Goal: Task Accomplishment & Management: Manage account settings

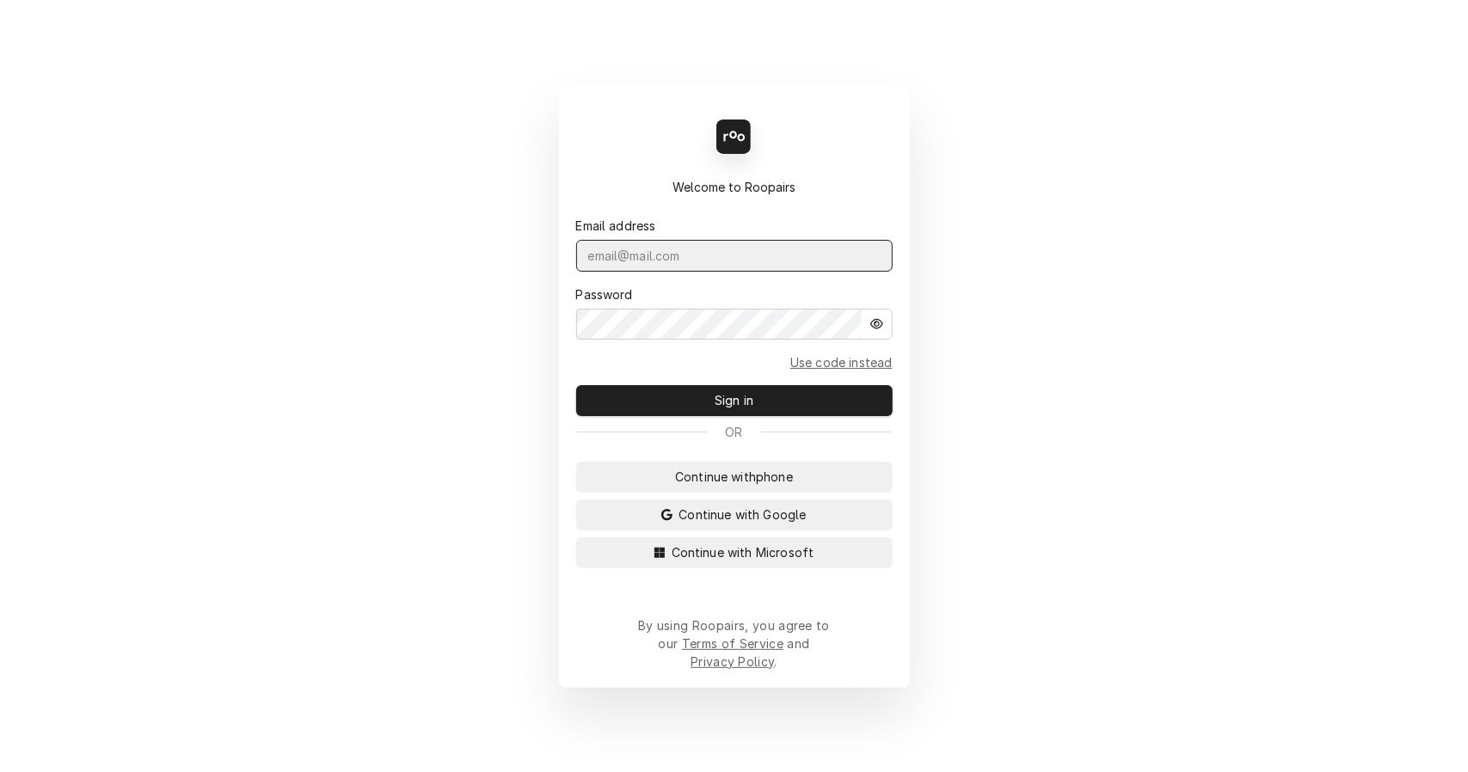
type input "[EMAIL_ADDRESS][DOMAIN_NAME]"
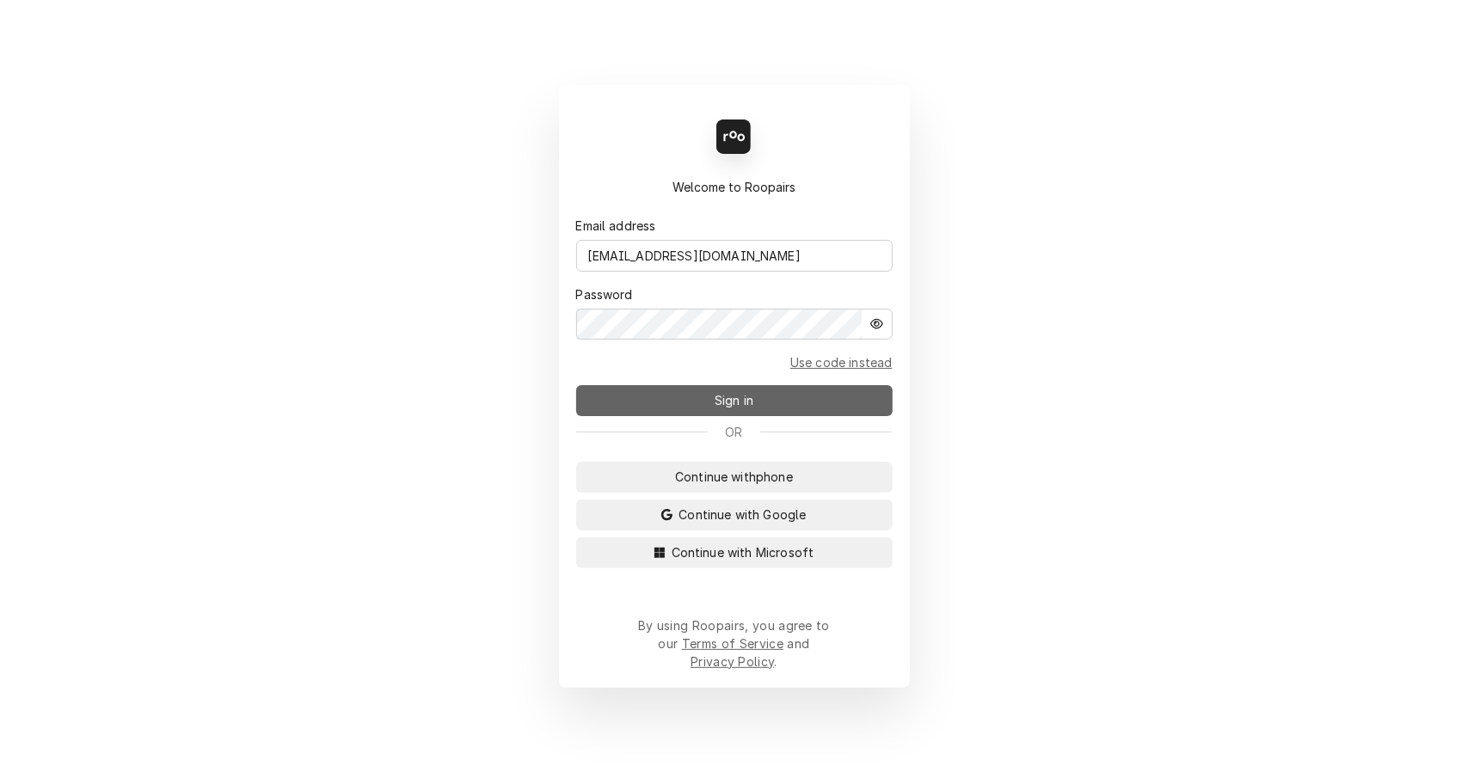
click at [850, 409] on button "Sign in" at bounding box center [734, 400] width 316 height 31
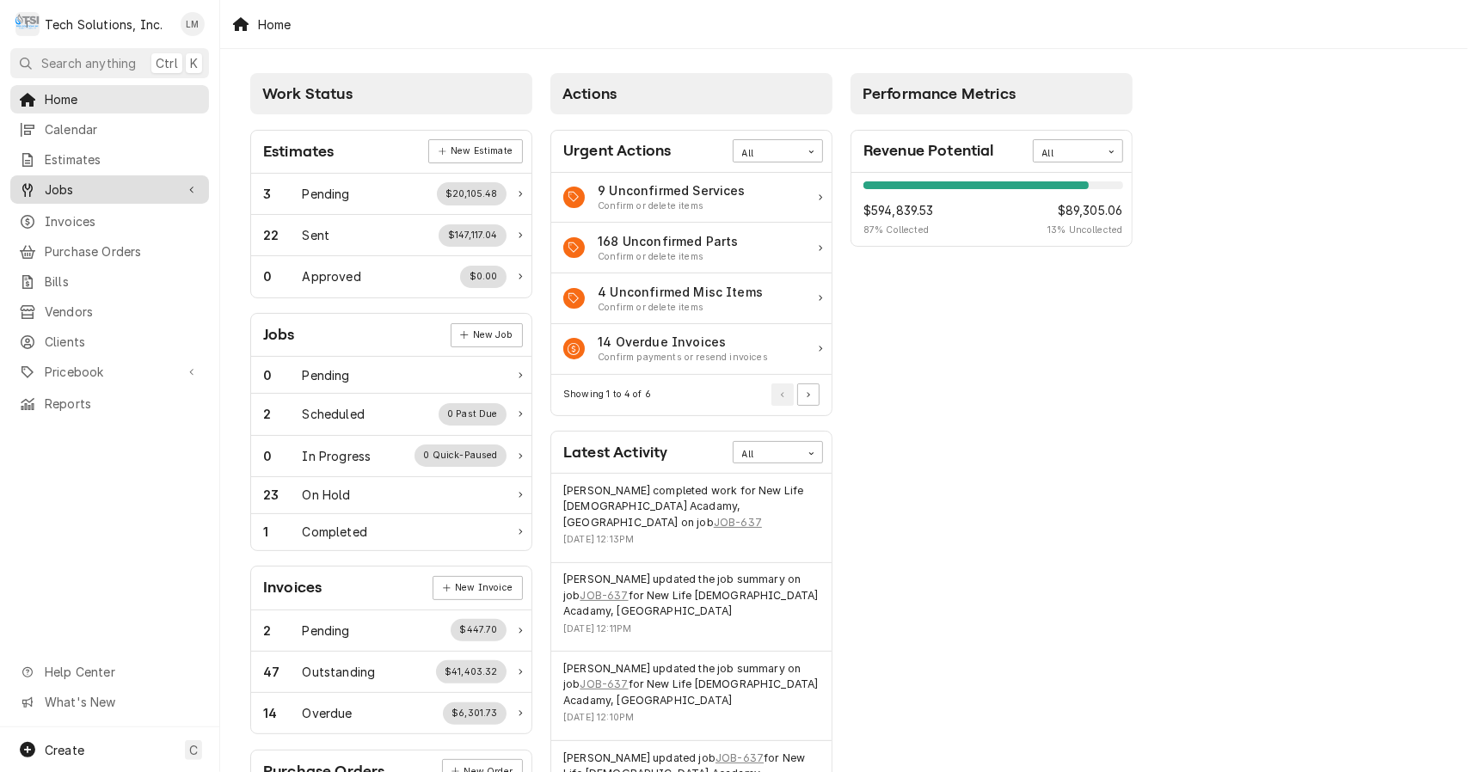
click at [72, 184] on span "Jobs" at bounding box center [110, 190] width 130 height 18
click at [77, 212] on span "Jobs" at bounding box center [123, 220] width 156 height 18
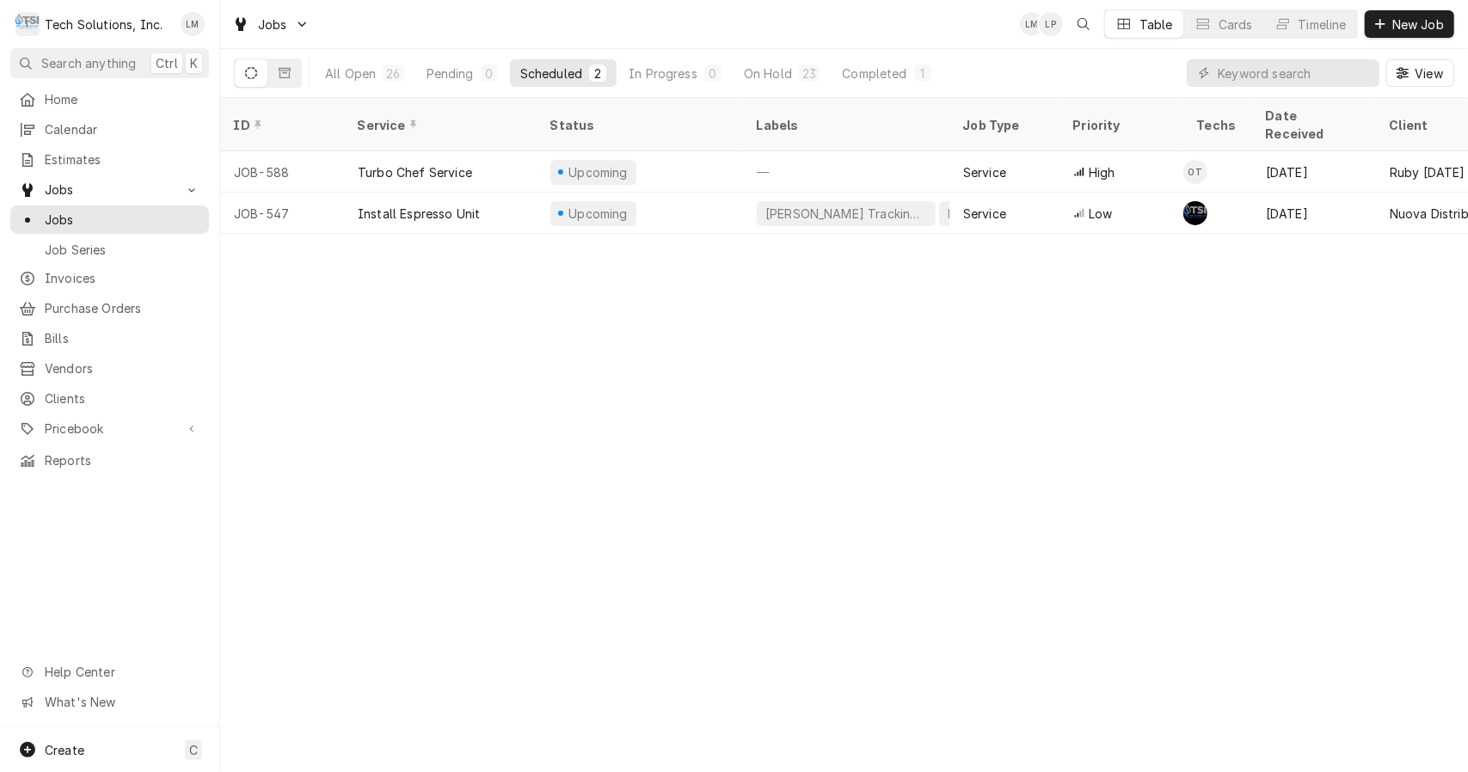
click at [893, 64] on div "Completed" at bounding box center [874, 73] width 64 height 18
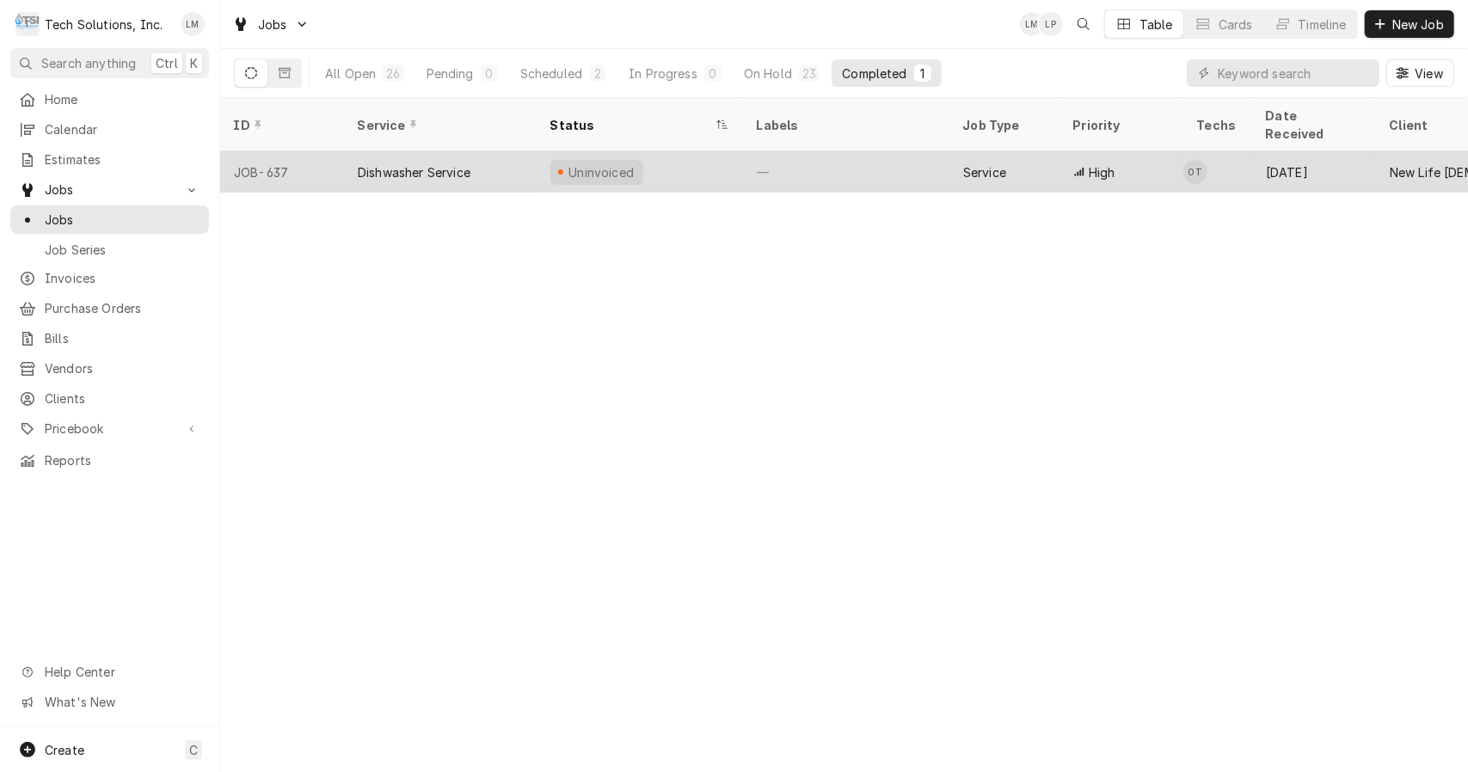
click at [439, 163] on div "Dishwasher Service" at bounding box center [414, 172] width 113 height 18
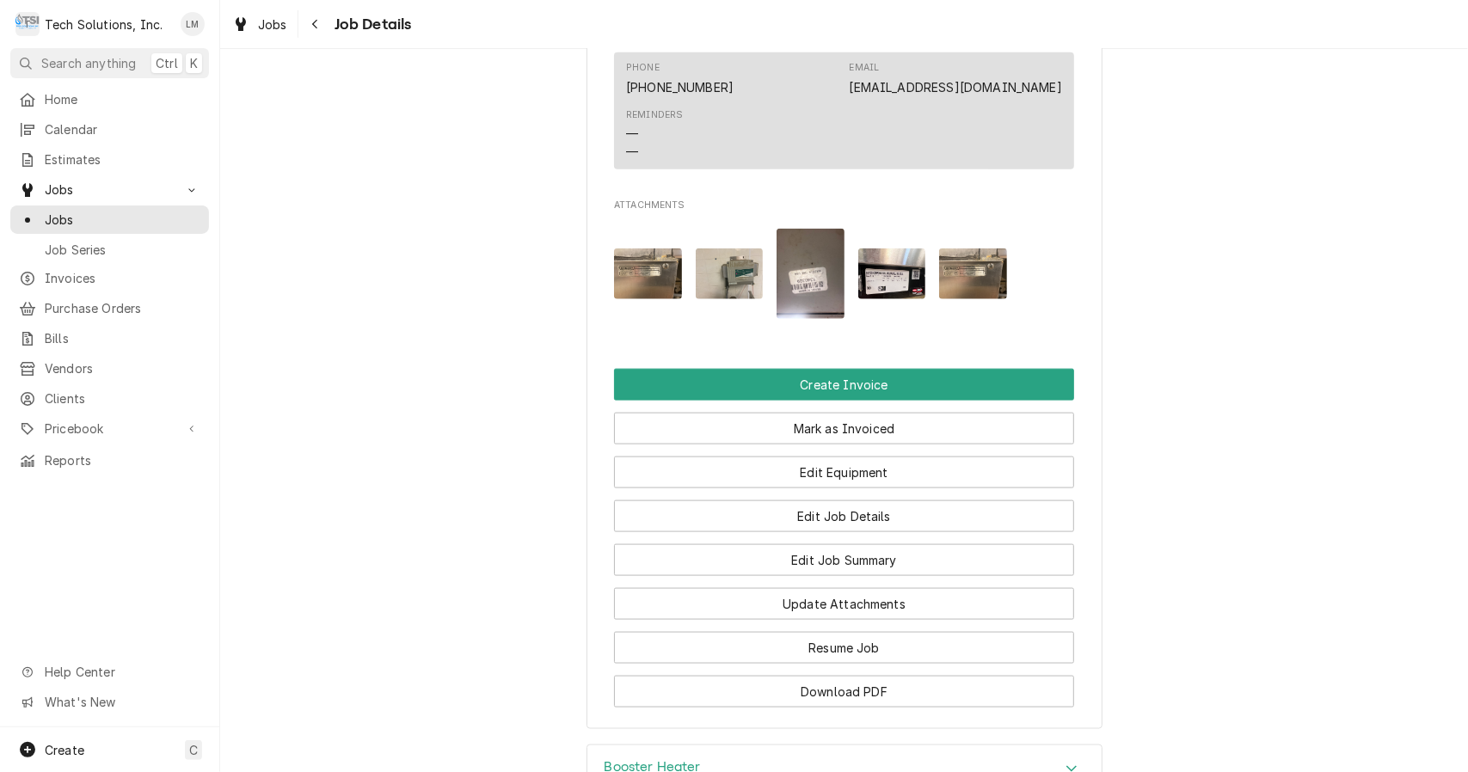
scroll to position [1272, 0]
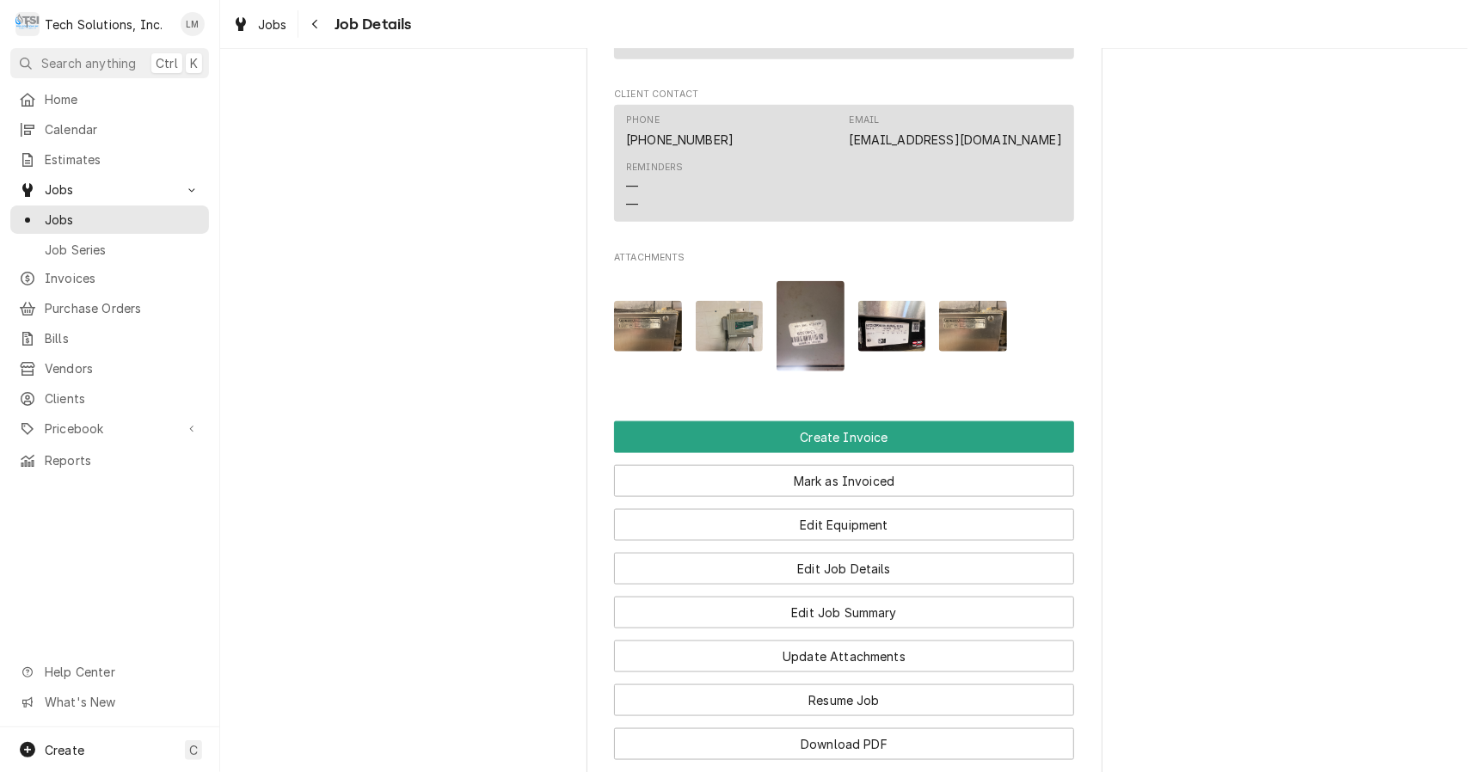
click at [717, 325] on img "Attachments" at bounding box center [730, 326] width 68 height 51
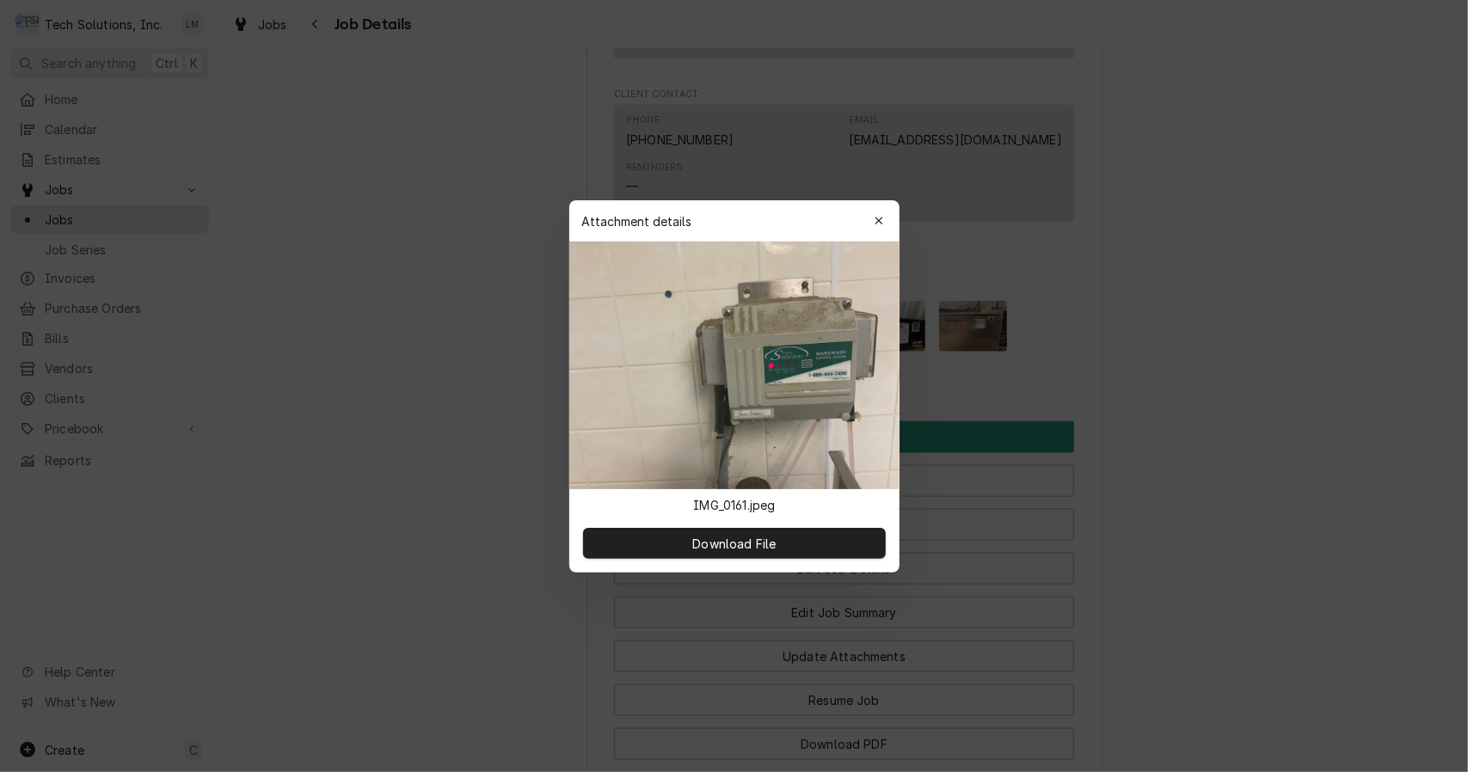
click at [869, 215] on button "button" at bounding box center [879, 221] width 28 height 28
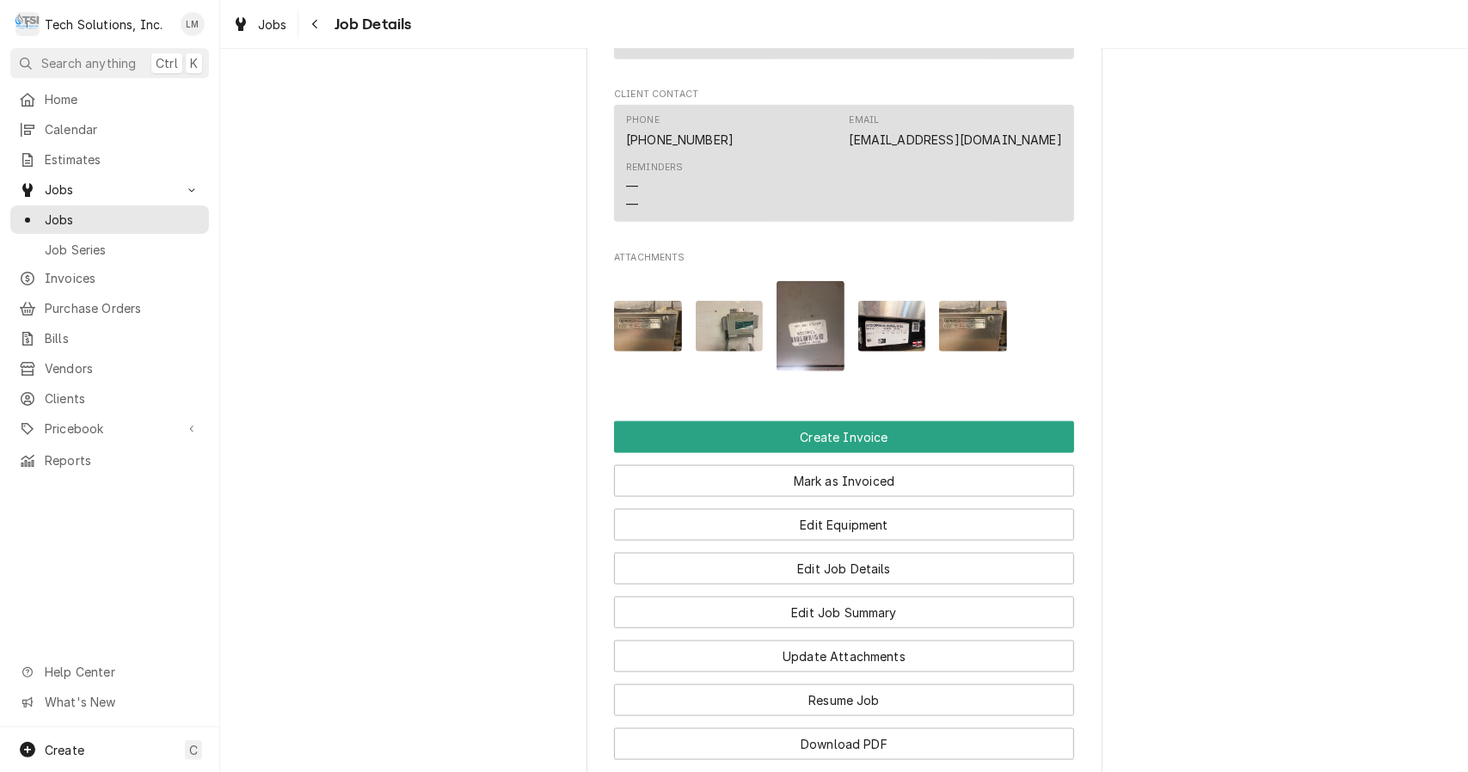
click at [865, 347] on img "Attachments" at bounding box center [892, 326] width 68 height 51
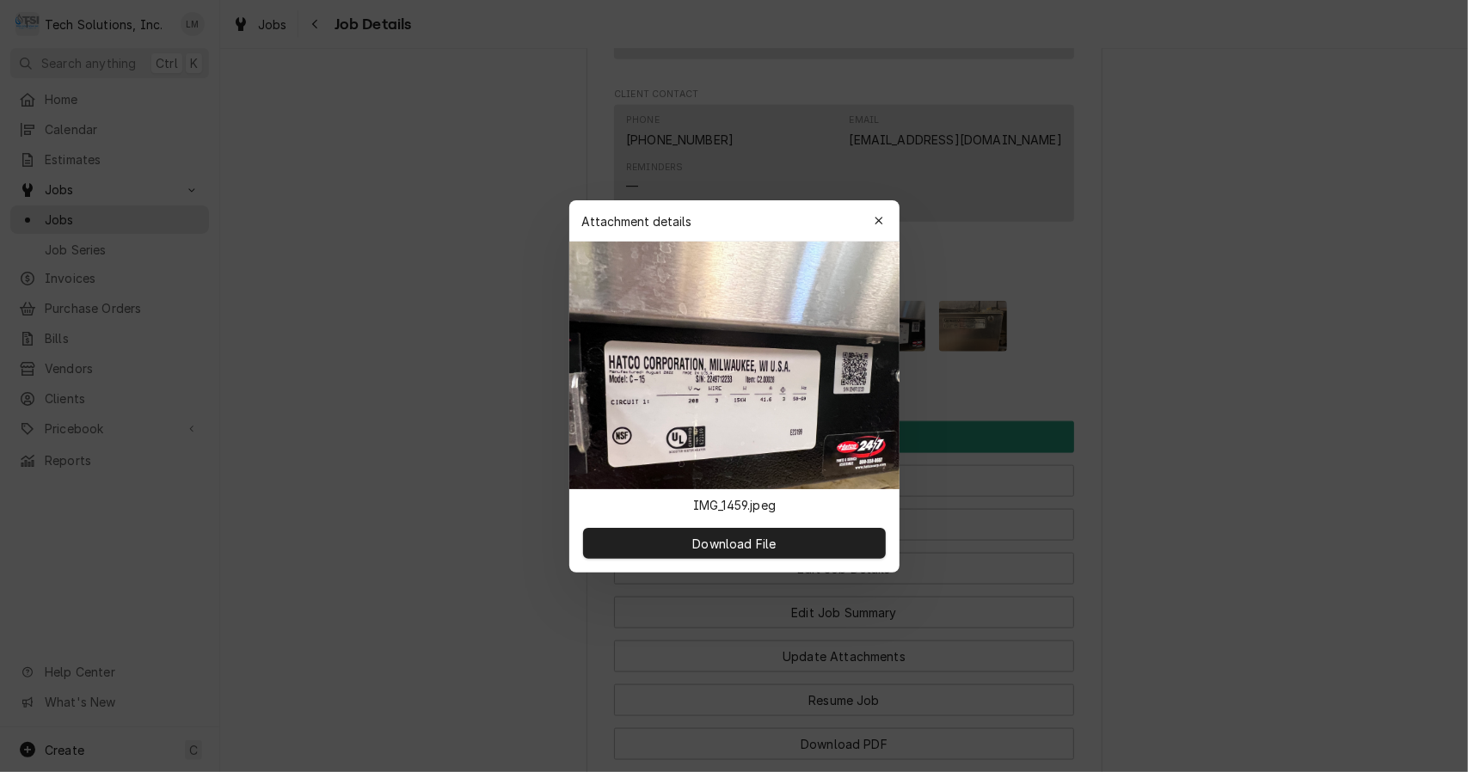
click at [878, 220] on icon "button" at bounding box center [879, 221] width 8 height 8
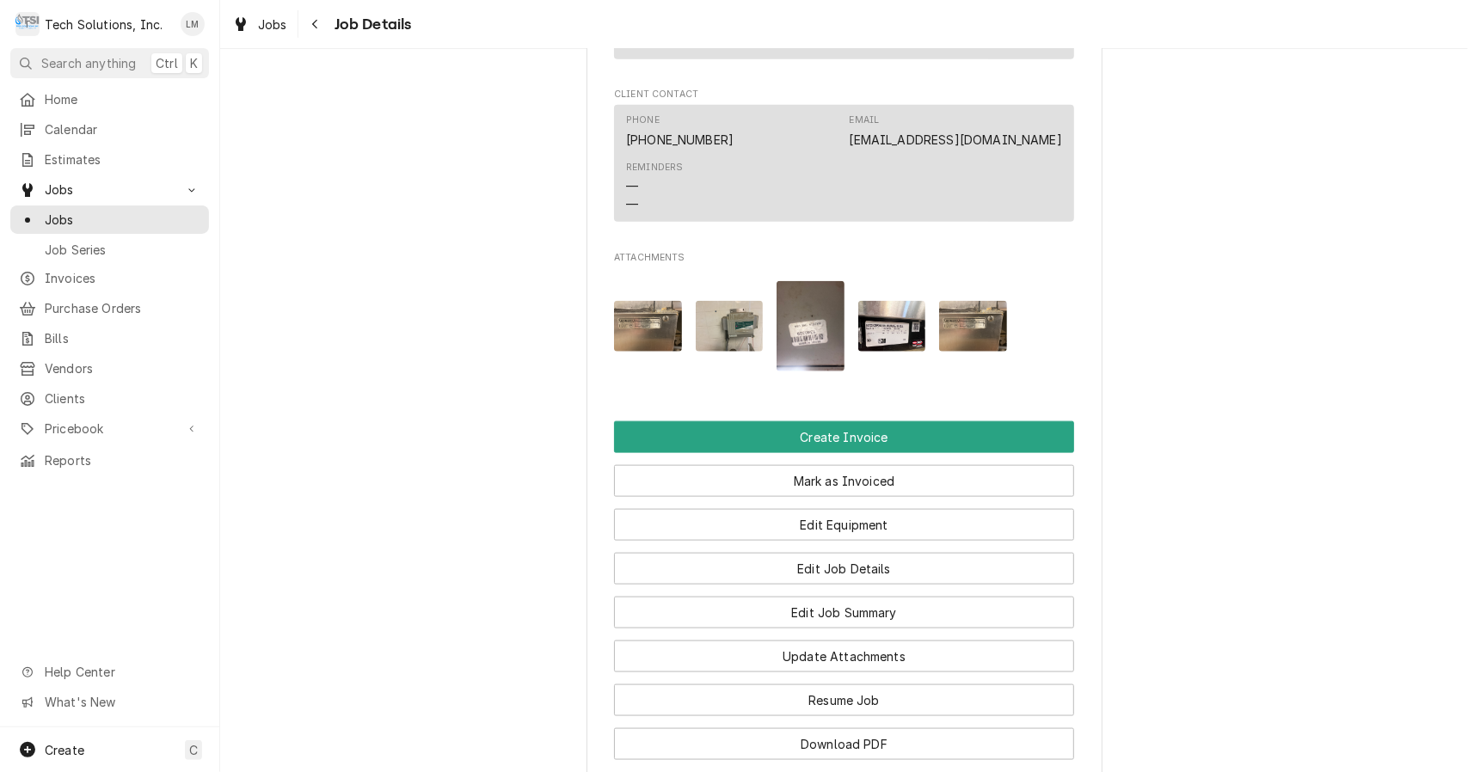
click at [943, 345] on img "Attachments" at bounding box center [973, 326] width 68 height 51
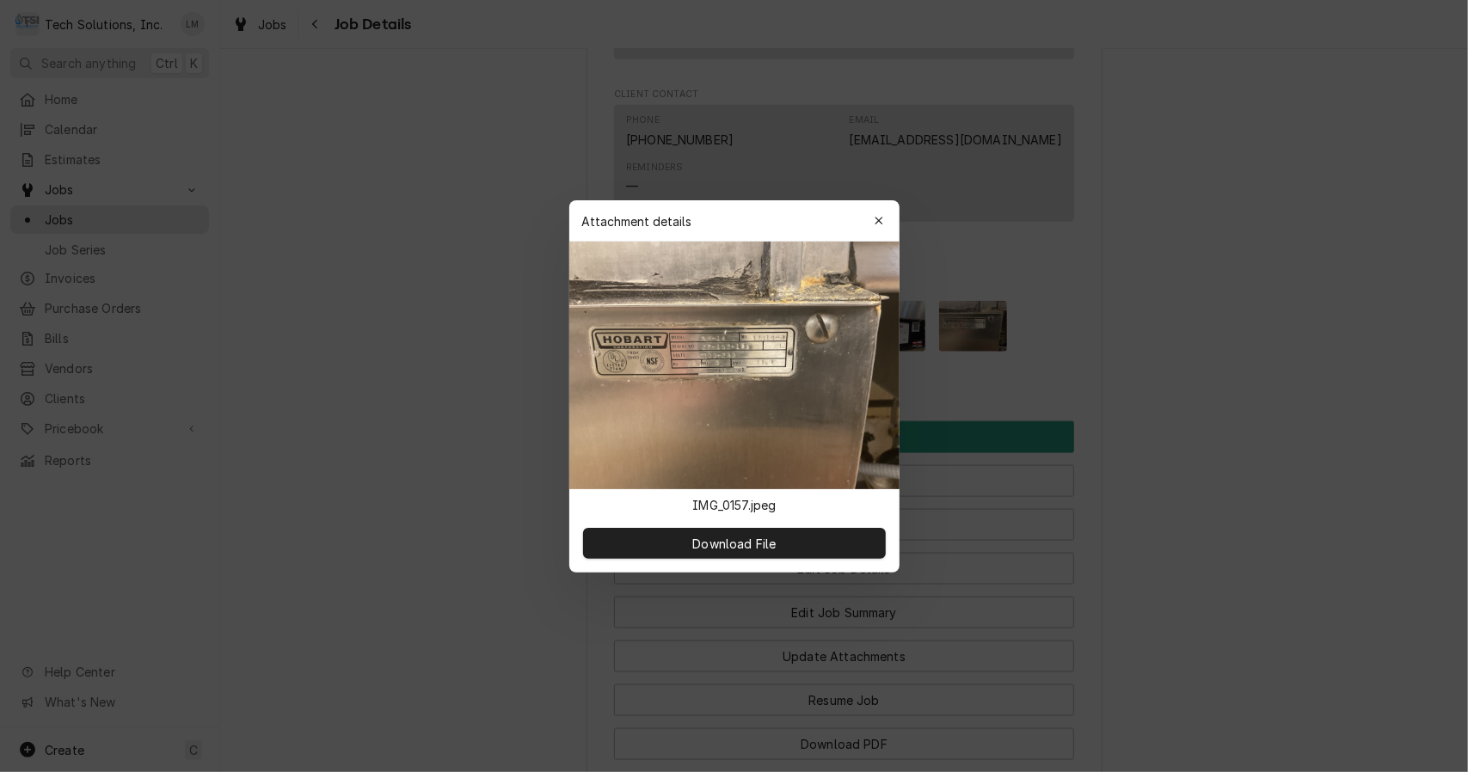
click at [877, 223] on icon "button" at bounding box center [879, 221] width 8 height 8
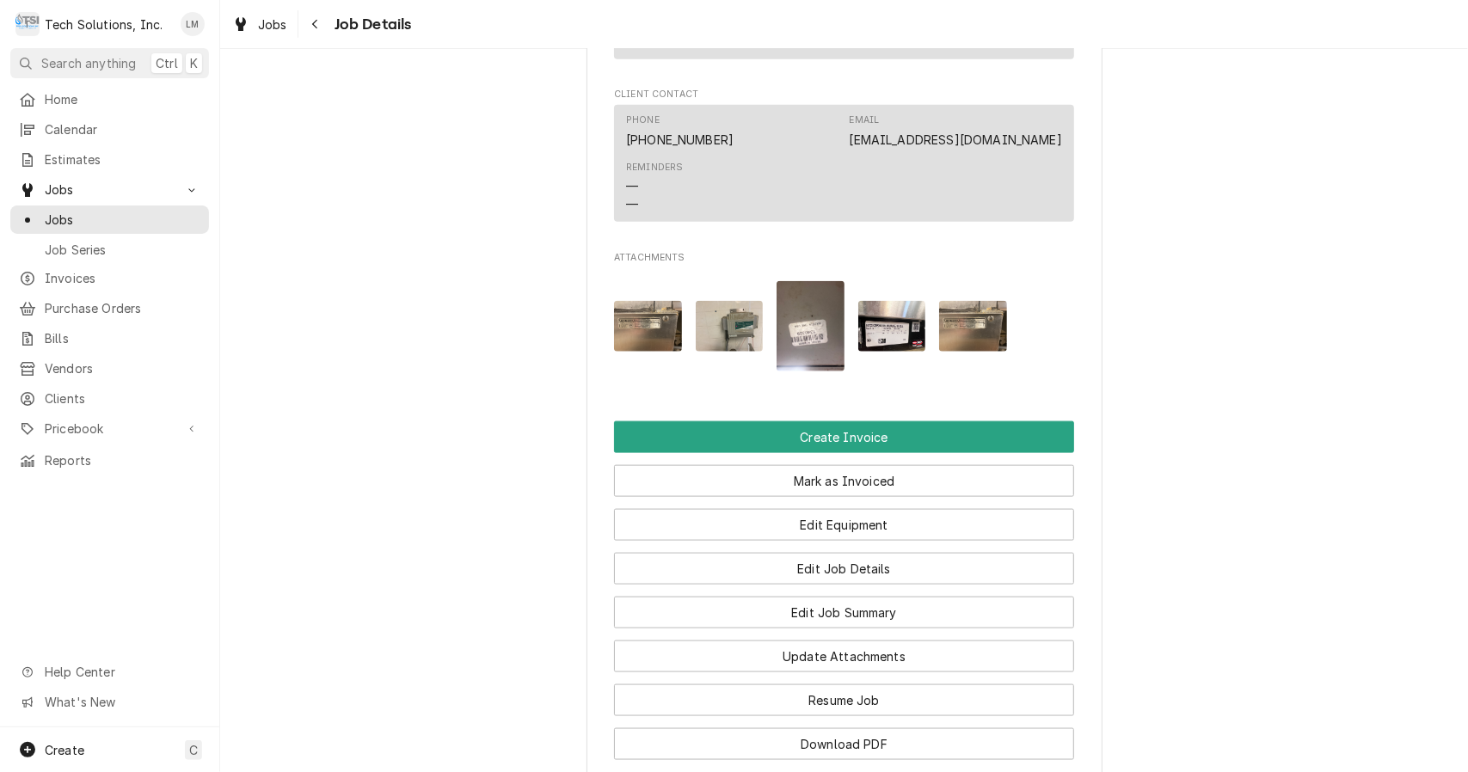
click at [648, 315] on img "Attachments" at bounding box center [648, 326] width 68 height 51
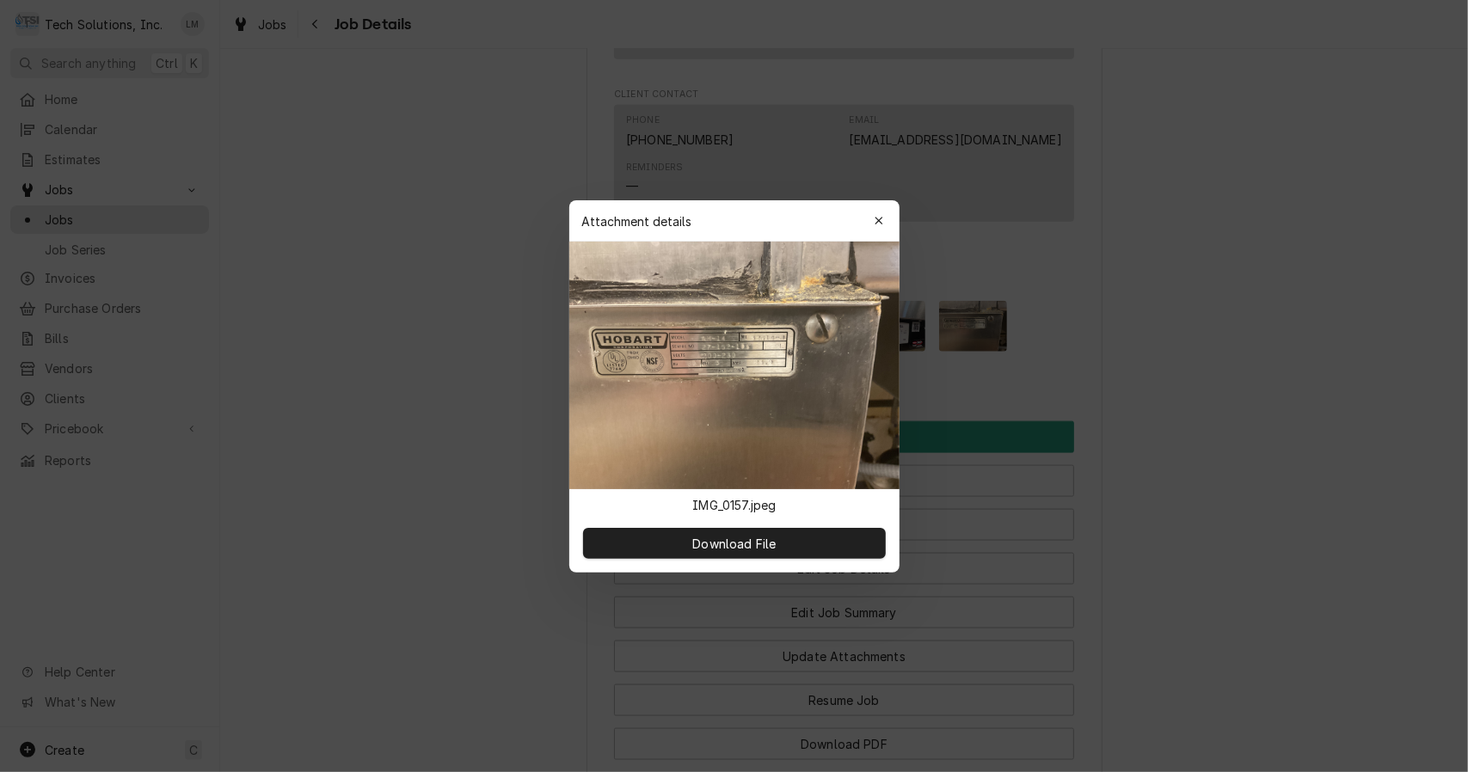
click at [874, 220] on icon "button" at bounding box center [878, 221] width 9 height 12
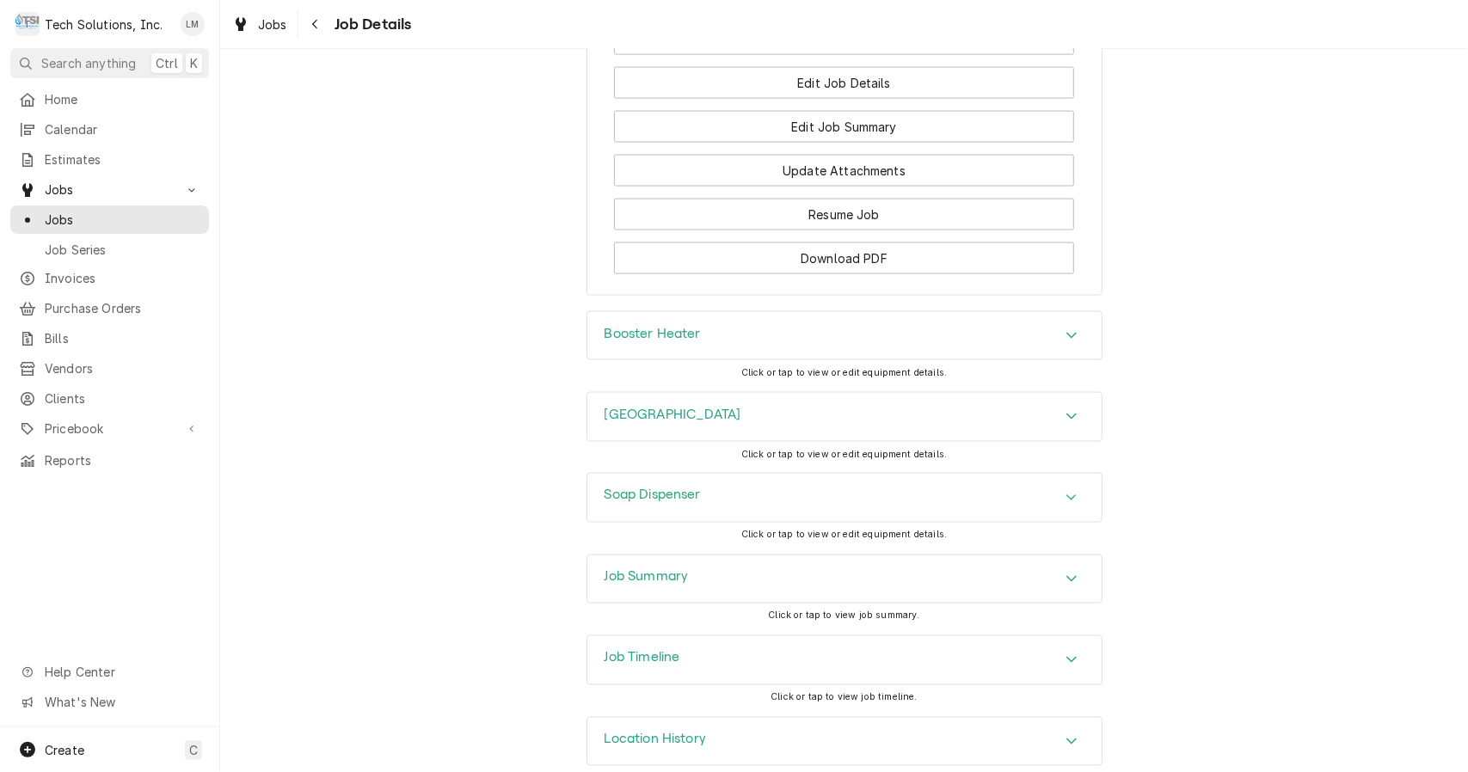
scroll to position [1782, 0]
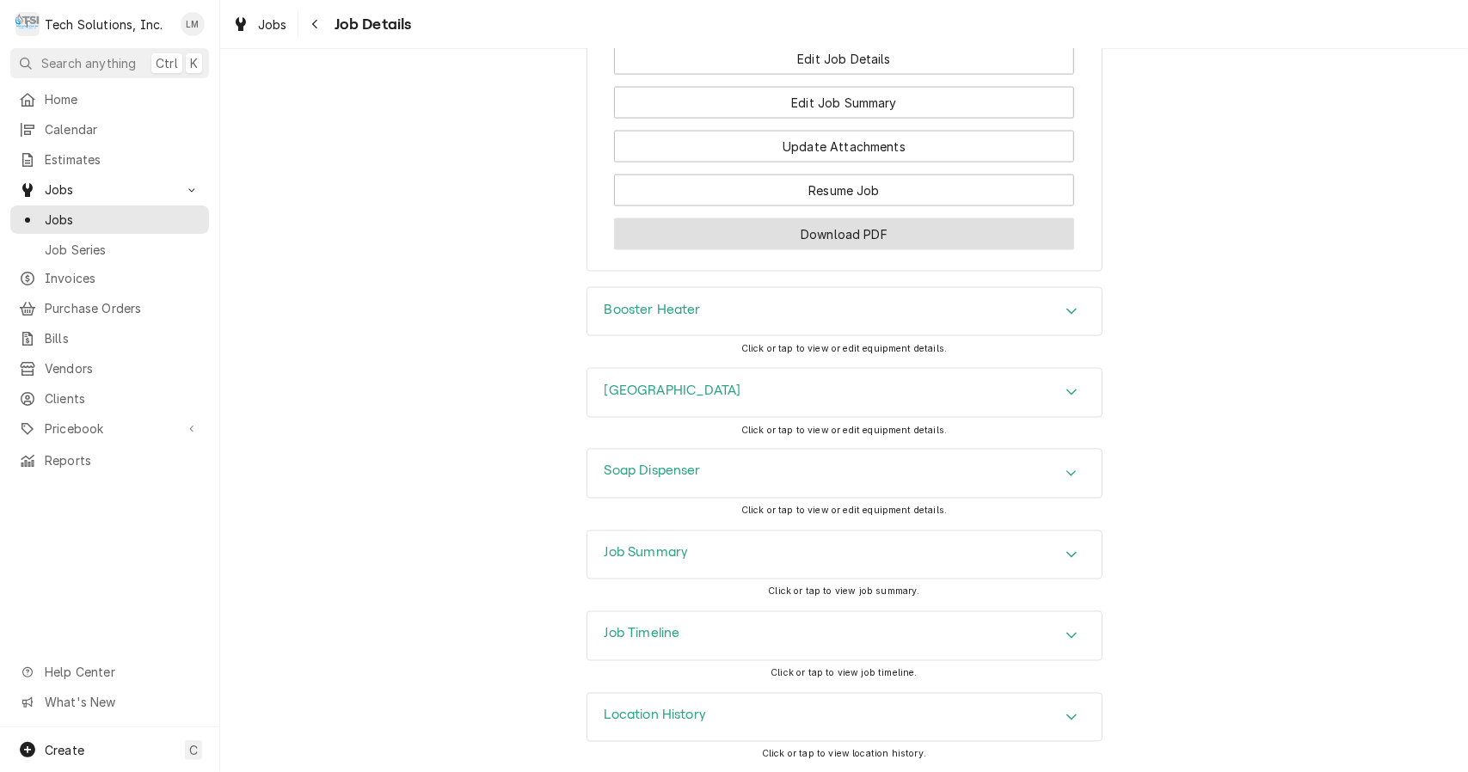
click at [850, 235] on button "Download PDF" at bounding box center [844, 234] width 460 height 32
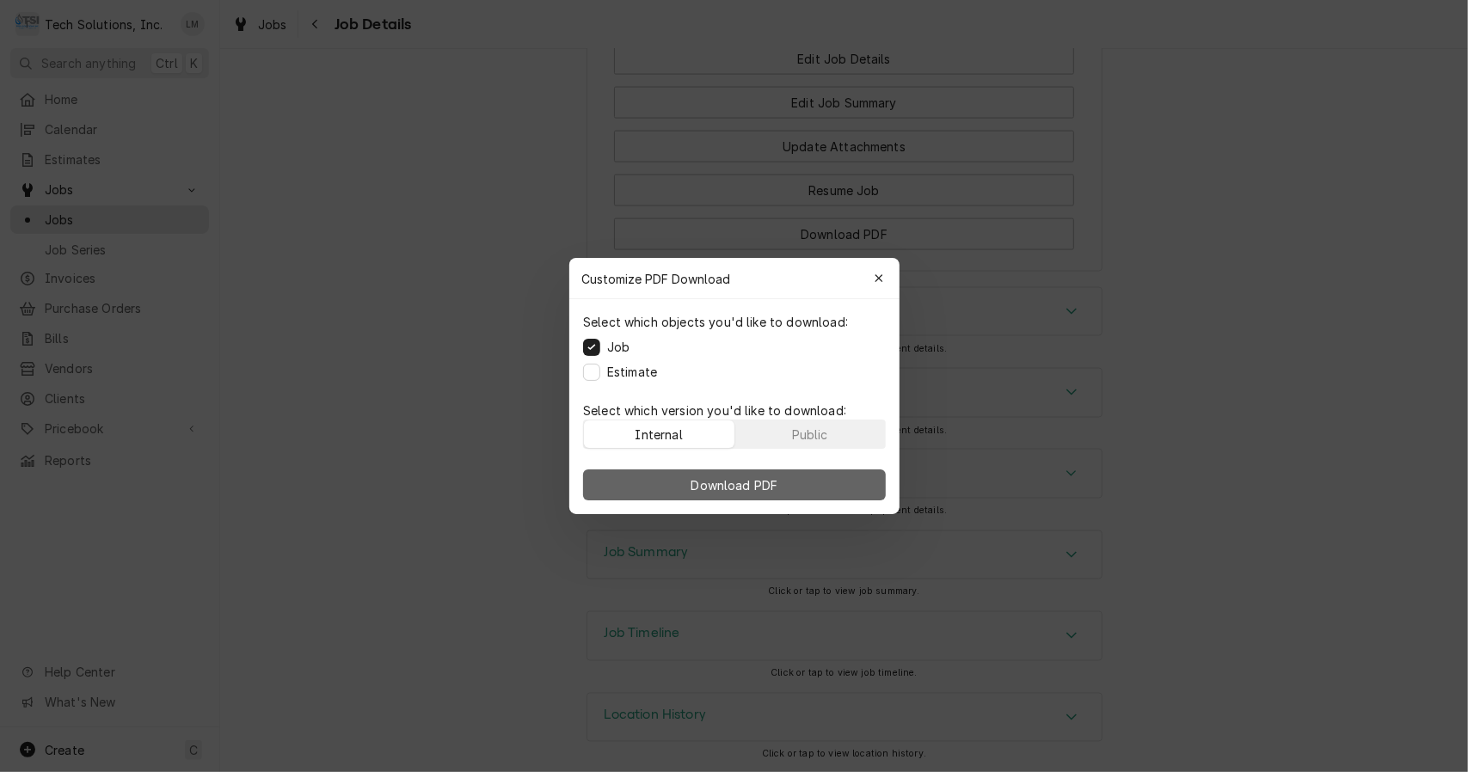
click at [791, 490] on button "Download PDF" at bounding box center [734, 485] width 303 height 31
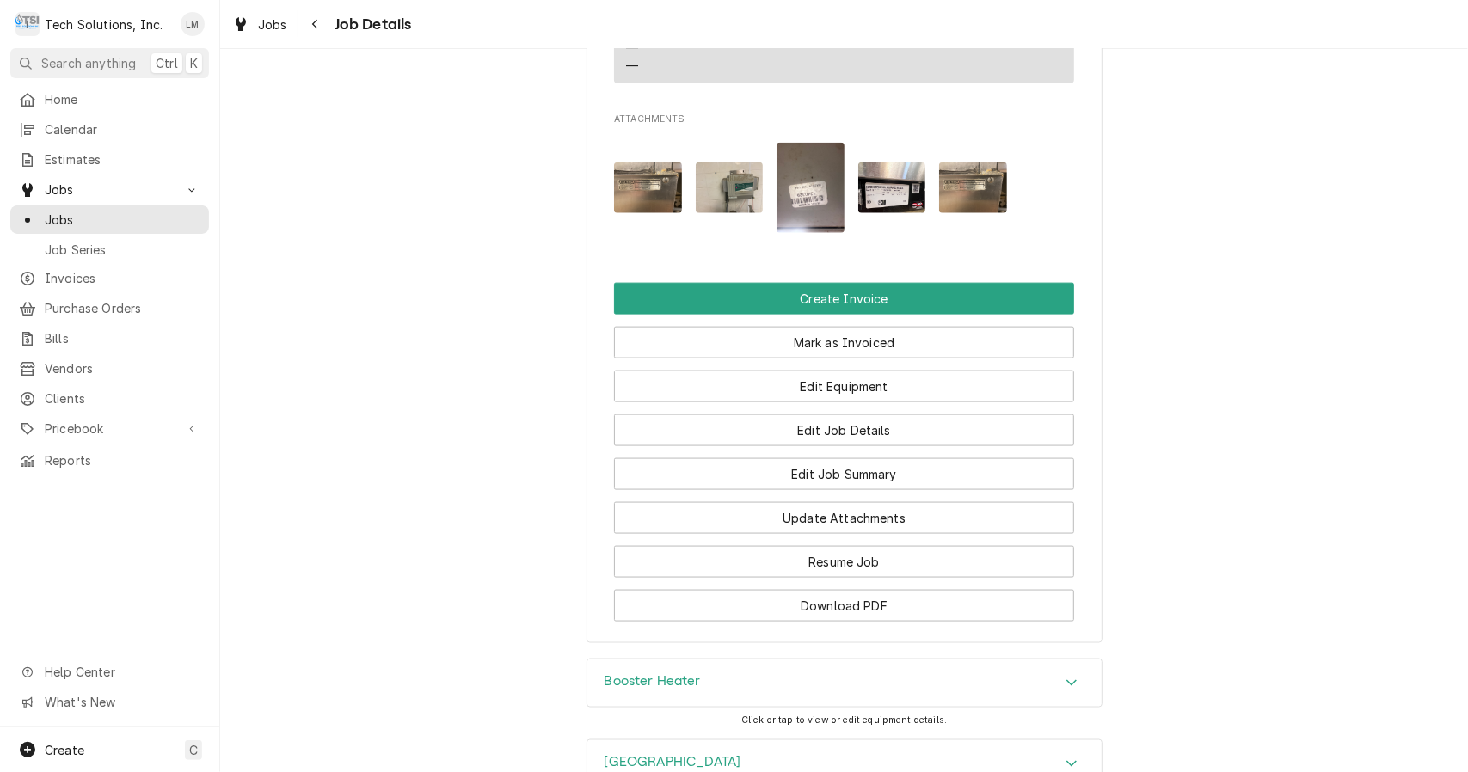
scroll to position [1372, 0]
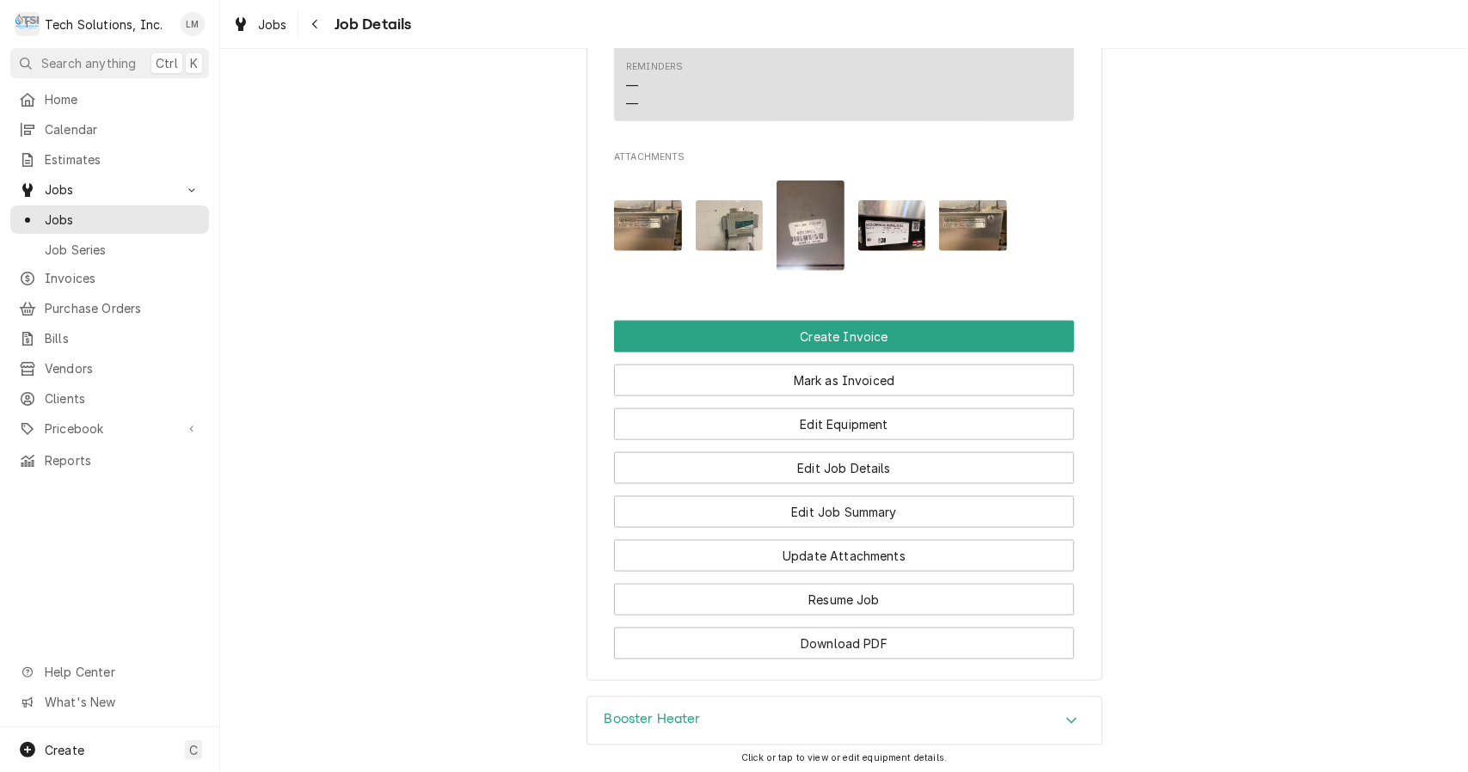
click at [901, 324] on button "Create Invoice" at bounding box center [844, 337] width 460 height 32
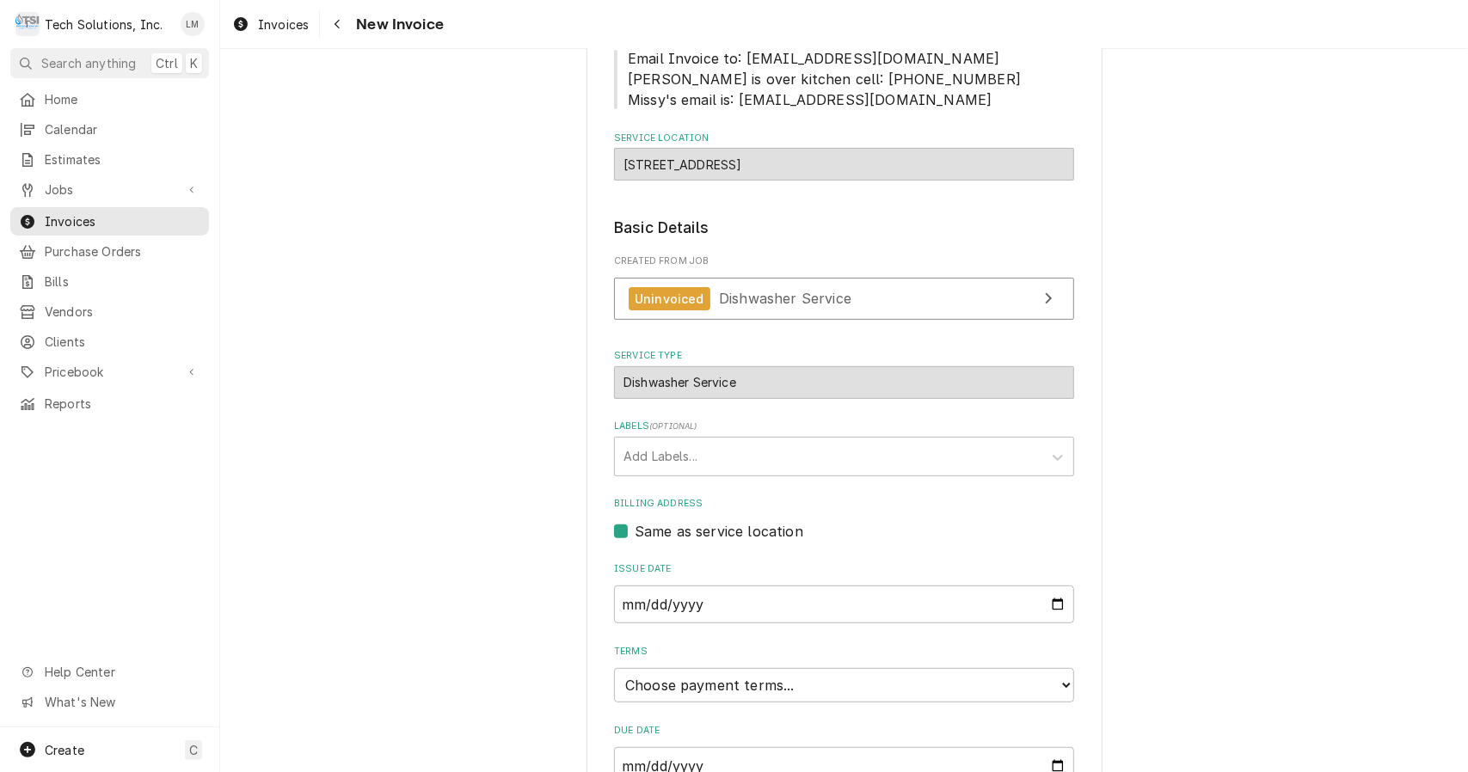
scroll to position [376, 0]
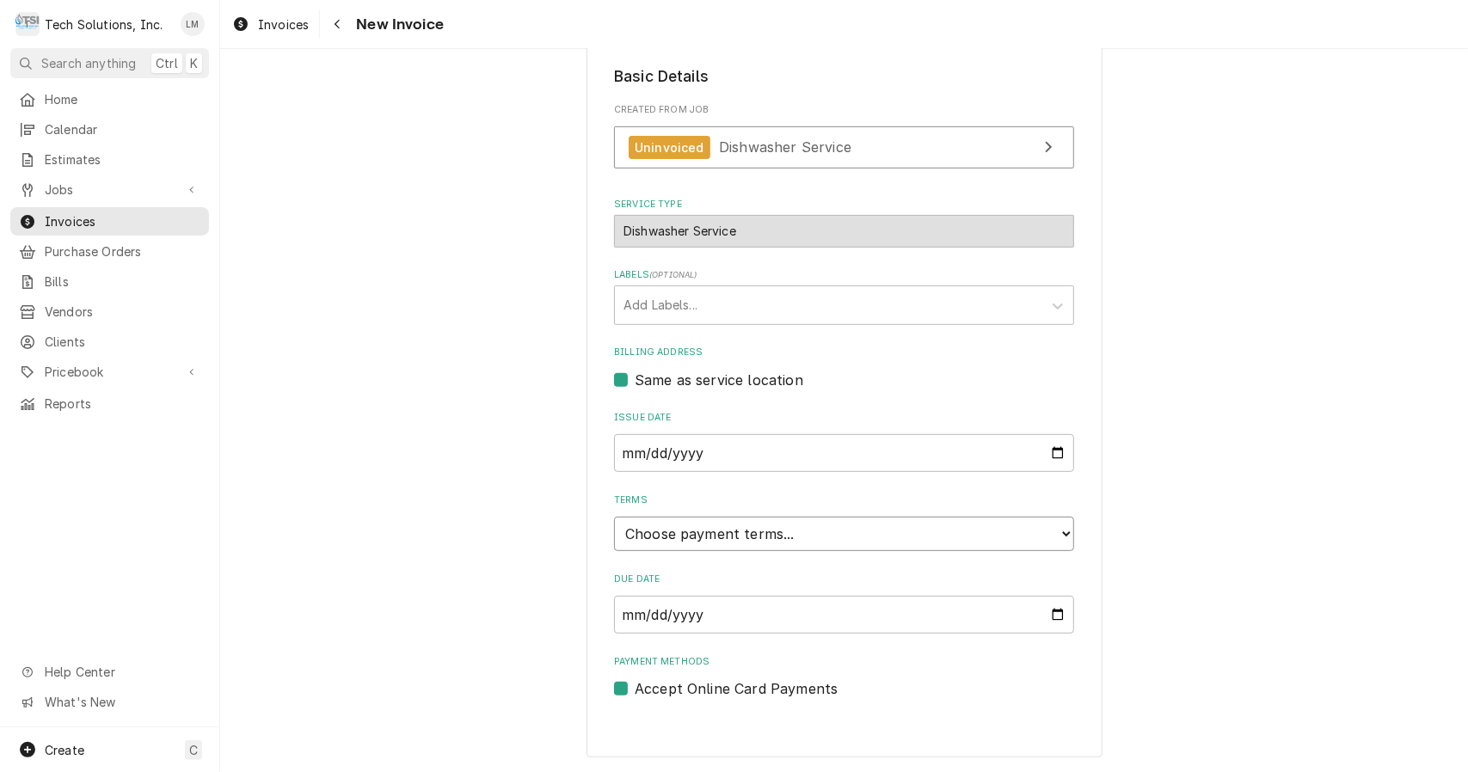
click at [1063, 547] on select "Choose payment terms... Same Day Net 7 Net 14 Net 21 Net 30 Net 45 Net 60 Net 90" at bounding box center [844, 534] width 460 height 34
click at [1056, 538] on select "Choose payment terms... Same Day Net 7 Net 14 Net 21 Net 30 Net 45 Net 60 Net 90" at bounding box center [844, 534] width 460 height 34
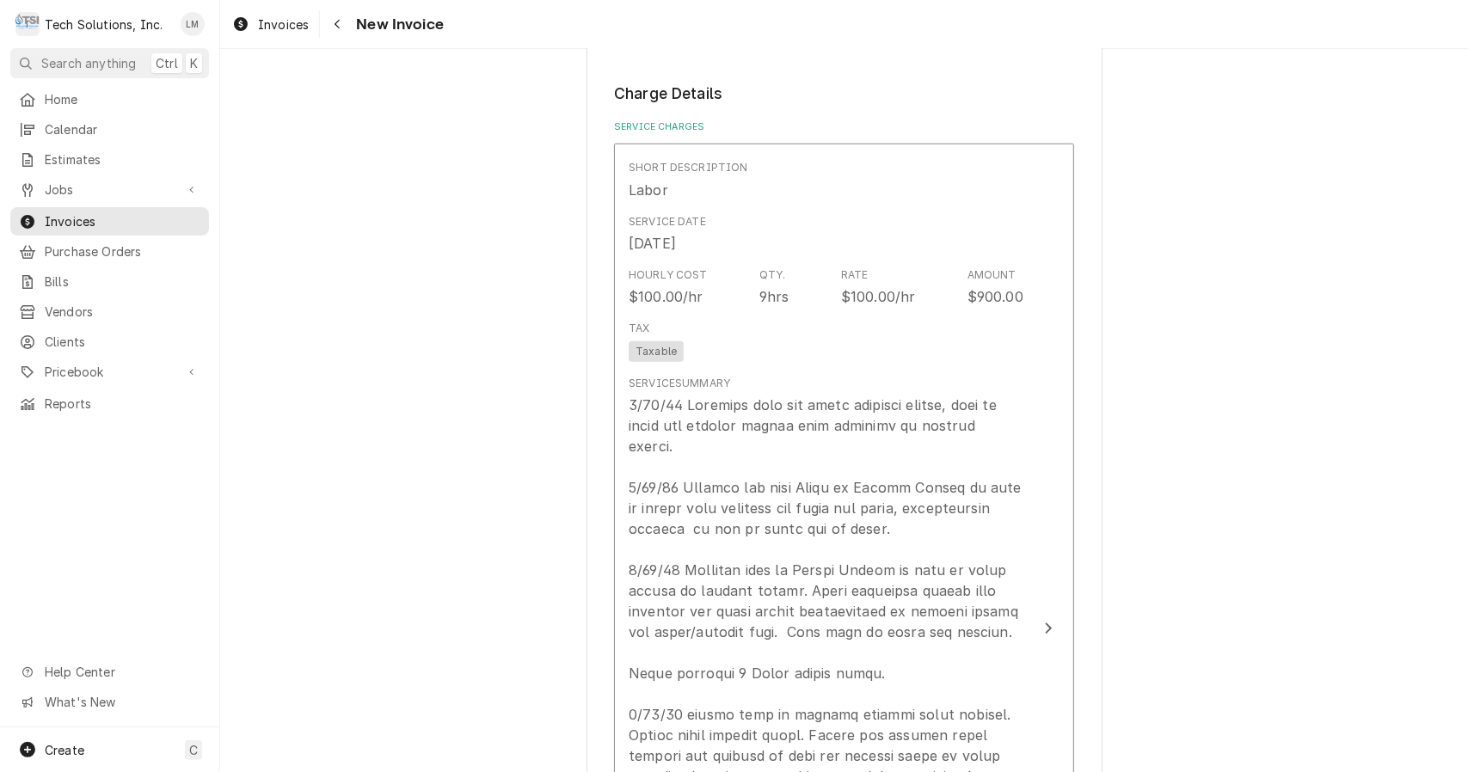
scroll to position [1028, 0]
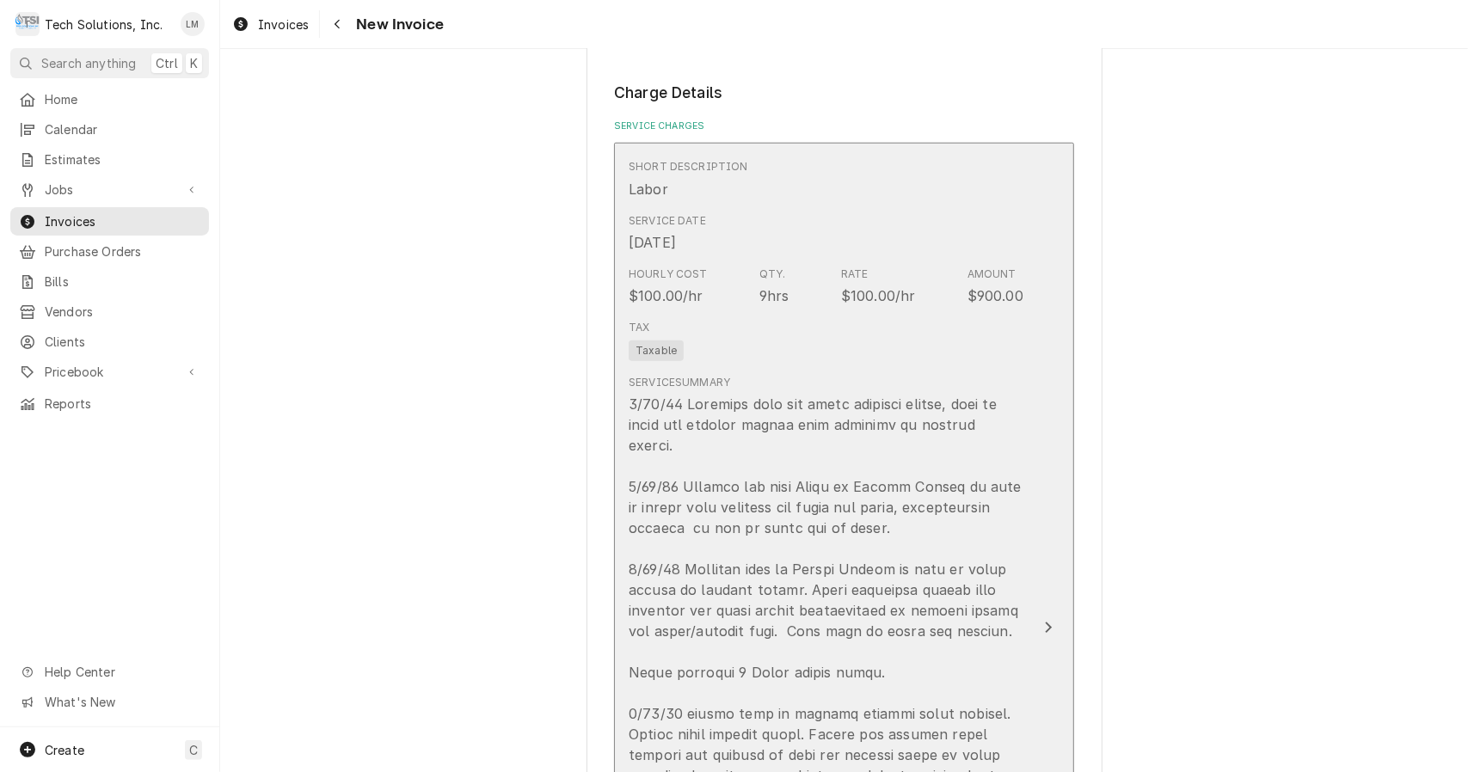
click at [1028, 624] on button "Short Description Labor Service Date Aug 27, 2025 Hourly Cost $100.00/hr Qty. 9…" at bounding box center [844, 627] width 460 height 969
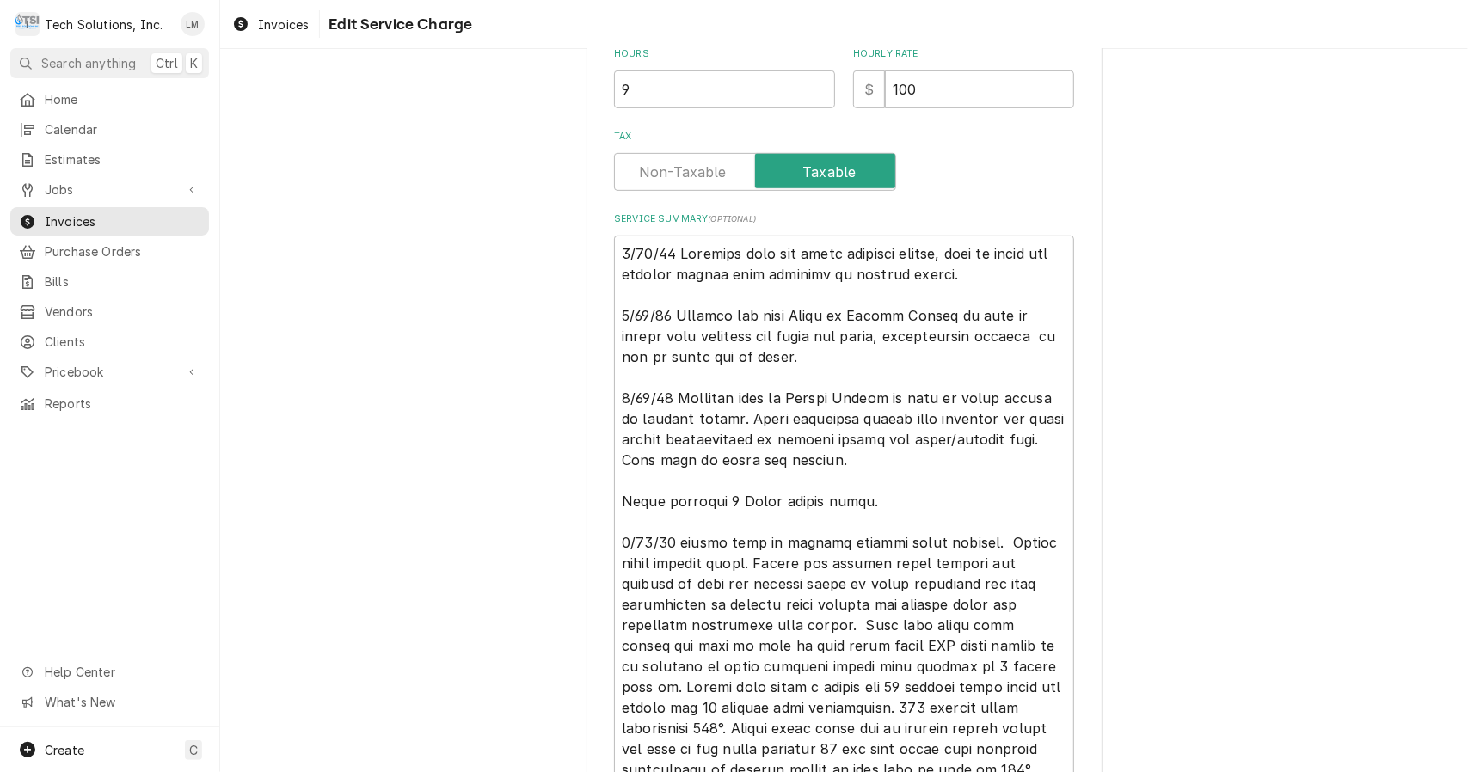
scroll to position [524, 0]
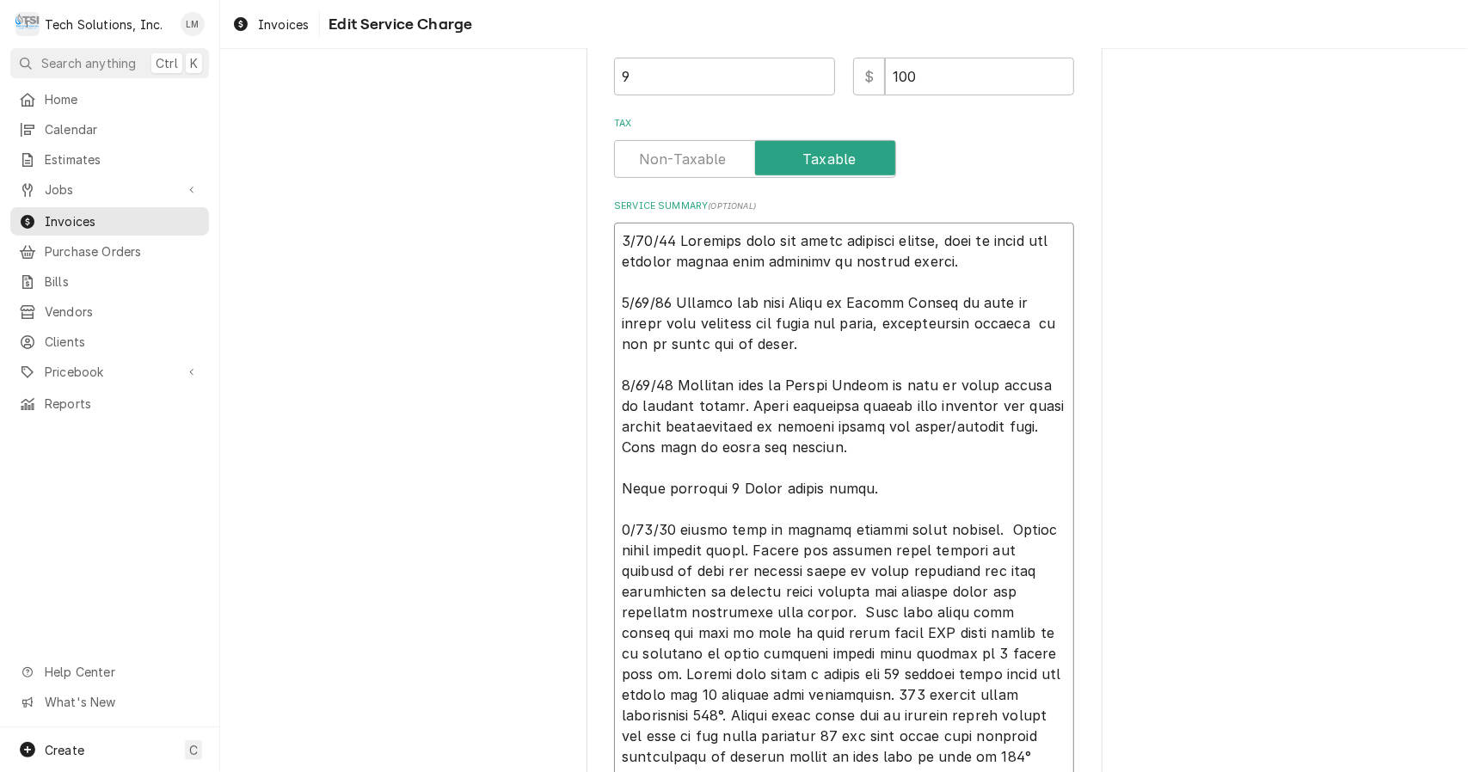
click at [738, 246] on textarea "Service Summary ( optional )" at bounding box center [844, 551] width 460 height 656
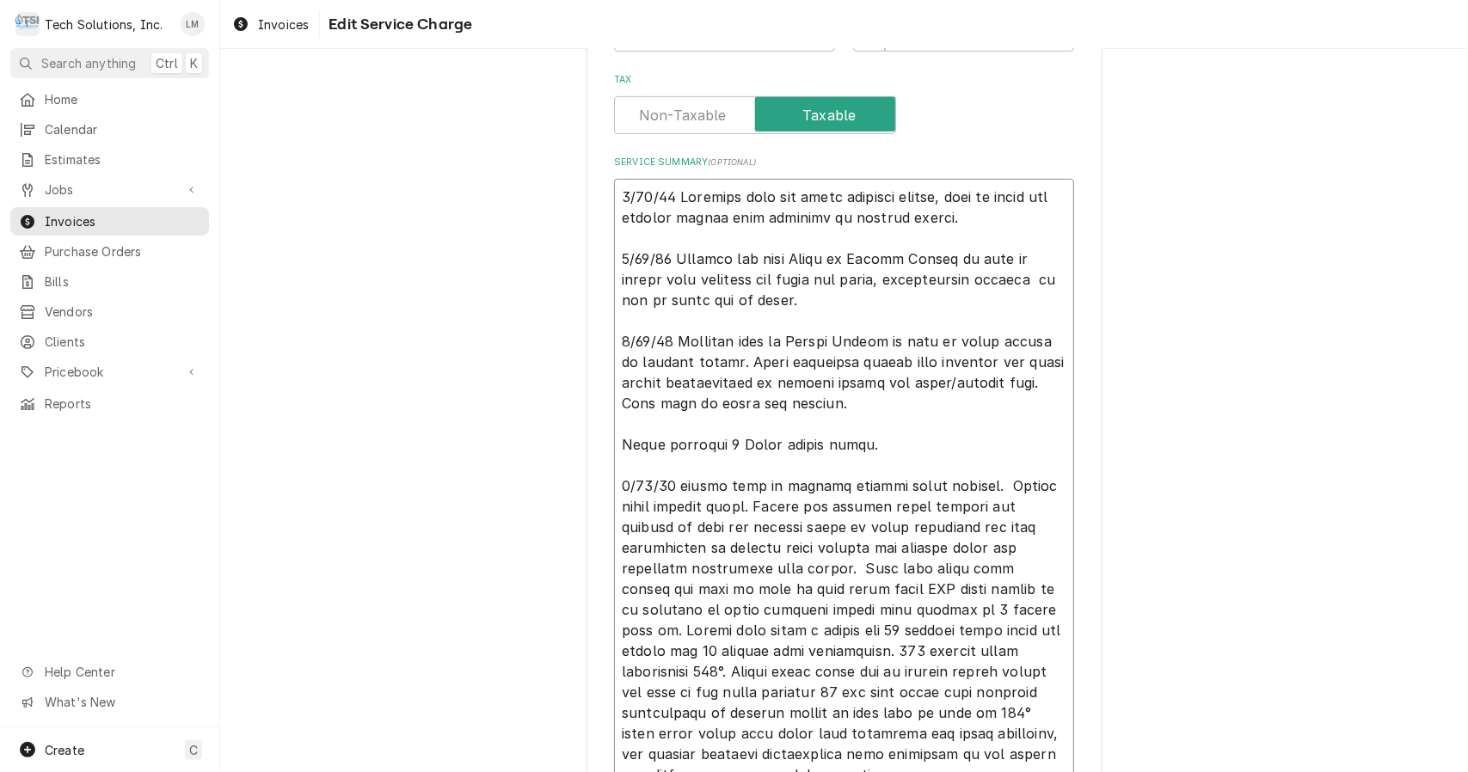
scroll to position [566, 0]
type textarea "x"
type textarea "8/21/25 Assessed dunit and found multiple issues, need to order and replace scr…"
type textarea "x"
type textarea "8/21/25 Assessed diunit and found multiple issues, need to order and replace sc…"
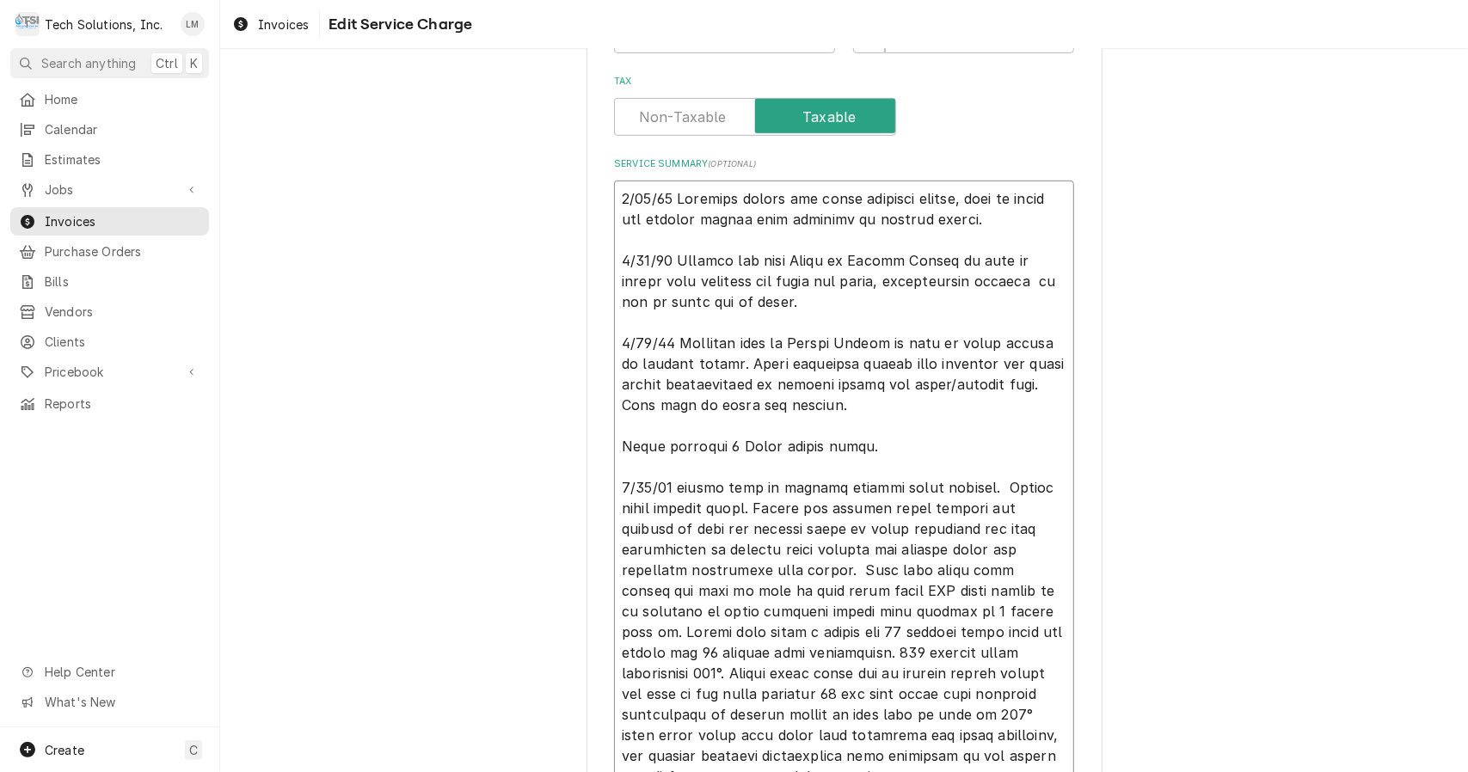
type textarea "x"
type textarea "8/21/25 Assessed disunit and found multiple issues, need to order and replace s…"
type textarea "x"
type textarea "8/21/25 Assessed diunit and found multiple issues, need to order and replace sc…"
type textarea "x"
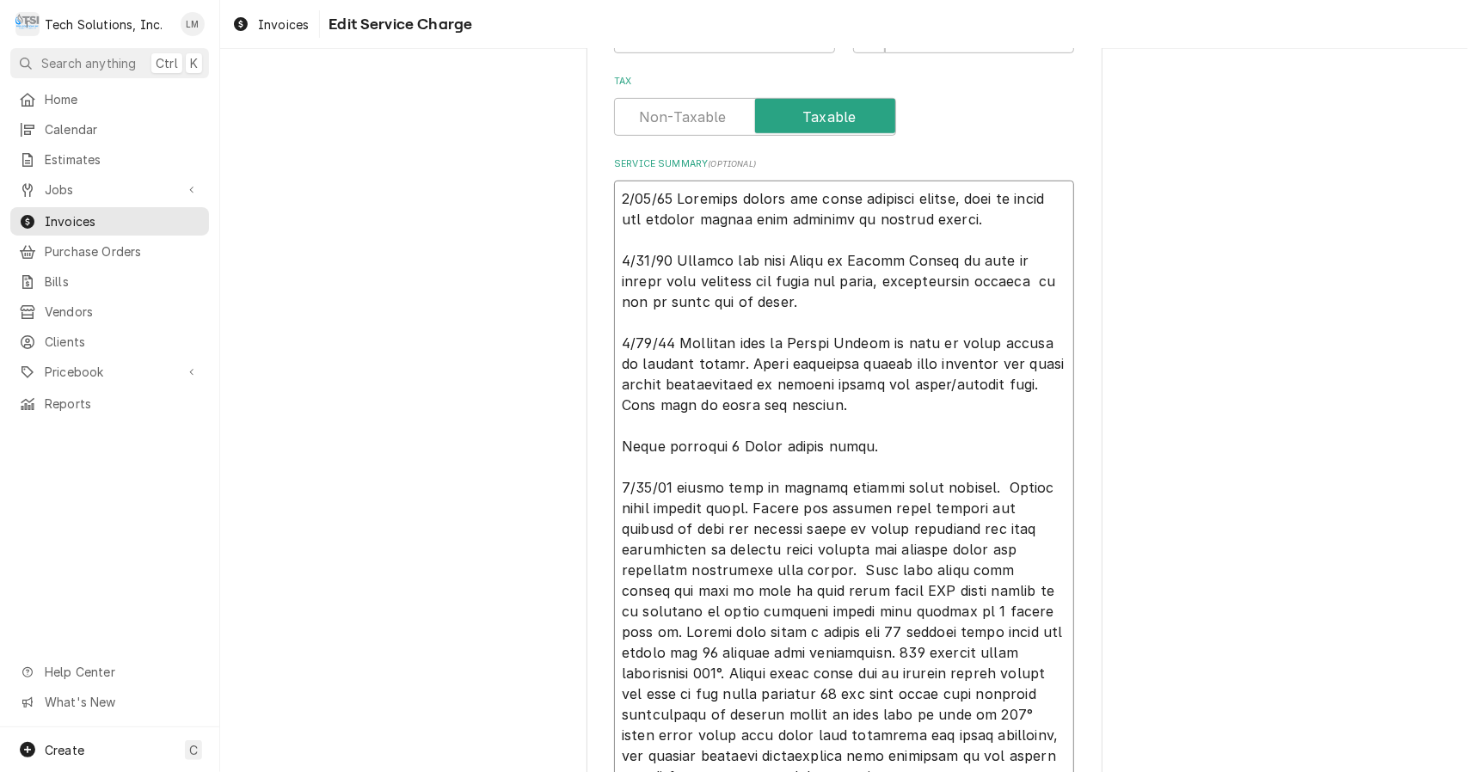
type textarea "8/21/25 Assessed dunit and found multiple issues, need to order and replace scr…"
type textarea "x"
type textarea "8/21/25 Assessed unit and found multiple issues, need to order and replace scre…"
type textarea "x"
type textarea "8/21/25 Assessed Hounit and found multiple issues, need to order and replace sc…"
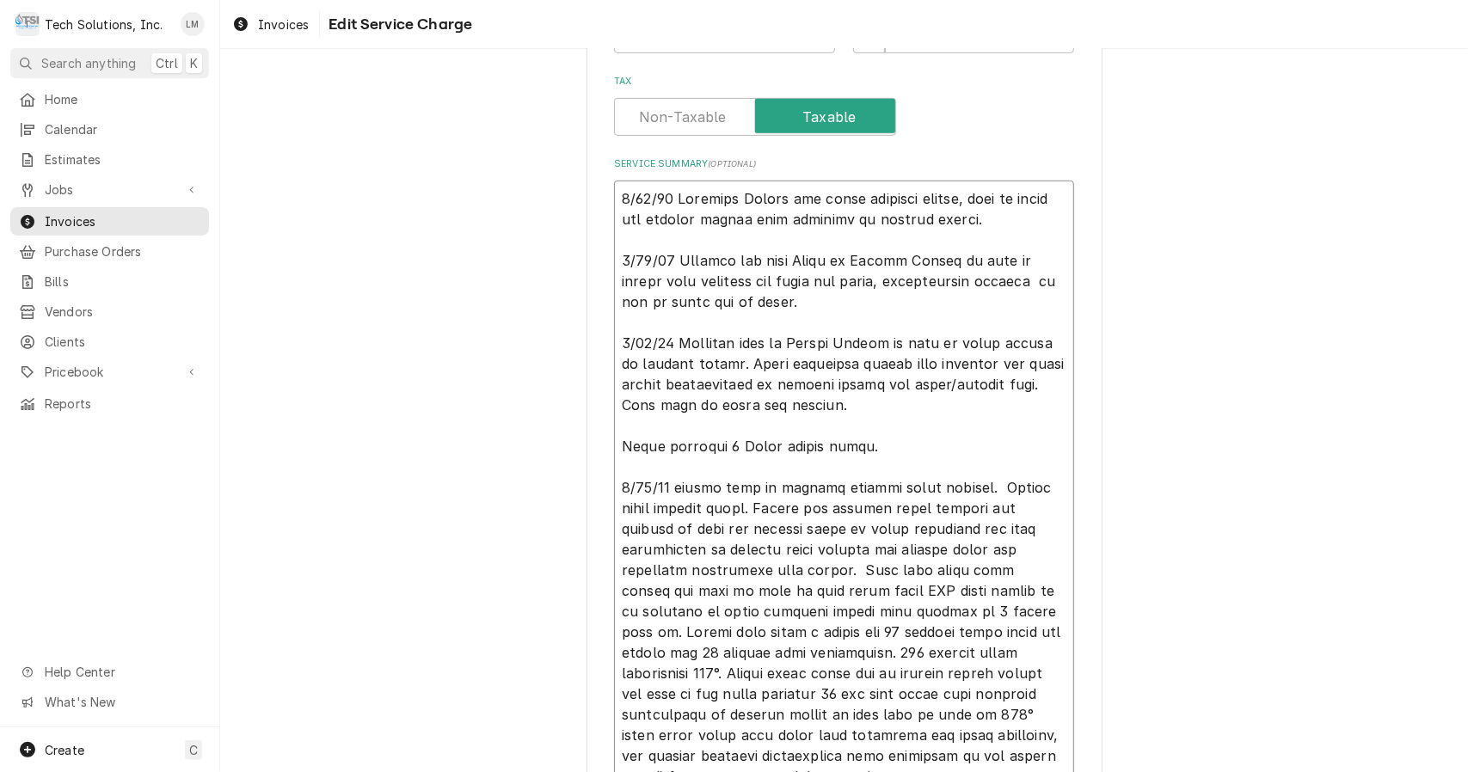
type textarea "x"
type textarea "8/21/25 Assessed Hobunit and found multiple issues, need to order and replace s…"
type textarea "x"
type textarea "8/21/25 Assessed Hobarunit and found multiple issues, need to order and replace…"
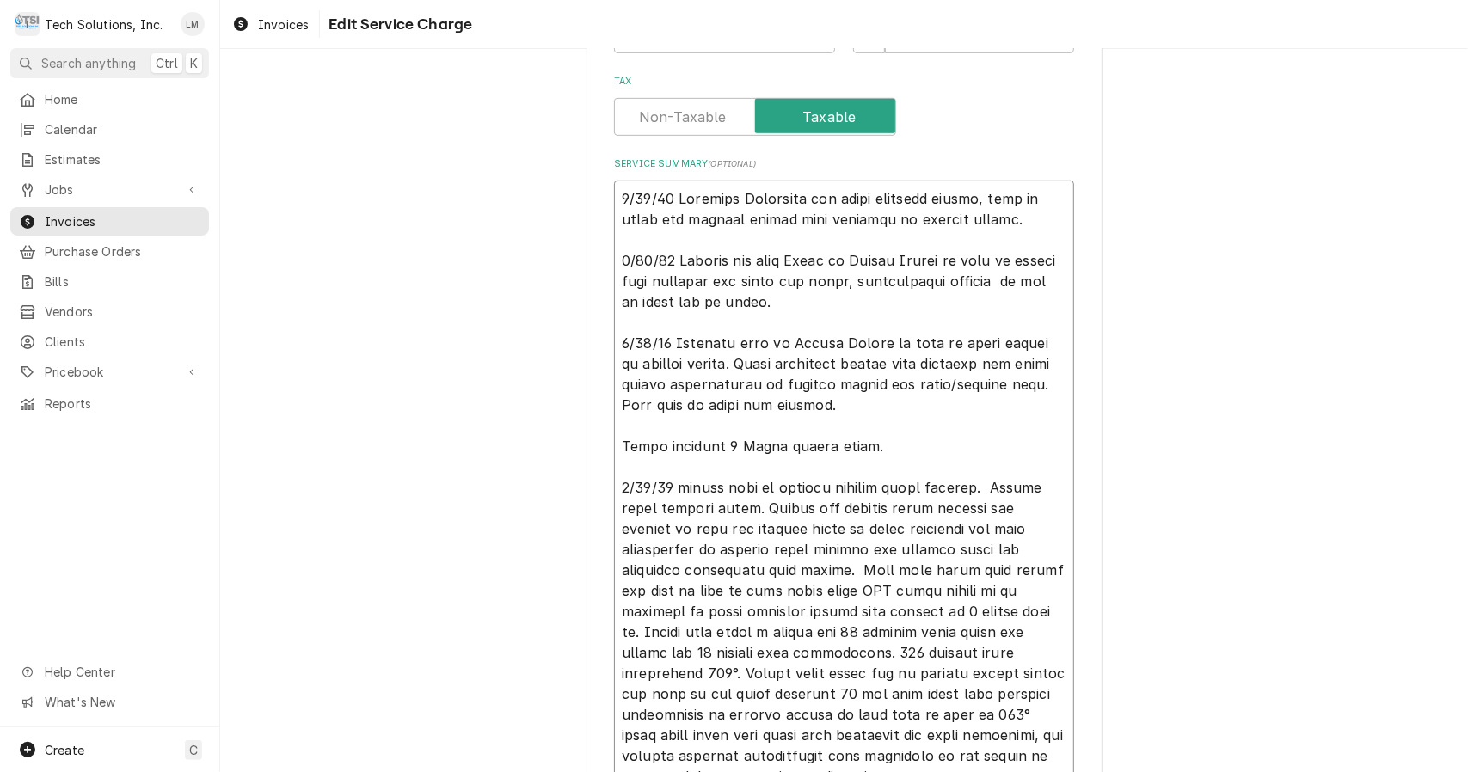
type textarea "x"
type textarea "8/21/25 Assessed Hobartunit and found multiple issues, need to order and replac…"
type textarea "x"
type textarea "8/21/25 Assessed Hobart unit and found multiple issues, need to order and repla…"
type textarea "x"
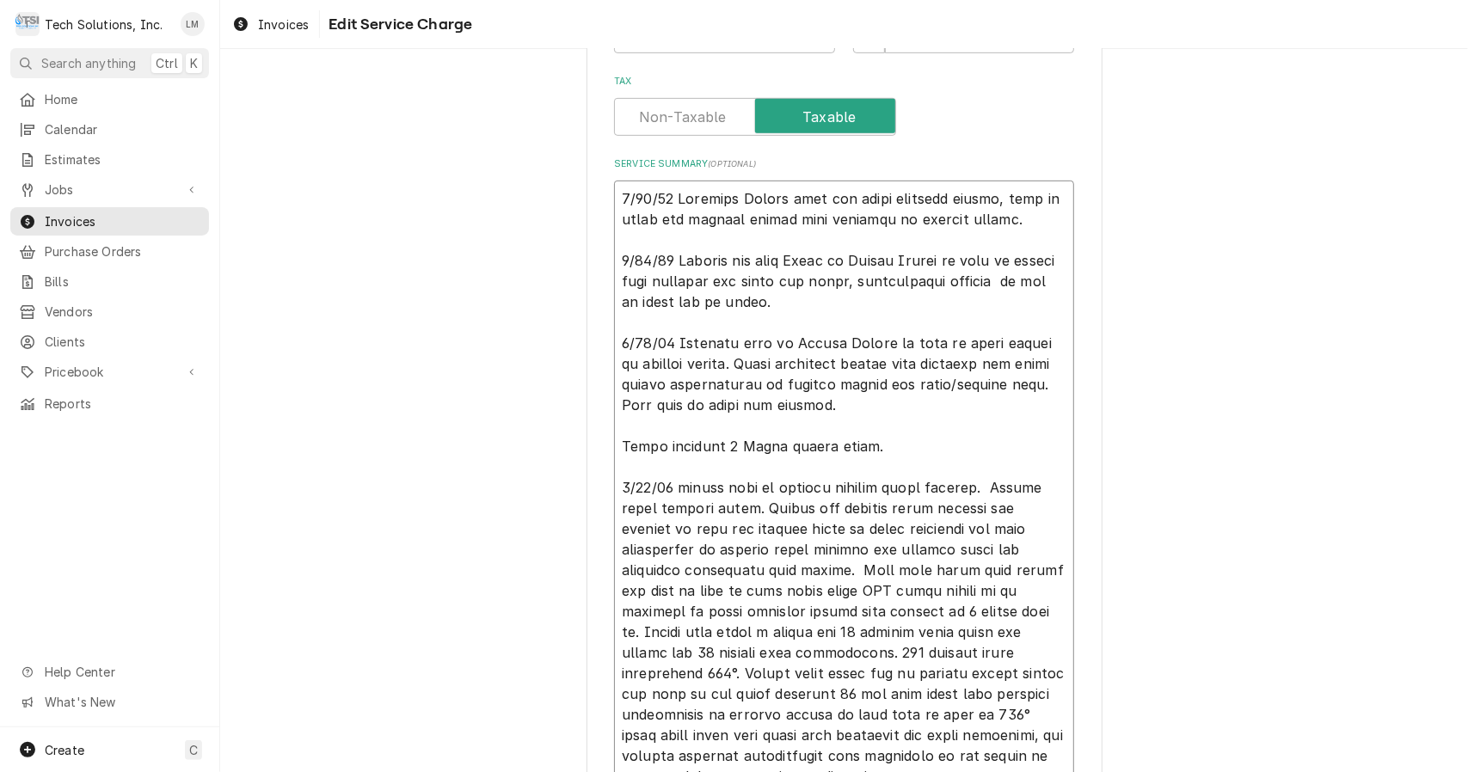
type textarea "8/21/25 Assessed Hobart dunit and found multiple issues, need to order and repl…"
type textarea "x"
type textarea "8/21/25 Assessed Hobart diunit and found multiple issues, need to order and rep…"
type textarea "x"
type textarea "8/21/25 Assessed Hobart disunit and found multiple issues, need to order and re…"
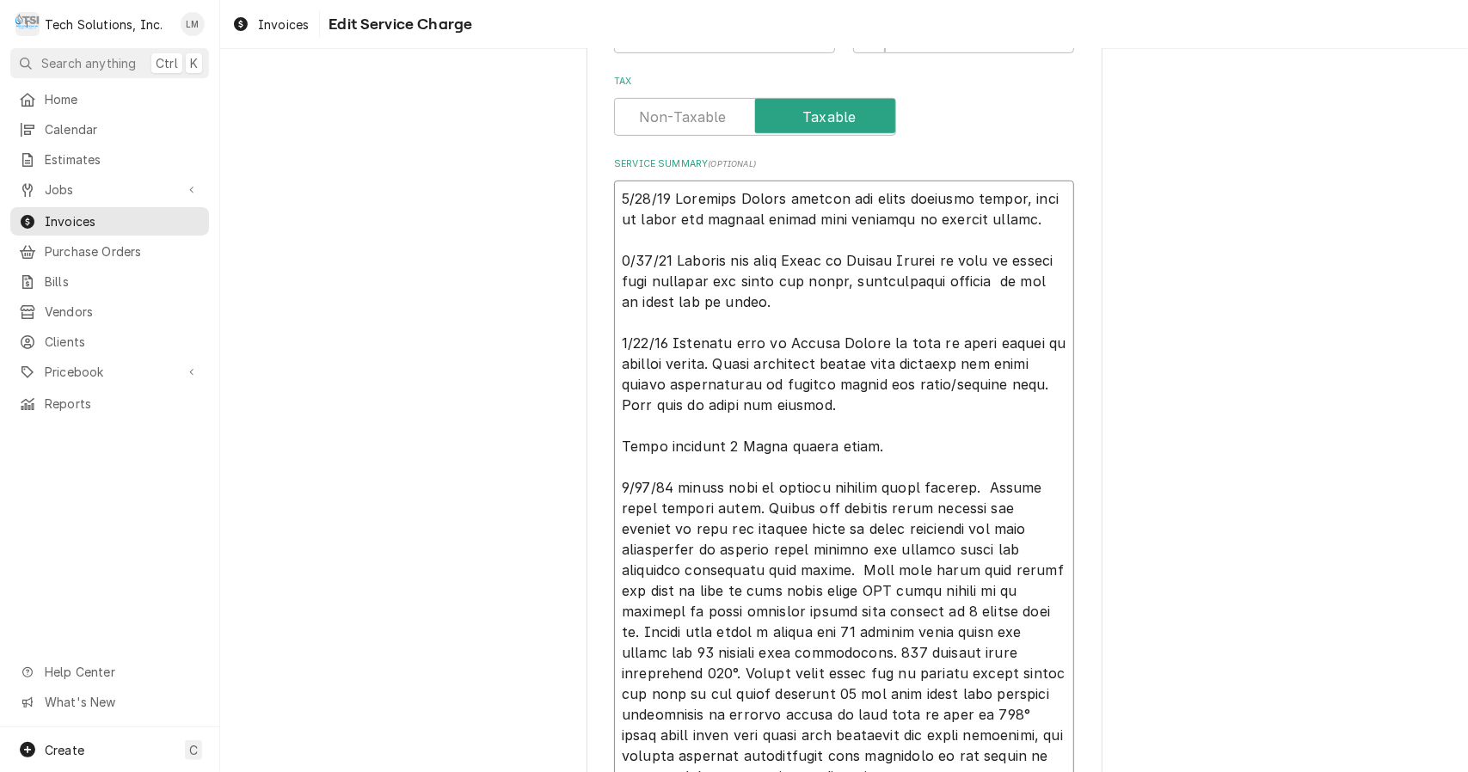
type textarea "x"
type textarea "8/21/25 Assessed Hobart dishunit and found multiple issues, need to order and r…"
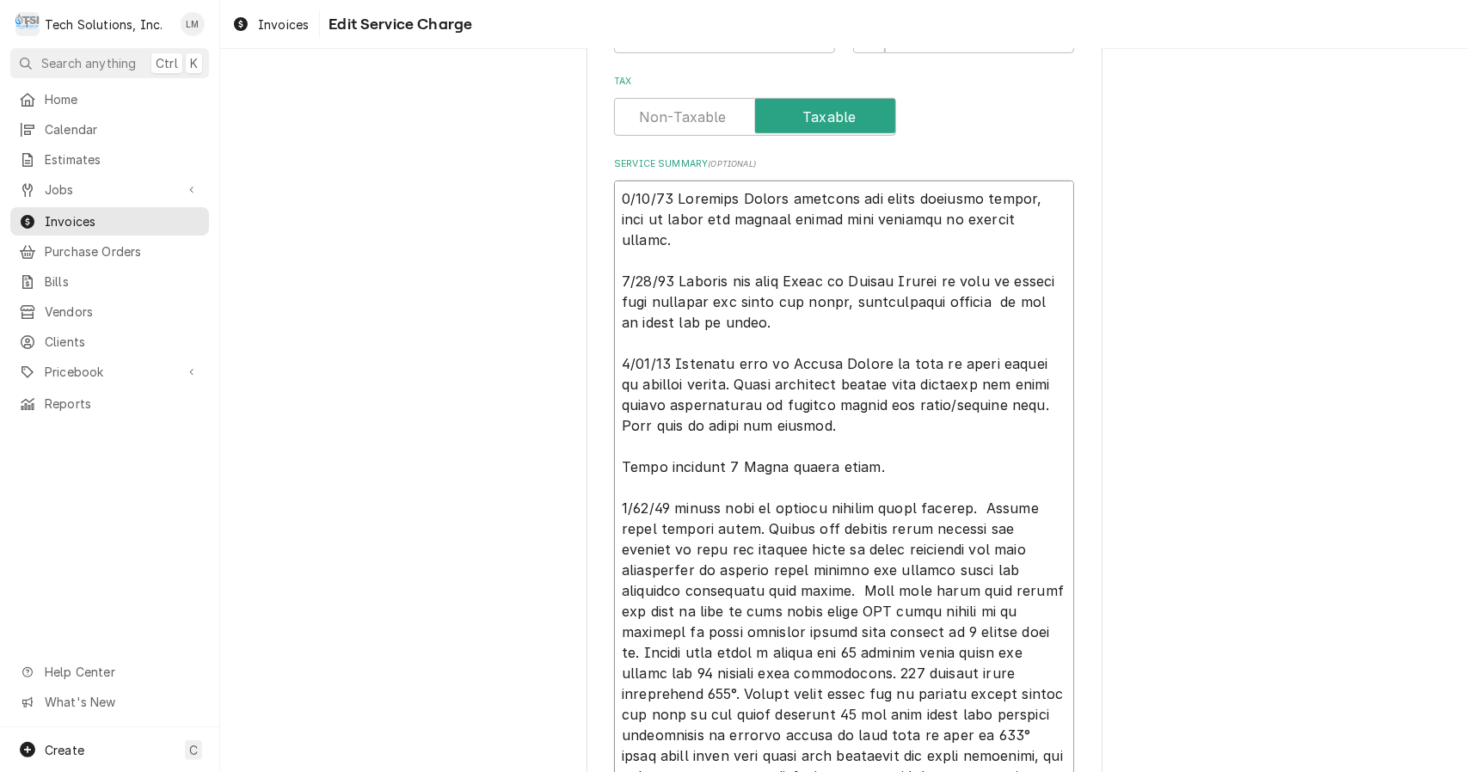
type textarea "x"
type textarea "8/21/25 Assessed Hobart dishaunit and found multiple issues, need to order and …"
type textarea "x"
type textarea "8/21/25 Assessed Hobart dishasunit and found multiple issues, need to order and…"
type textarea "x"
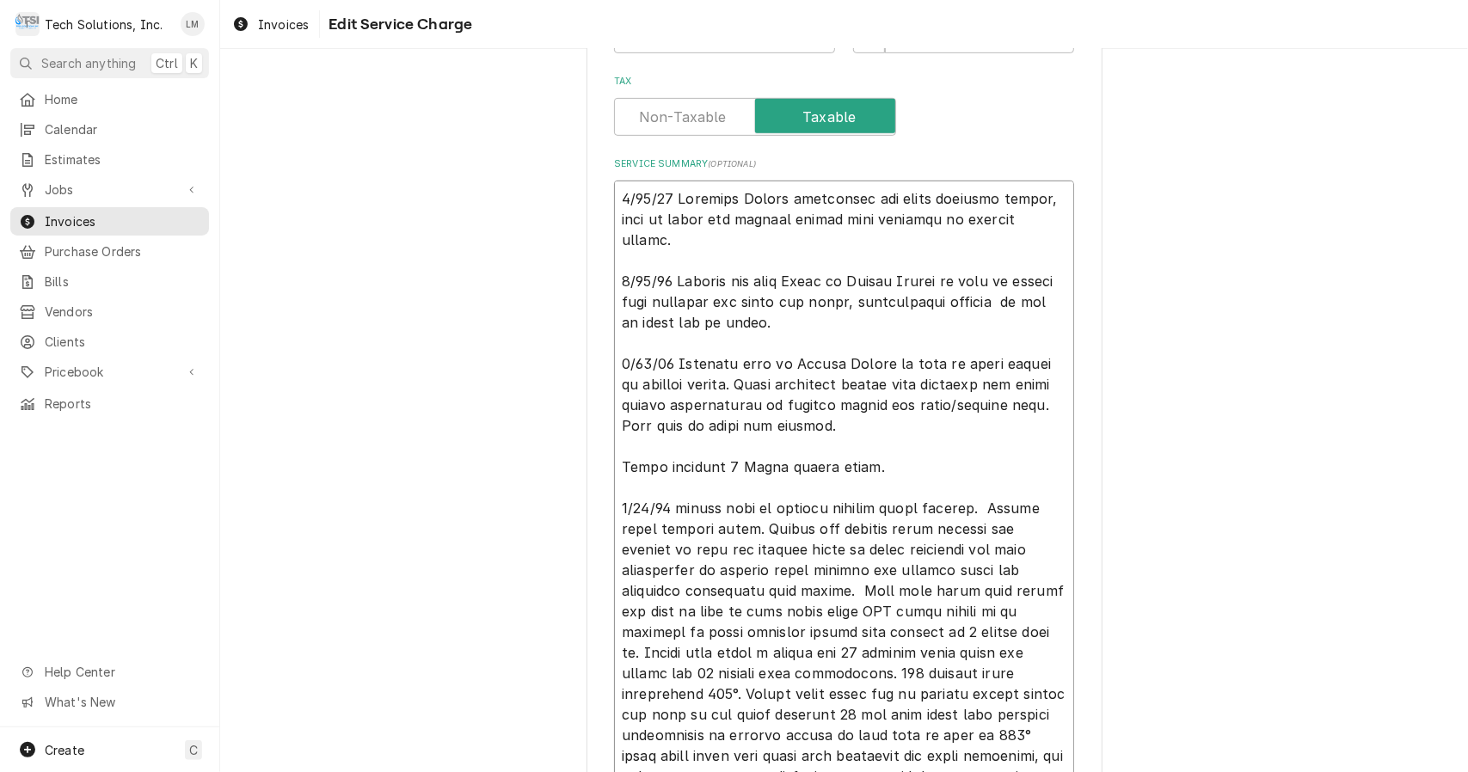
type textarea "8/21/25 Assessed Hobart dishashunit and found multiple issues, need to order an…"
type textarea "x"
type textarea "8/21/25 Assessed Hobart dishasheunit and found multiple issues, need to order a…"
type textarea "x"
type textarea "8/21/25 Assessed Hobart dishasherunit and found multiple issues, need to order …"
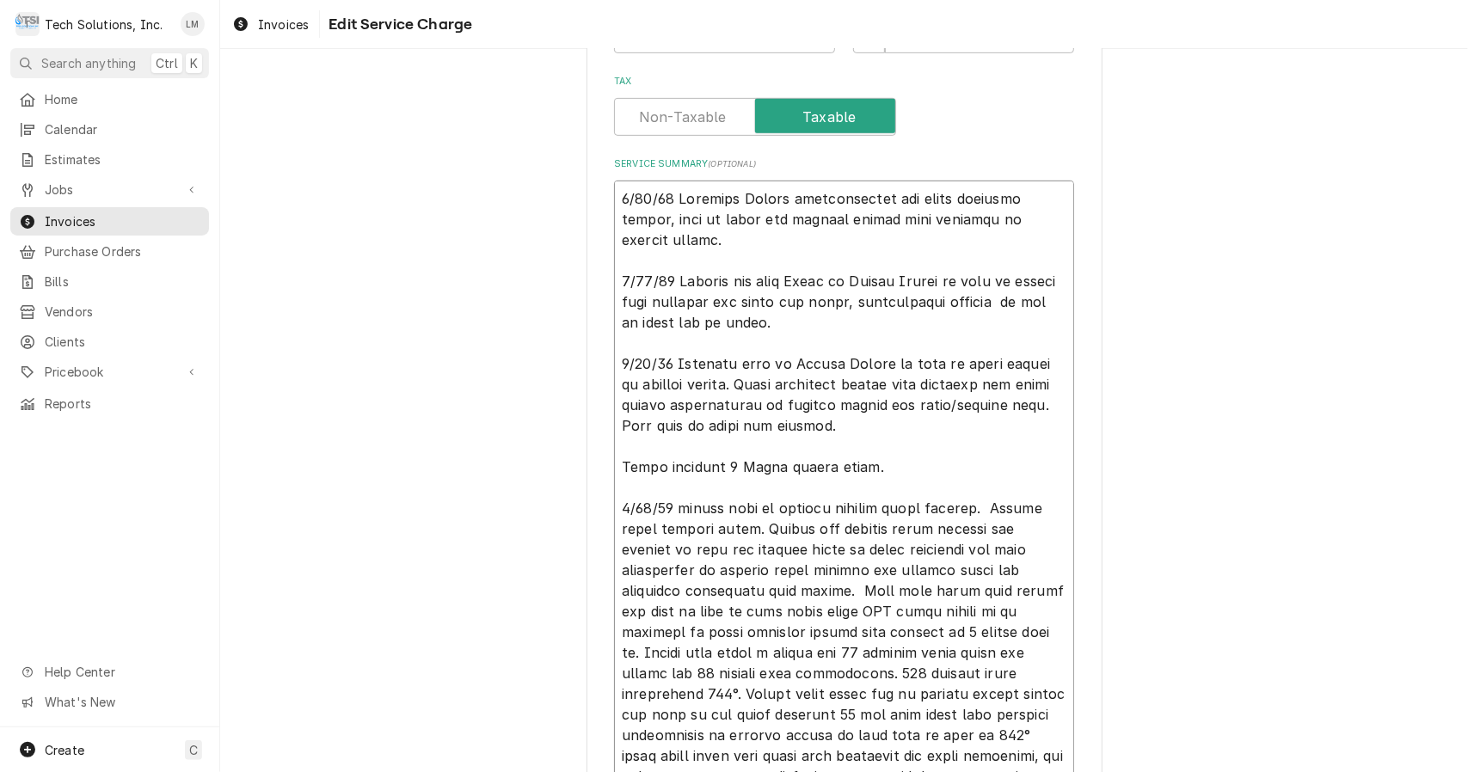
type textarea "x"
type textarea "8/21/25 Assessed Hobart dishasher unit and found multiple issues, need to order…"
type textarea "x"
type textarea "8/21/25 Assessed Hobart dishasher nit and found multiple issues, need to order …"
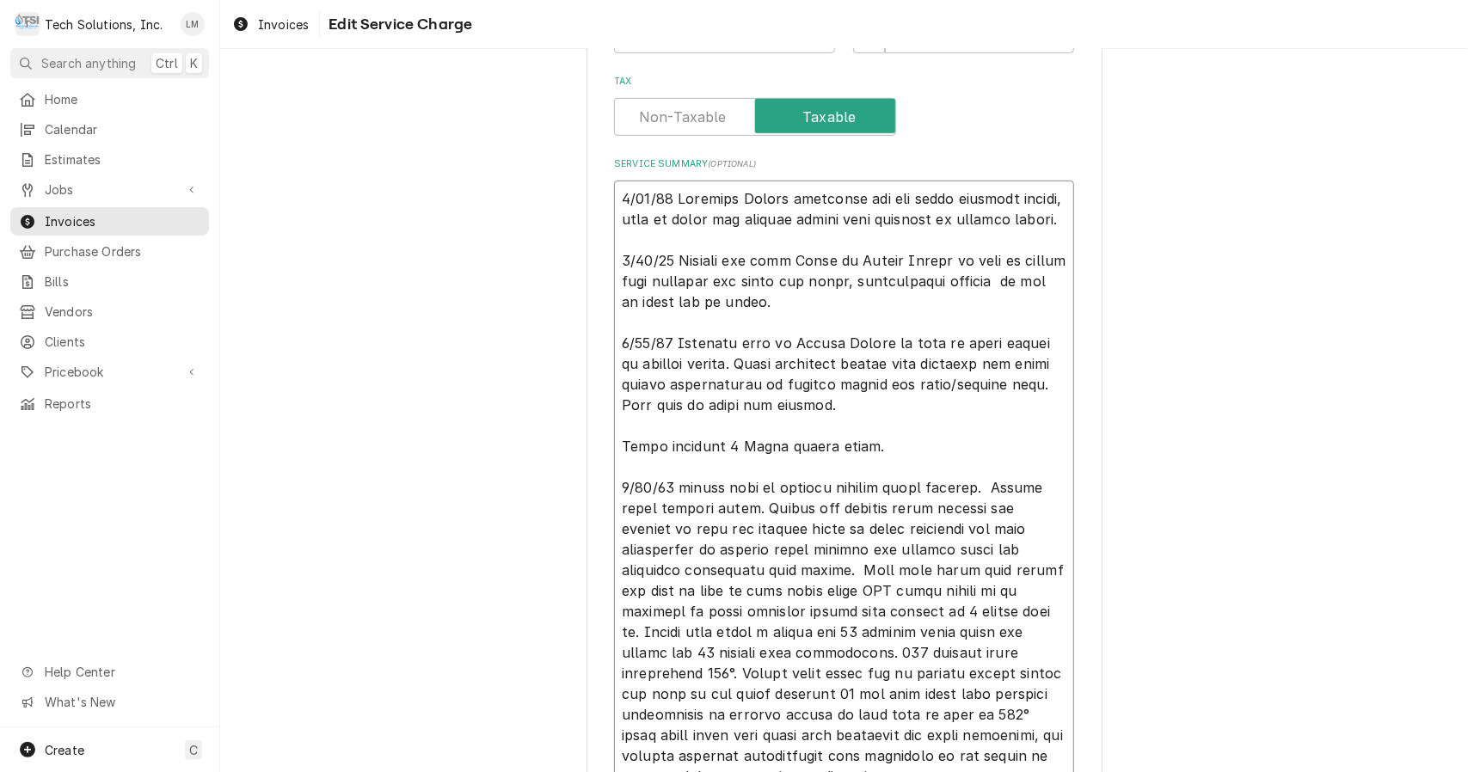
type textarea "x"
type textarea "8/21/25 Assessed Hobart dishasher it and found multiple issues, need to order a…"
type textarea "x"
type textarea "8/21/25 Assessed Hobart dishasher t and found multiple issues, need to order an…"
type textarea "x"
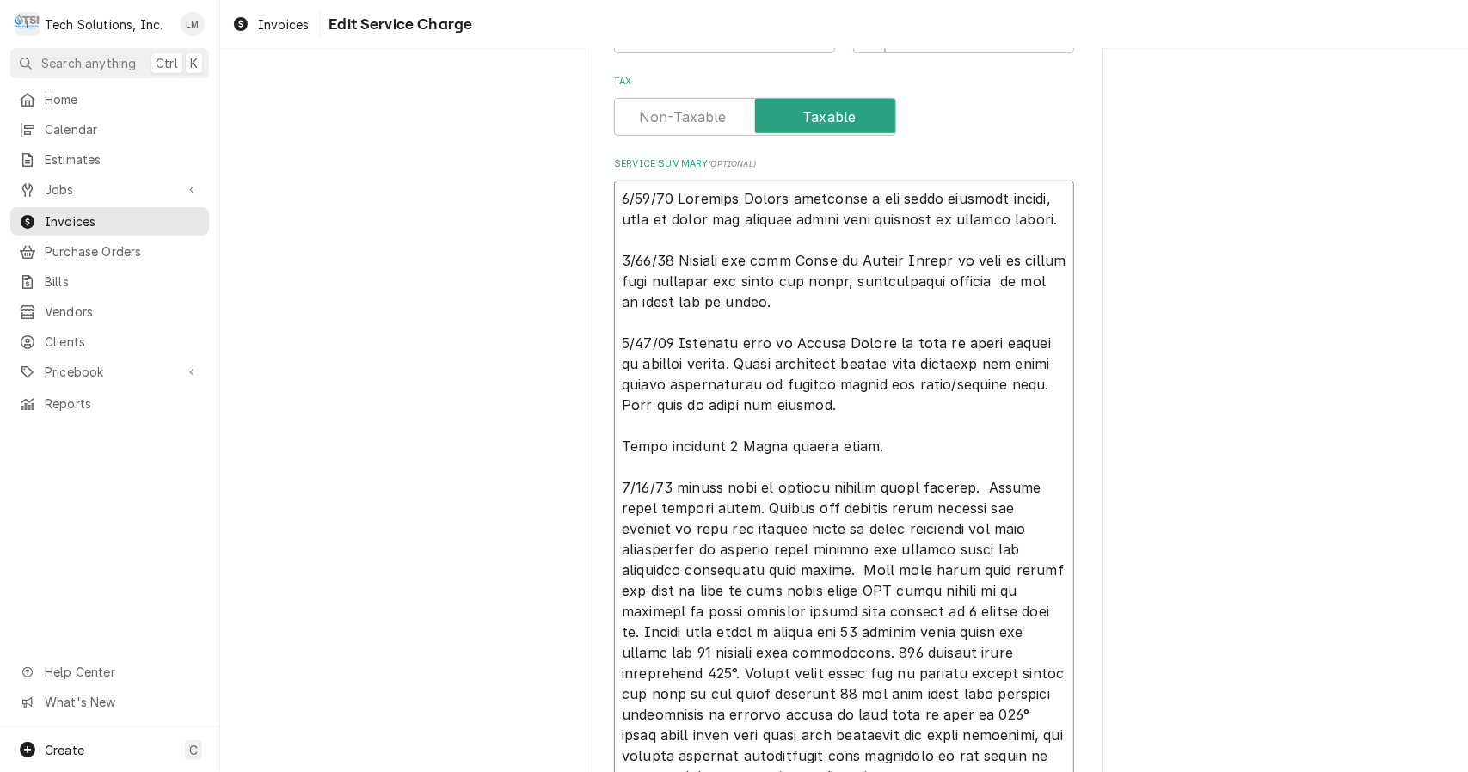
type textarea "8/21/25 Assessed Hobart dishasher and found multiple issues, need to order and …"
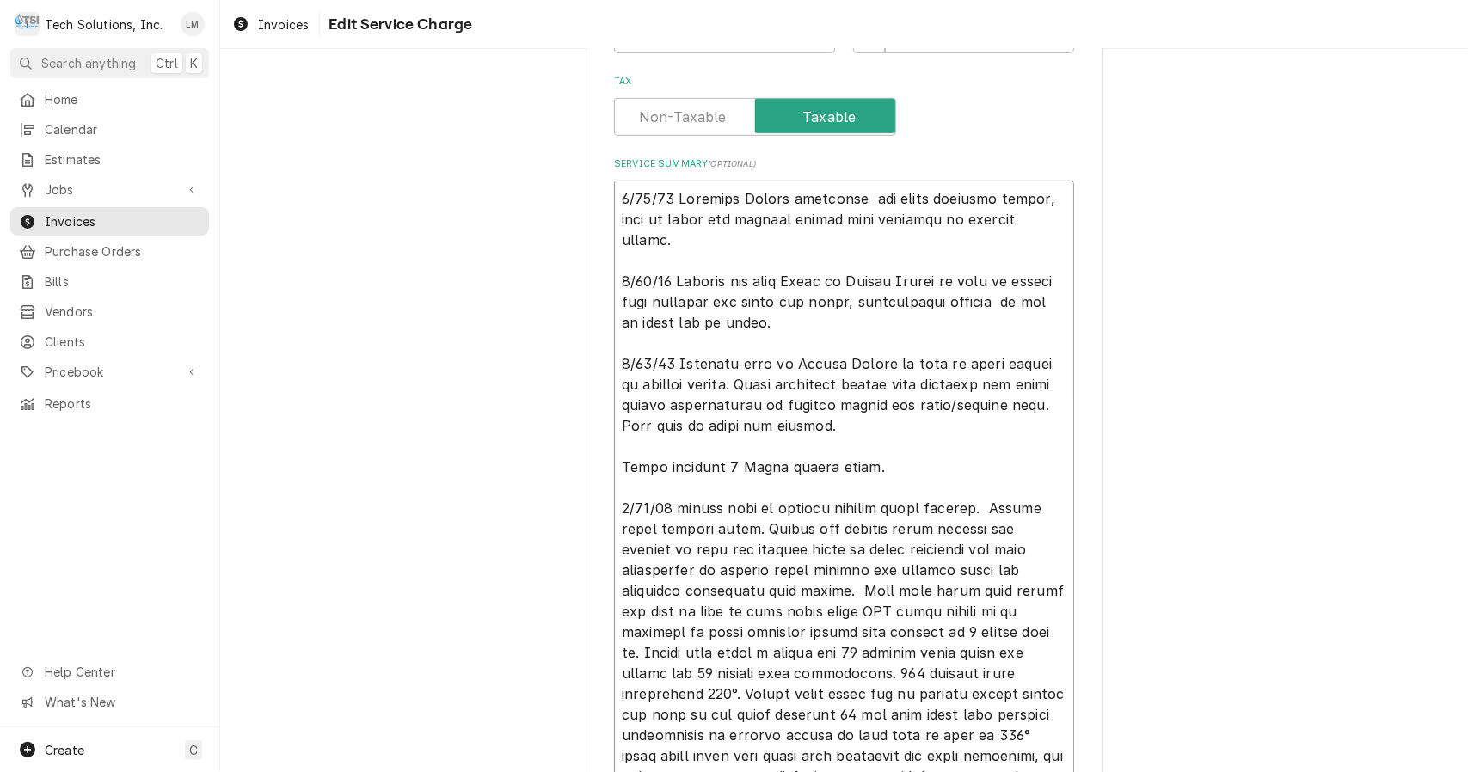
type textarea "x"
type textarea "8/21/25 Assessed Hobart dishasher and found multiple issues, need to order and …"
type textarea "x"
type textarea "8/21/25 Assessed Hobart dishwasher and found multiple issues, need to order and…"
type textarea "x"
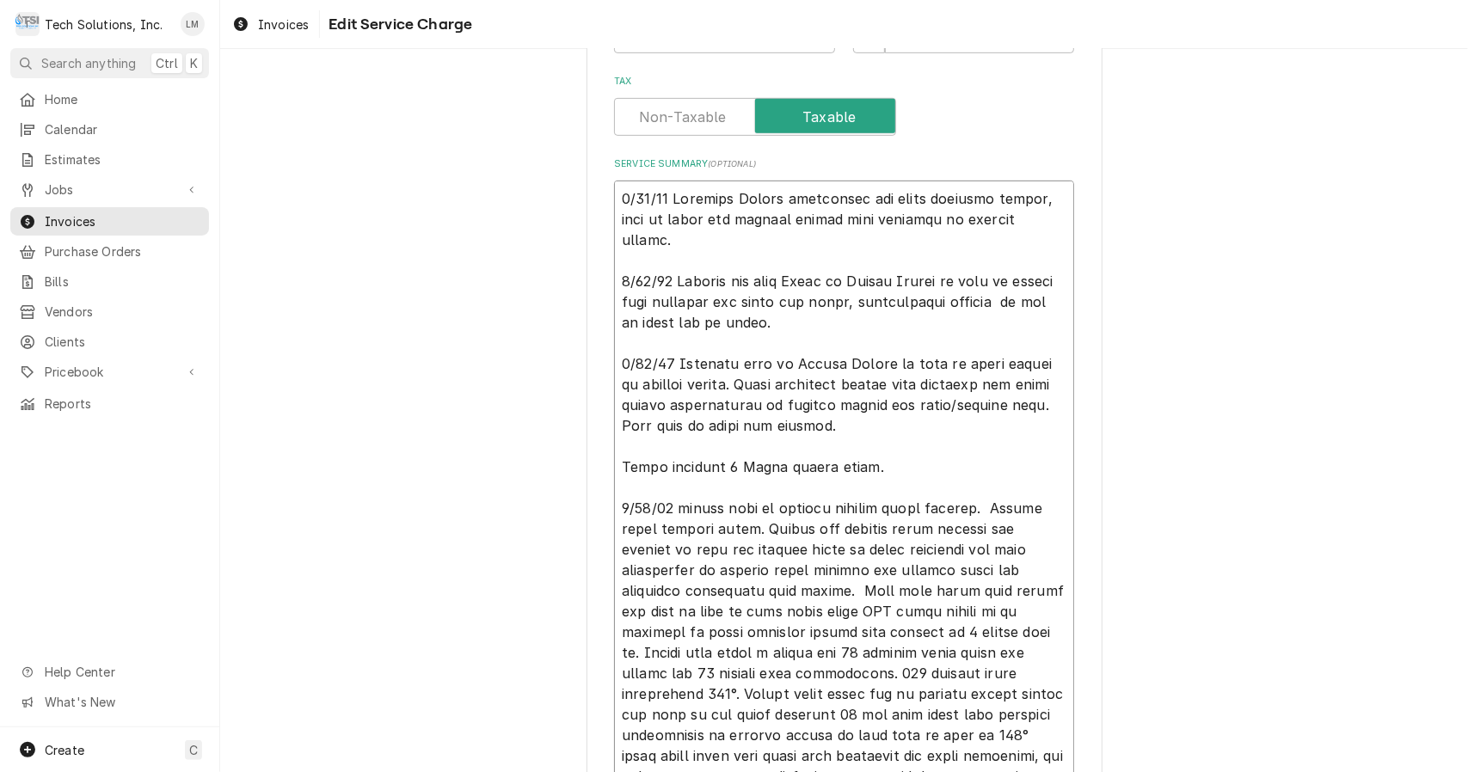
type textarea "8/21/25 Assessed Hobart dishwasher and found multiple issues need to order and …"
type textarea "x"
type textarea "8/21/25 Assessed Hobart dishwasher and found multiple issues. need to order and…"
type textarea "x"
type textarea "8/21/25 Assessed Hobart dishwasher and found multiple issues. eed to order and …"
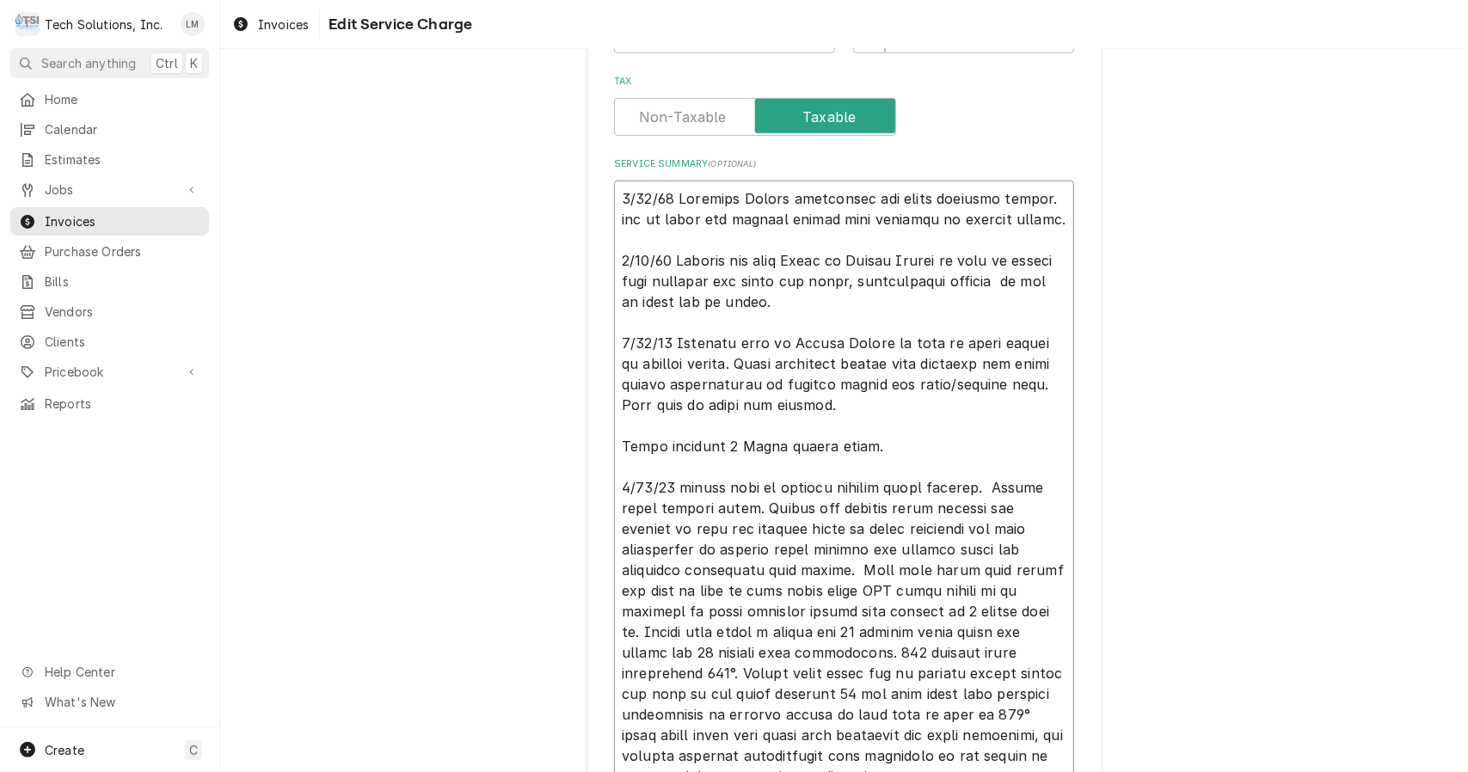
type textarea "x"
type textarea "8/21/25 Assessed Hobart dishwasher and found multiple issues. Need to order and…"
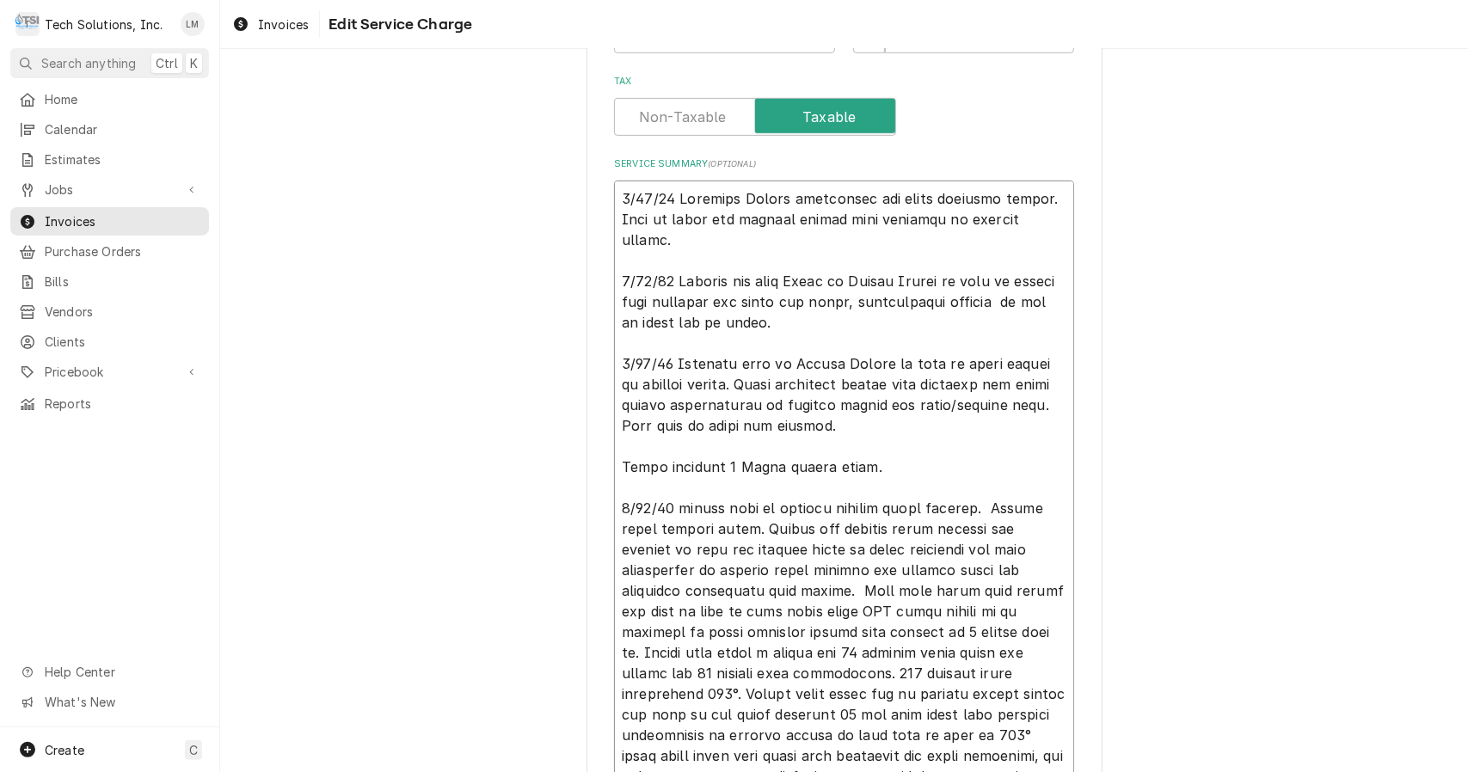
type textarea "x"
type textarea "8/21/25 Assessed Hobart dishwasher and found multiple issues. Need to order and…"
type textarea "x"
type textarea "8/21/25 Assessed Hobart dishwasher and found multiple issues. Need to order and…"
type textarea "x"
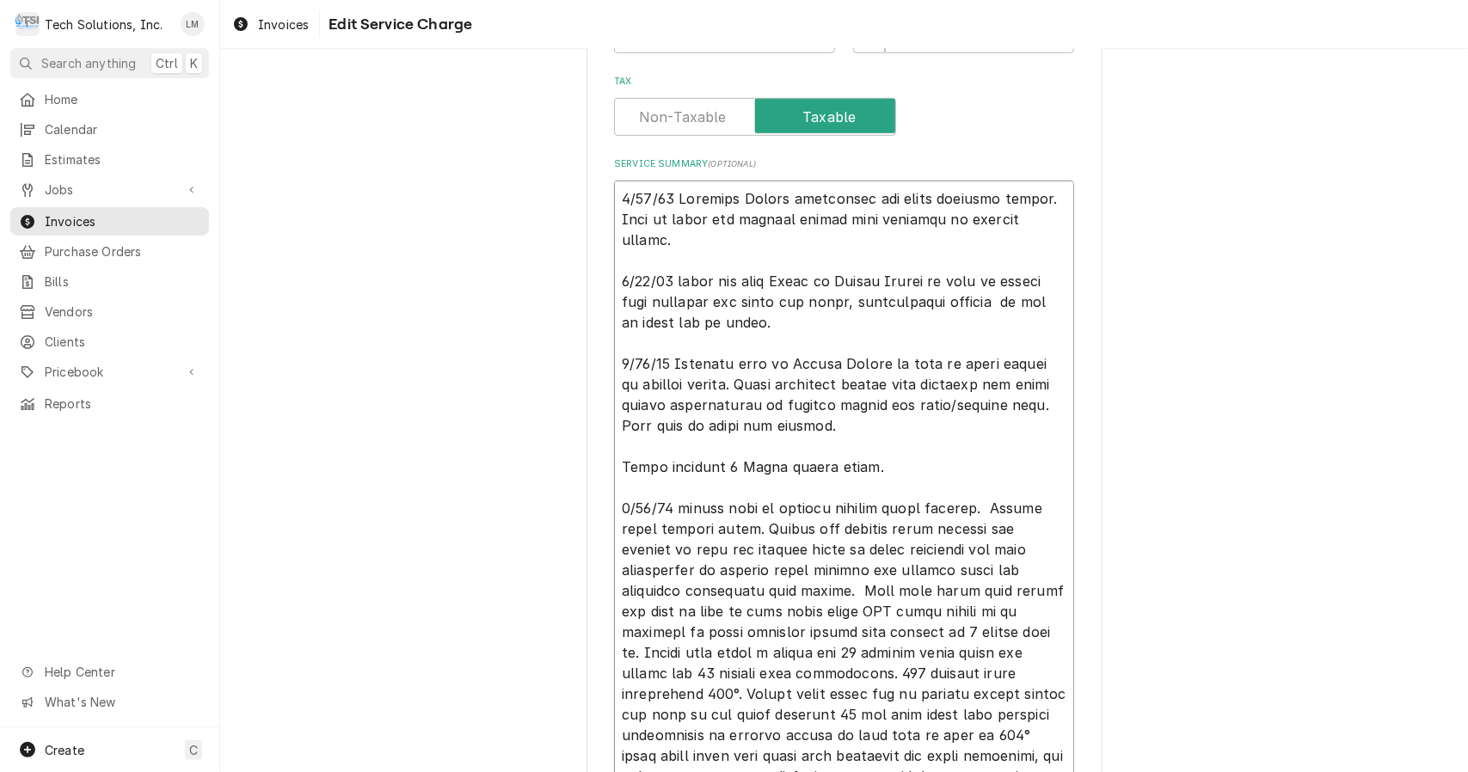
type textarea "8/21/25 Assessed Hobart dishwasher and found multiple issues. Need to order and…"
type textarea "x"
type textarea "8/21/25 Assessed Hobart dishwasher and found multiple issues. Need to order and…"
type textarea "x"
type textarea "8/21/25 Assessed Hobart dishwasher and found multiple issues. Need to order and…"
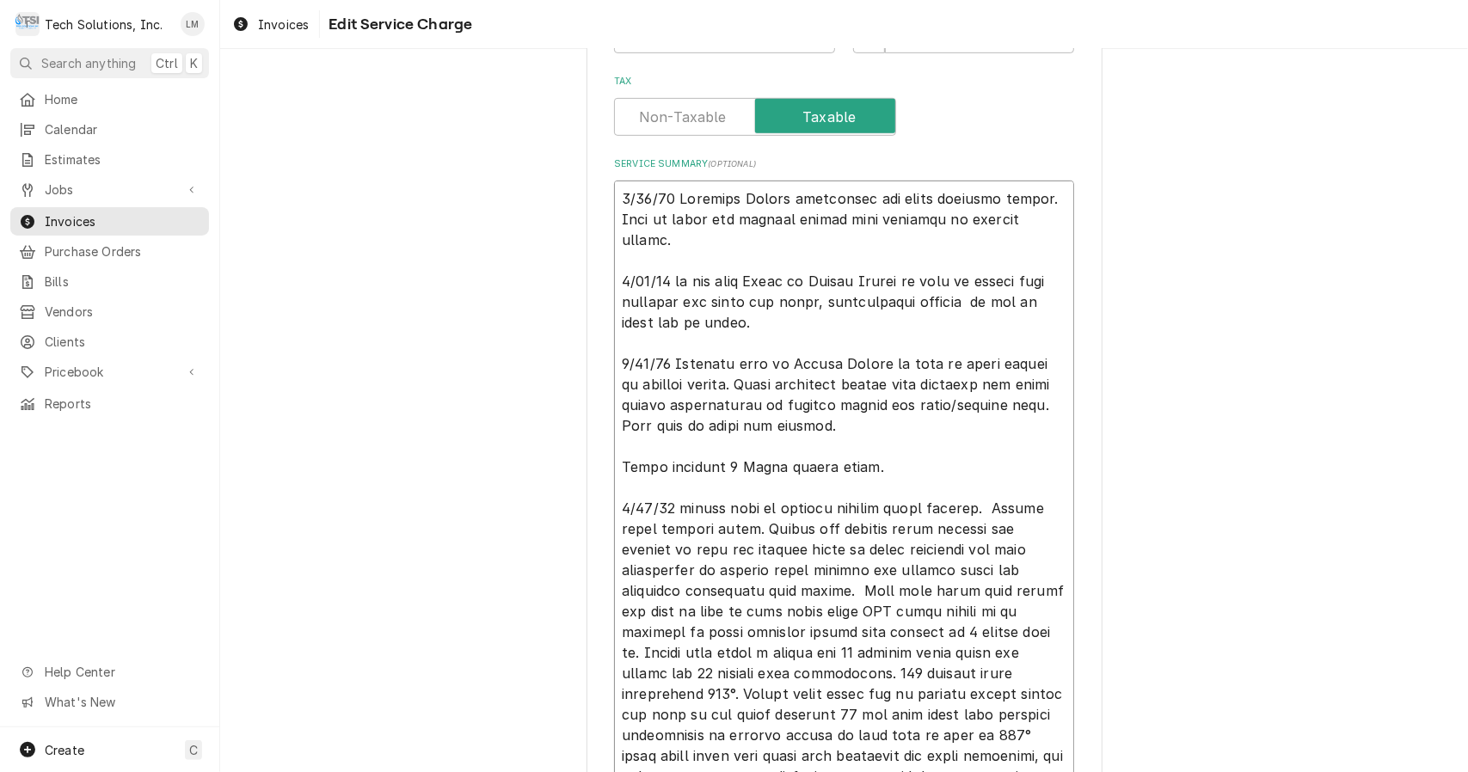
type textarea "x"
type textarea "8/21/25 Assessed Hobart dishwasher and found multiple issues. Need to order and…"
type textarea "x"
type textarea "8/21/25 Assessed Hobart dishwasher and found multiple issues. Need to order and…"
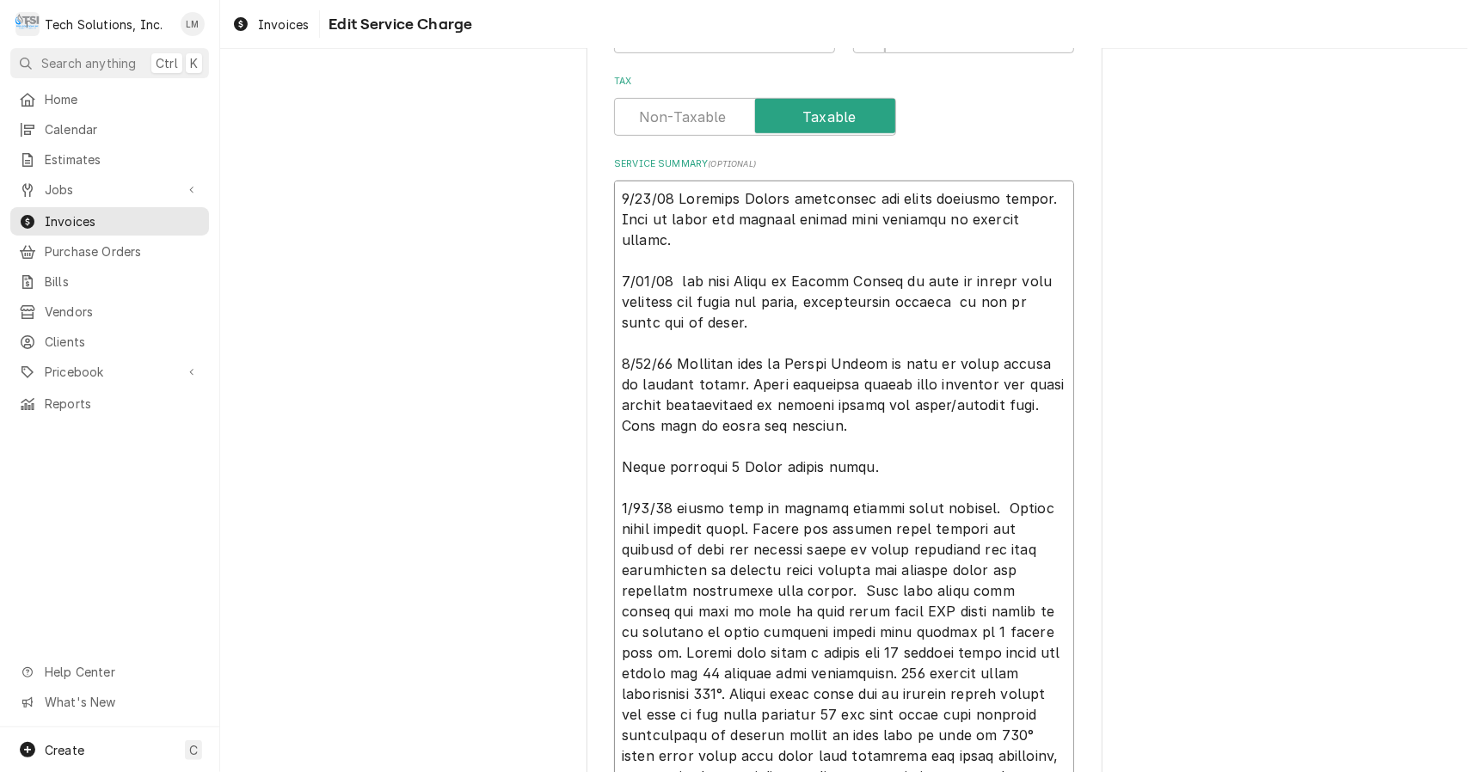
type textarea "x"
type textarea "8/21/25 Assessed Hobart dishwasher and found multiple issues. Need to order and…"
type textarea "x"
type textarea "8/21/25 Assessed Hobart dishwasher and found multiple issues. Need to order and…"
type textarea "x"
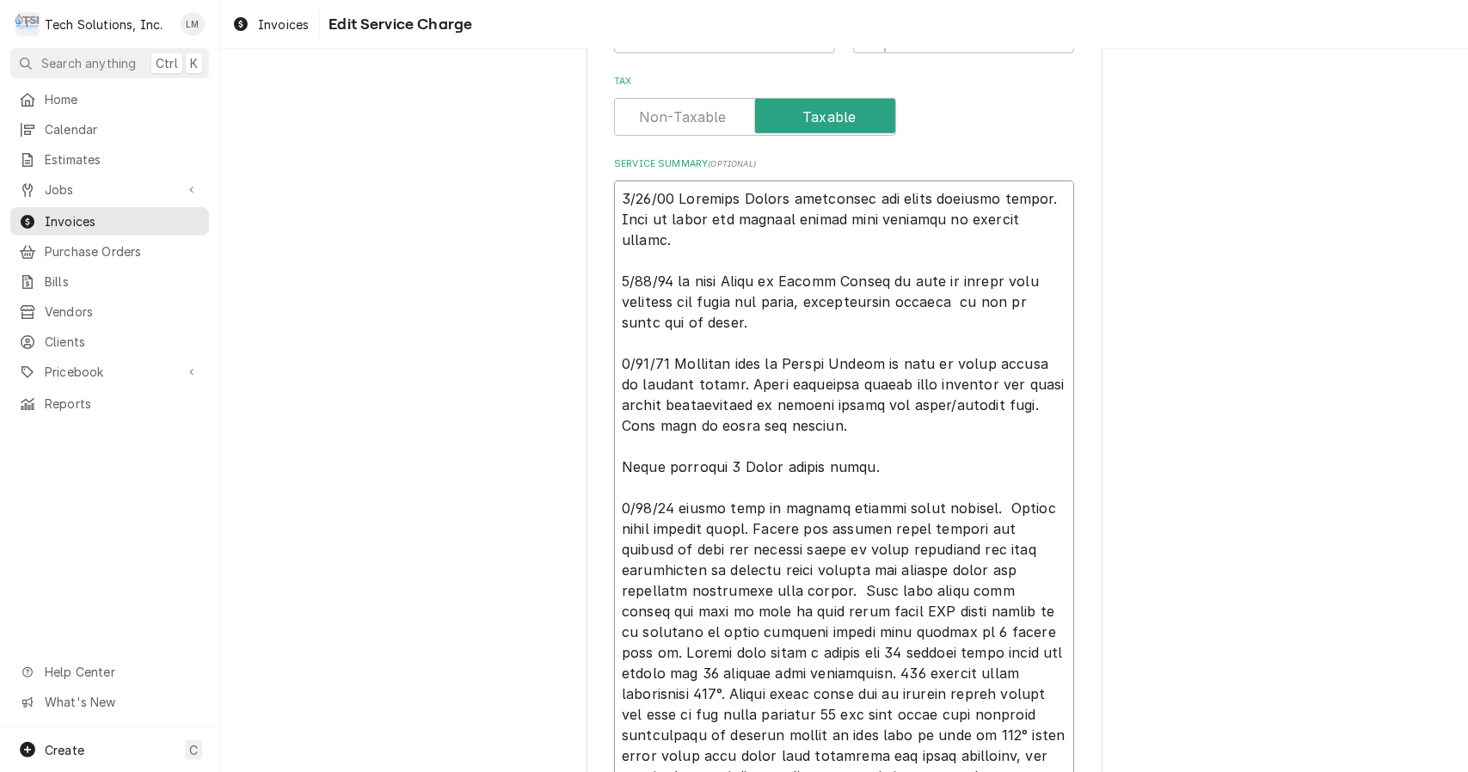
type textarea "8/21/25 Assessed Hobart dishwasher and found multiple issues. Need to order and…"
type textarea "x"
type textarea "8/21/25 Assessed Hobart dishwasher and found multiple issues. Need to order and…"
type textarea "x"
type textarea "8/21/25 Assessed Hobart dishwasher and found multiple issues. Need to order and…"
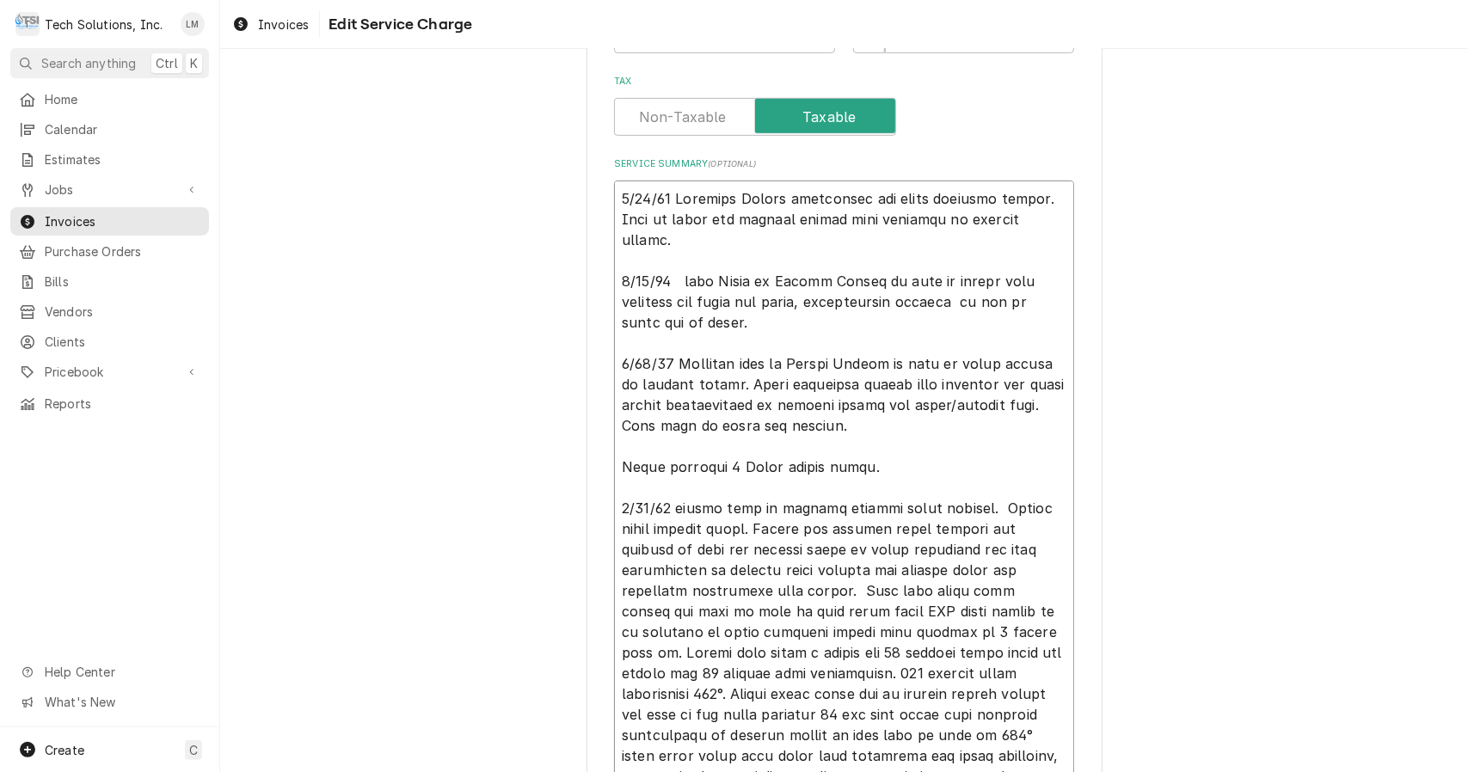
type textarea "x"
type textarea "8/21/25 Assessed Hobart dishwasher and found multiple issues. Need to order and…"
type textarea "x"
type textarea "8/21/25 Assessed Hobart dishwasher and found multiple issues. Need to order and…"
type textarea "x"
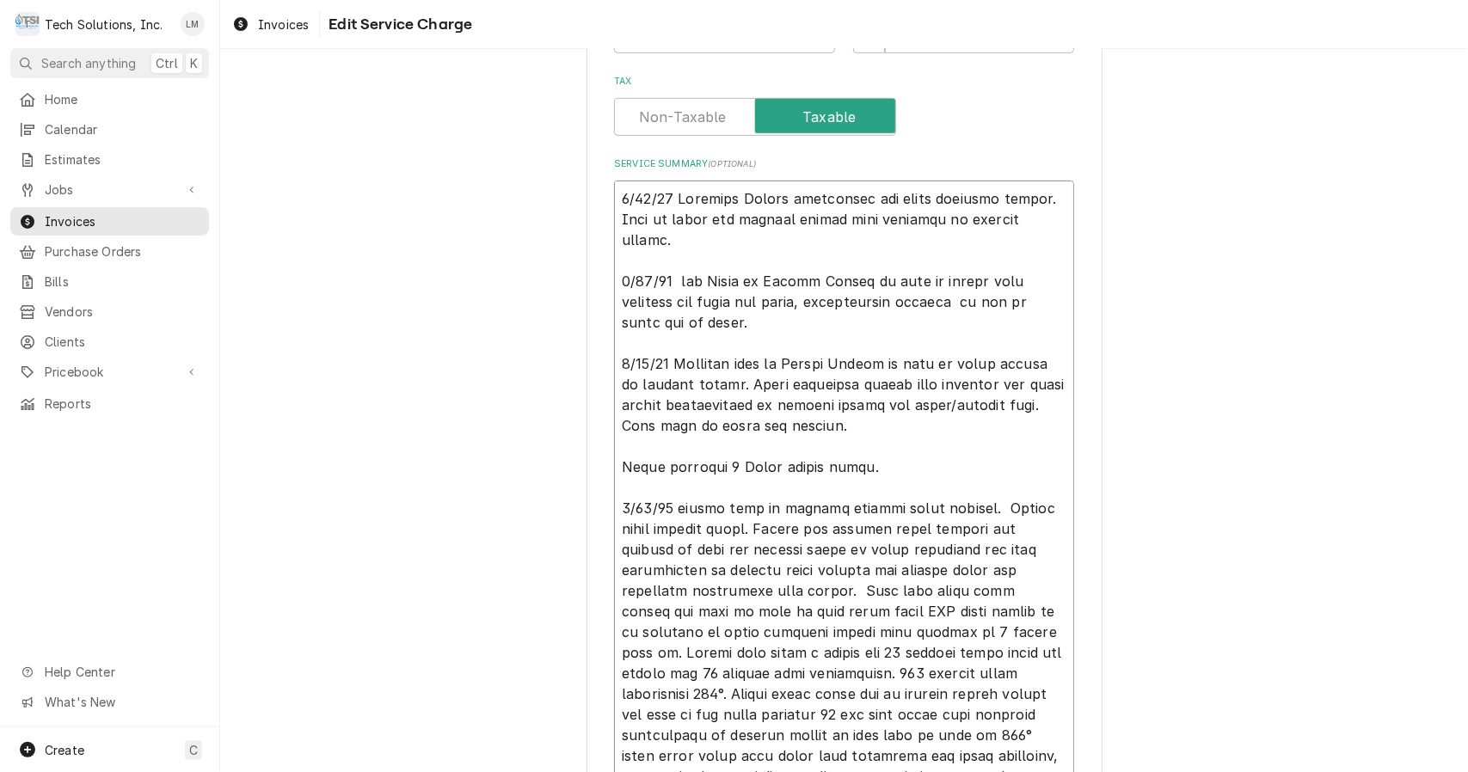
type textarea "8/21/25 Assessed Hobart dishwasher and found multiple issues. Need to order and…"
type textarea "x"
type textarea "8/21/25 Assessed Hobart dishwasher and found multiple issues. Need to order and…"
type textarea "x"
type textarea "8/21/25 Assessed Hobart dishwasher and found multiple issues. Need to order and…"
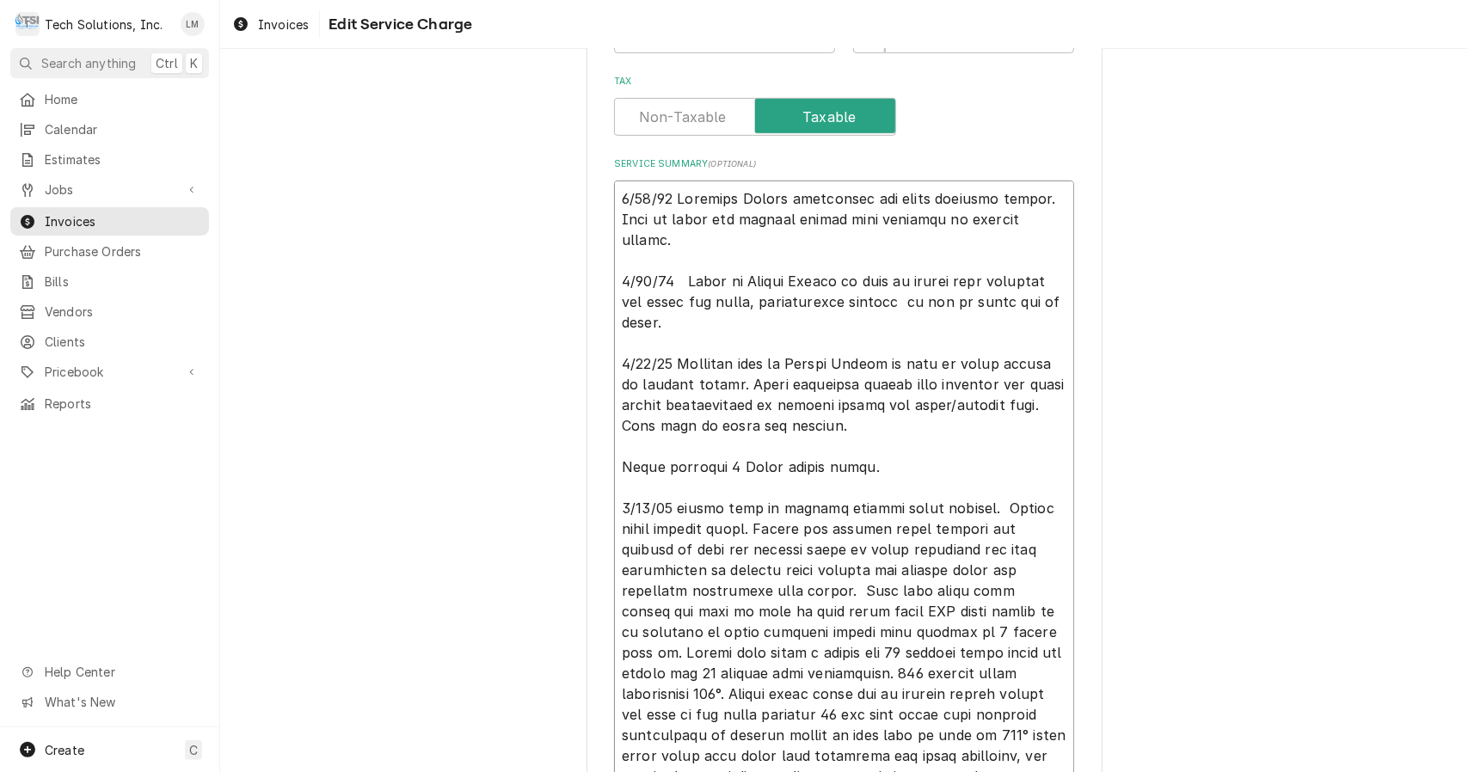
type textarea "x"
type textarea "8/21/25 Assessed Hobart dishwasher and found multiple issues. Need to order and…"
type textarea "x"
type textarea "8/21/25 Assessed Hobart dishwasher and found multiple issues. Need to order and…"
type textarea "x"
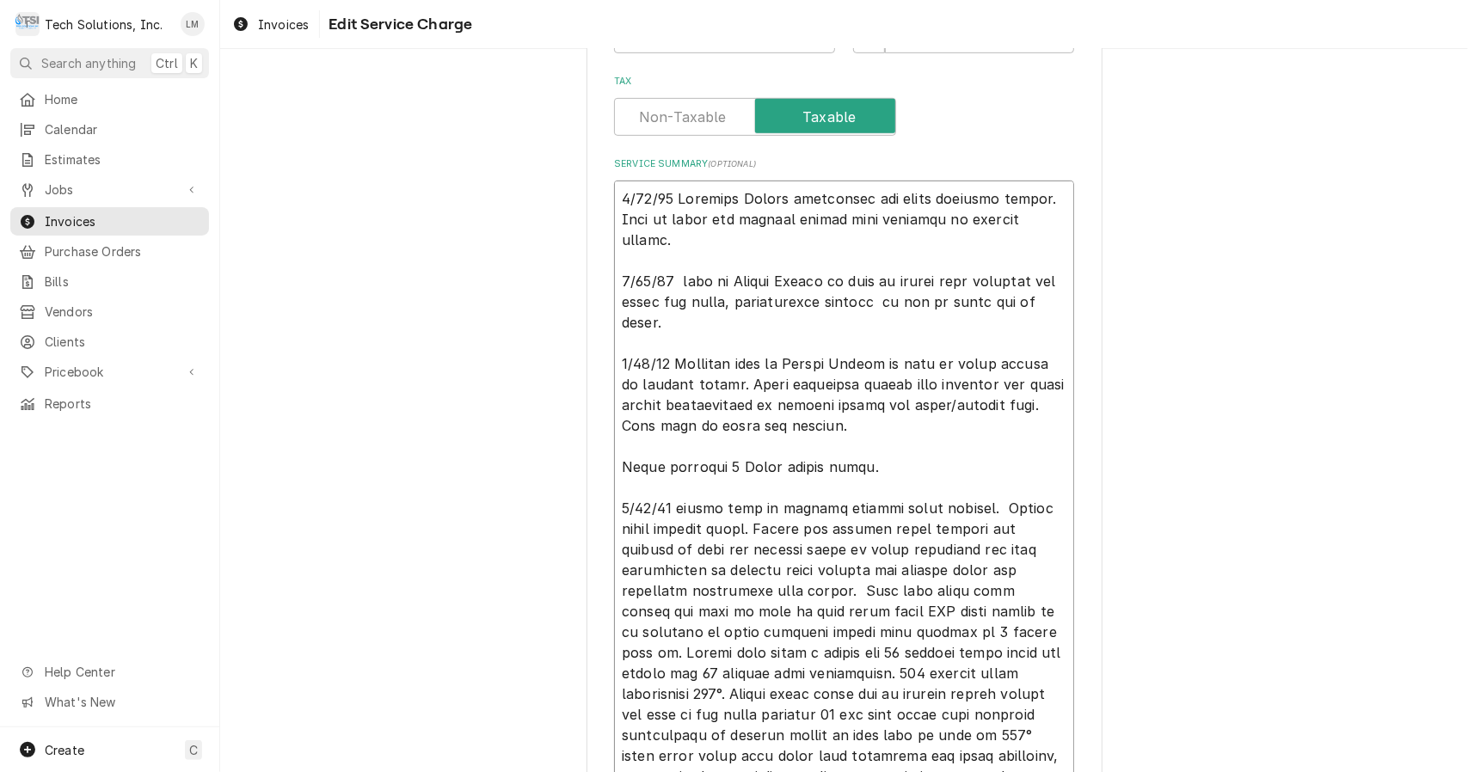
type textarea "8/21/25 Assessed Hobart dishwasher and found multiple issues. Need to order and…"
type textarea "x"
type textarea "8/21/25 Assessed Hobart dishwasher and found multiple issues. Need to order and…"
type textarea "x"
type textarea "8/21/25 Assessed Hobart dishwasher and found multiple issues. Need to order and…"
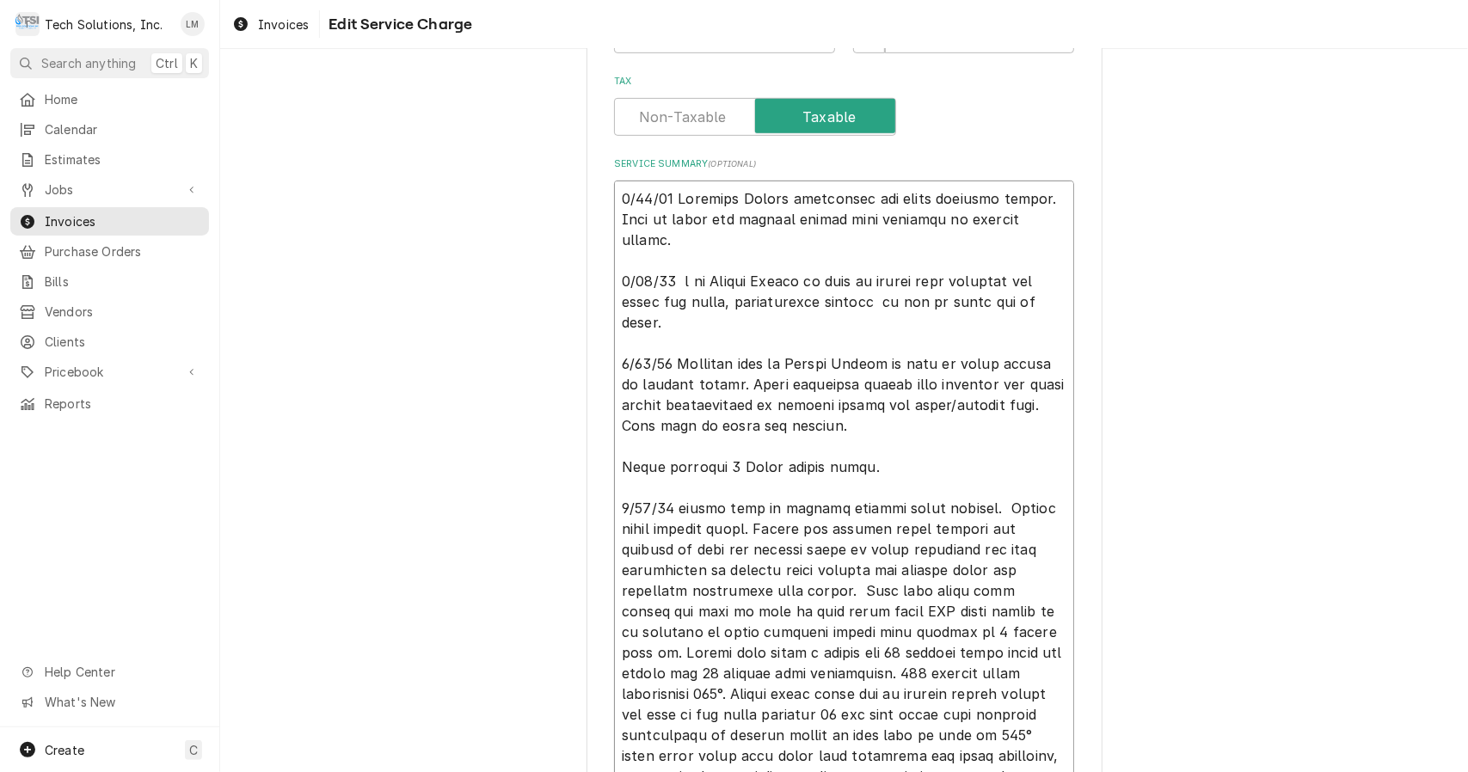
type textarea "x"
type textarea "8/21/25 Assessed Hobart dishwasher and found multiple issues. Need to order and…"
type textarea "x"
type textarea "8/21/25 Assessed Hobart dishwasher and found multiple issues. Need to order and…"
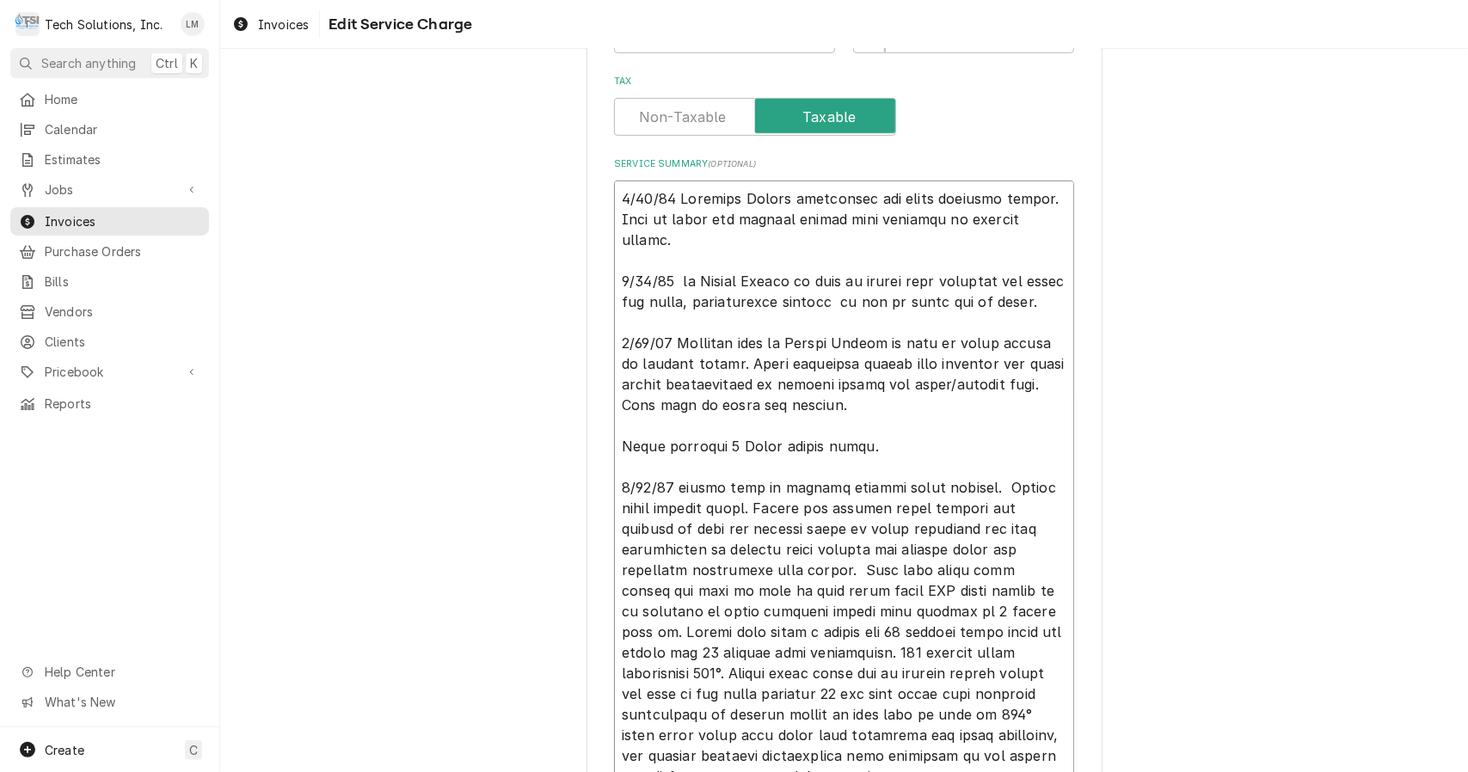
type textarea "x"
type textarea "8/21/25 Assessed Hobart dishwasher and found multiple issues. Need to order and…"
type textarea "x"
type textarea "8/21/25 Assessed Hobart dishwasher and found multiple issues. Need to order and…"
type textarea "x"
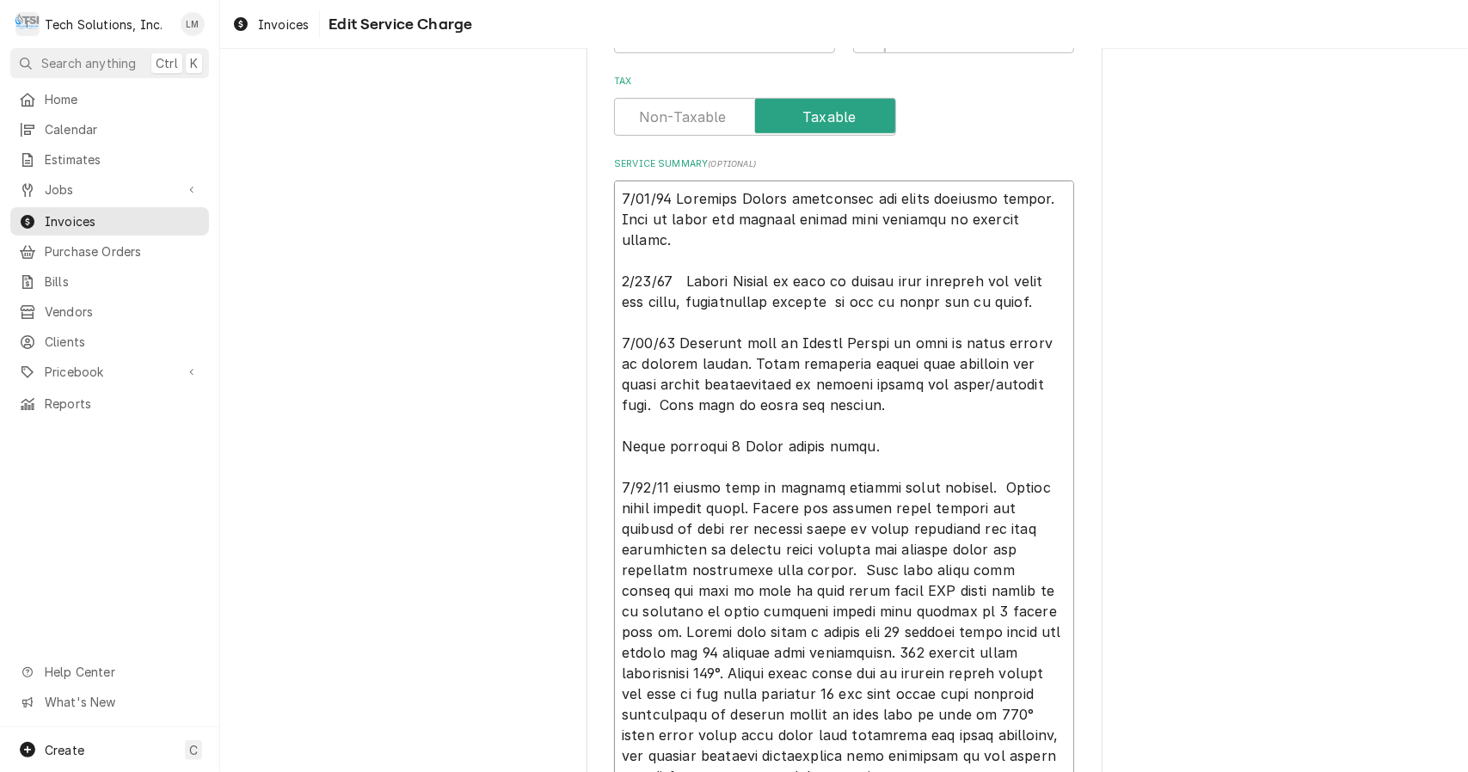
type textarea "8/21/25 Assessed Hobart dishwasher and found multiple issues. Need to order and…"
type textarea "x"
type textarea "8/21/25 Assessed Hobart dishwasher and found multiple issues. Need to order and…"
type textarea "x"
type textarea "8/21/25 Assessed Hobart dishwasher and found multiple issues. Need to order and…"
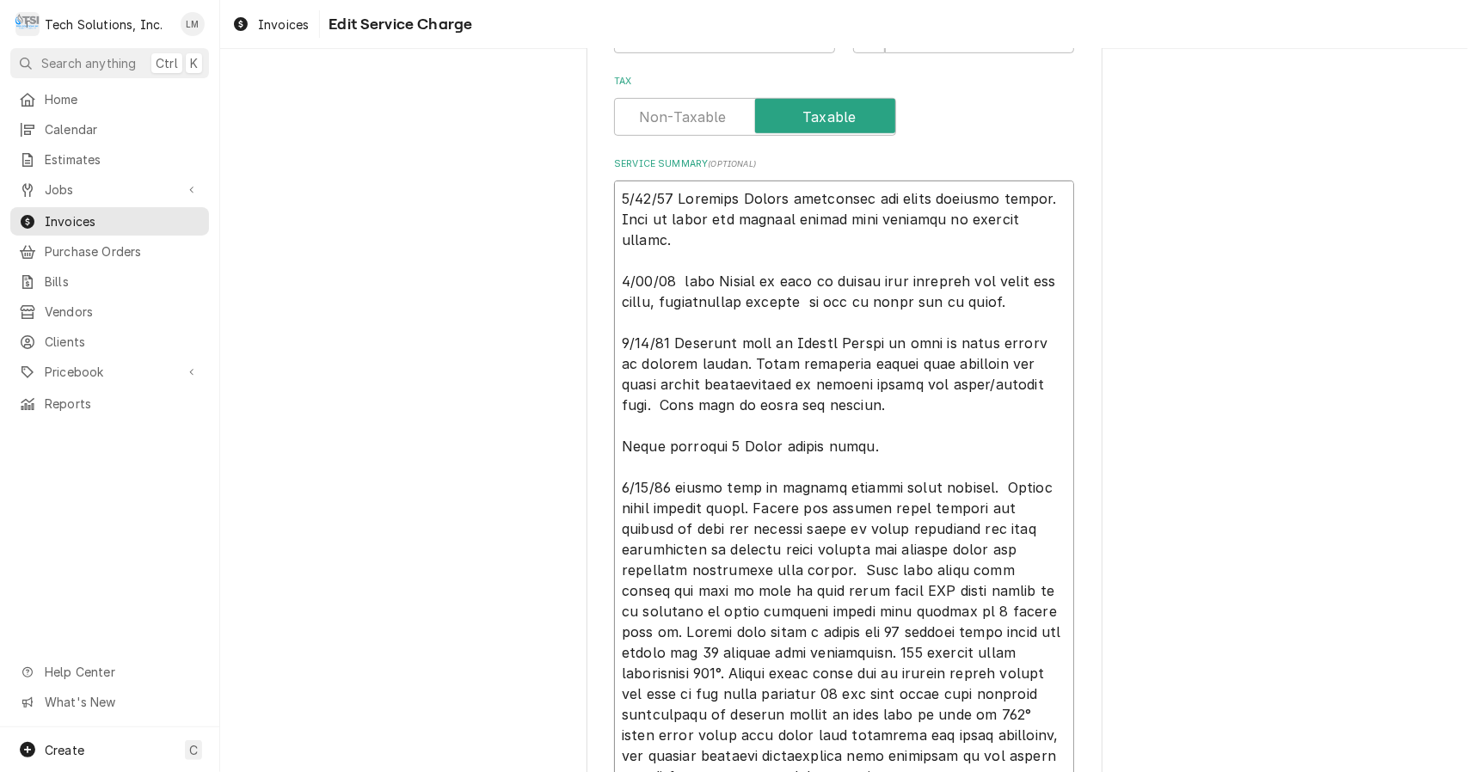
type textarea "x"
type textarea "8/21/25 Assessed Hobart dishwasher and found multiple issues. Need to order and…"
type textarea "x"
type textarea "8/21/25 Assessed Hobart dishwasher and found multiple issues. Need to order and…"
type textarea "x"
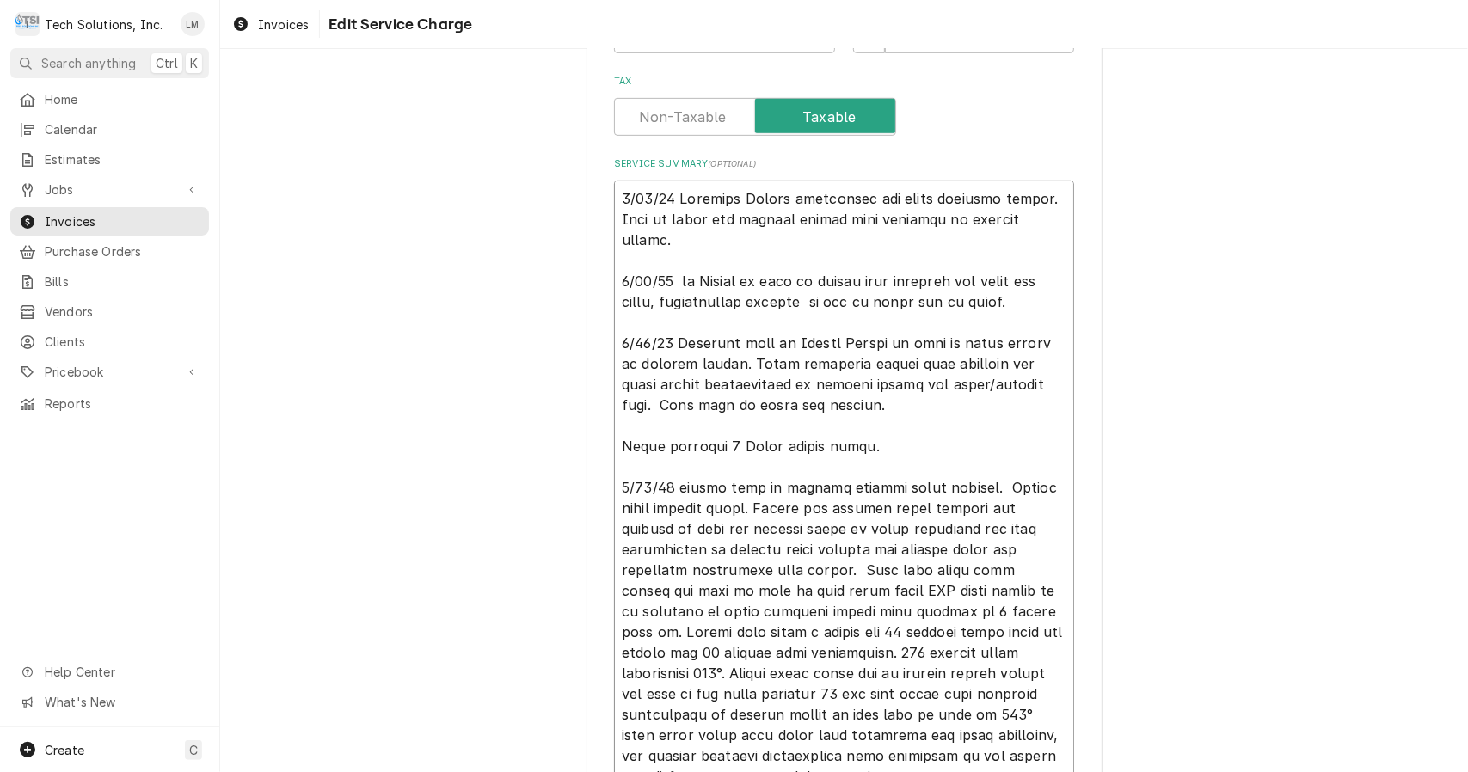
type textarea "8/21/25 Assessed Hobart dishwasher and found multiple issues. Need to order and…"
type textarea "x"
type textarea "8/21/25 Assessed Hobart dishwasher and found multiple issues. Need to order and…"
type textarea "x"
type textarea "8/21/25 Assessed Hobart dishwasher and found multiple issues. Need to order and…"
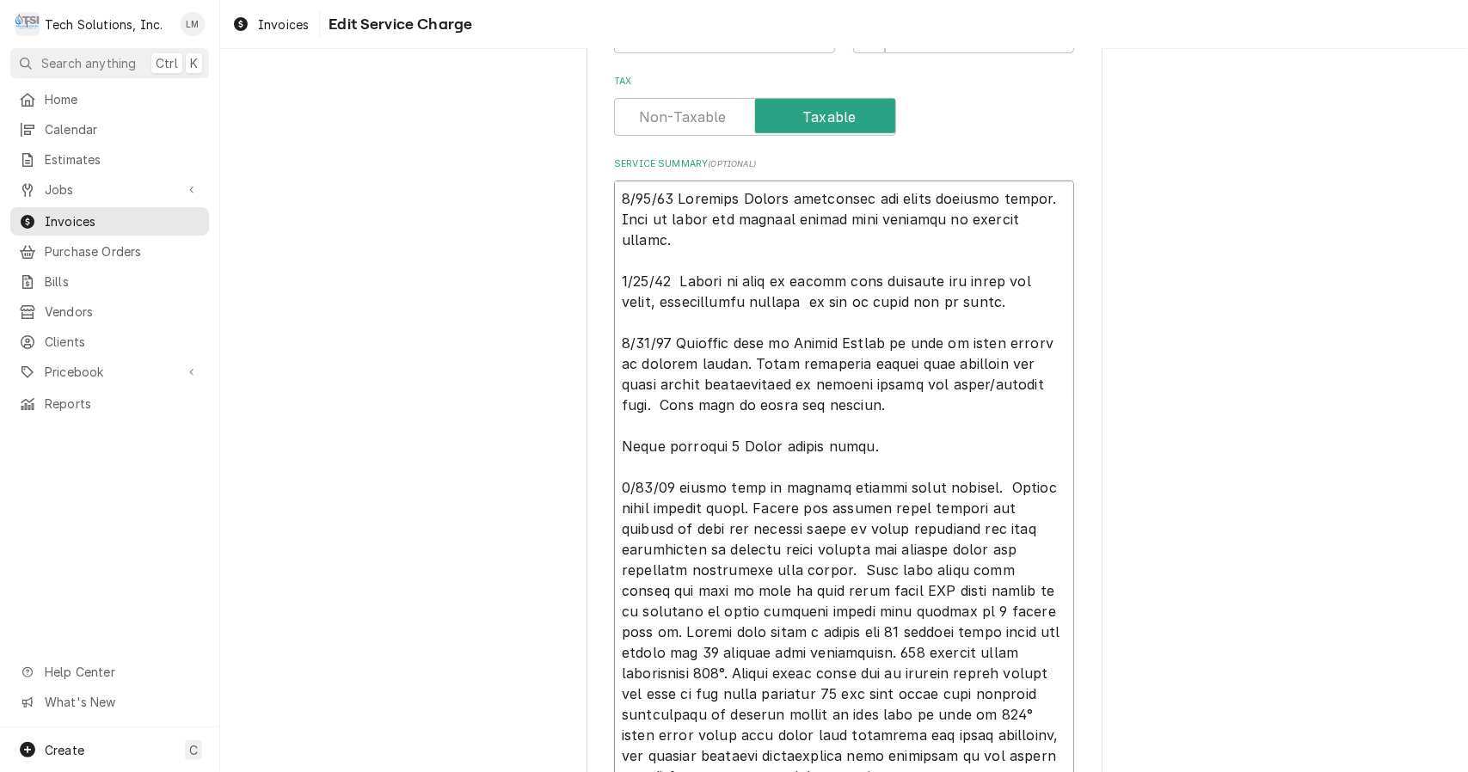
type textarea "x"
type textarea "8/21/25 Assessed Hobart dishwasher and found multiple issues. Need to order and…"
type textarea "x"
type textarea "8/21/25 Assessed Hobart dishwasher and found multiple issues. Need to order and…"
type textarea "x"
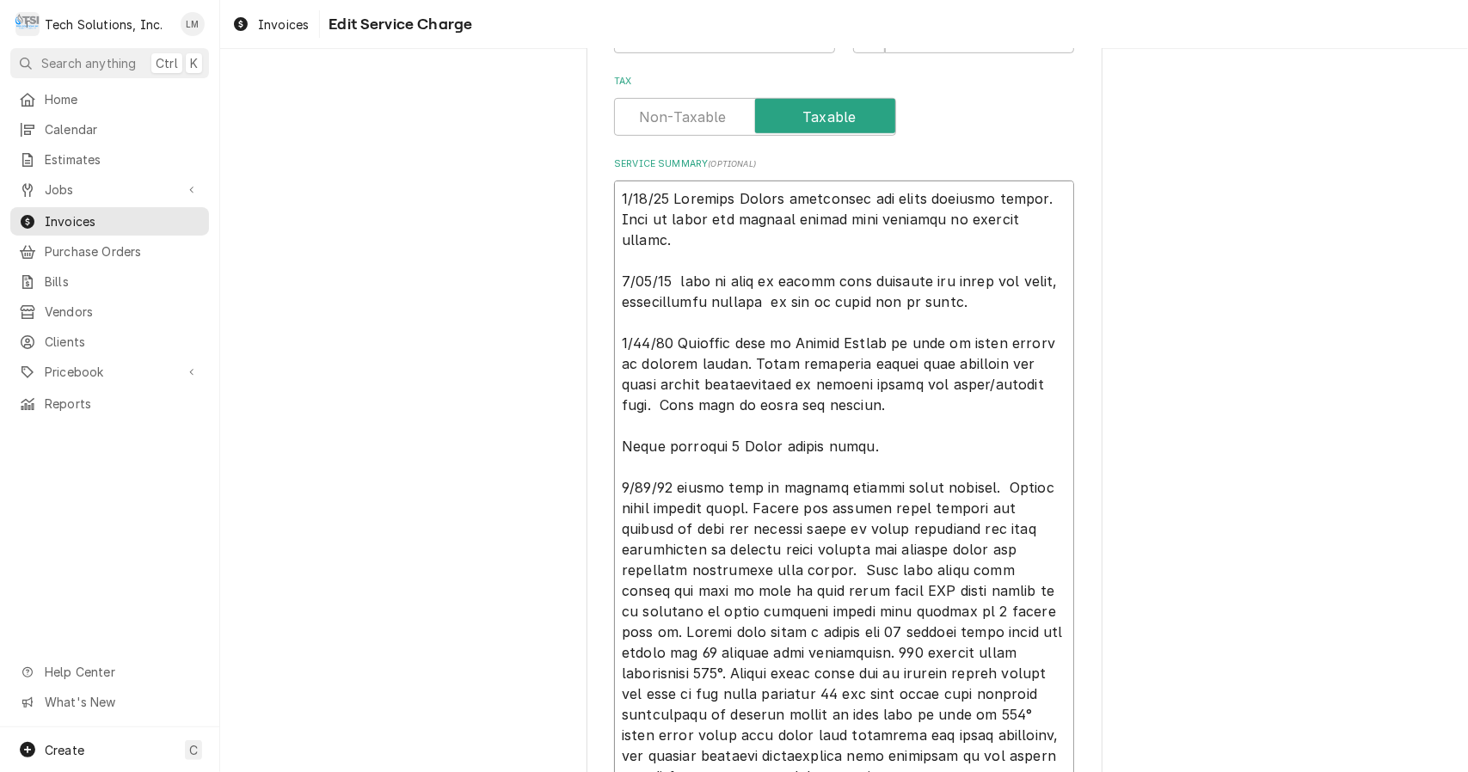
type textarea "8/21/25 Assessed Hobart dishwasher and found multiple issues. Need to order and…"
type textarea "x"
type textarea "8/21/25 Assessed Hobart dishwasher and found multiple issues. Need to order and…"
type textarea "x"
type textarea "8/21/25 Assessed Hobart dishwasher and found multiple issues. Need to order and…"
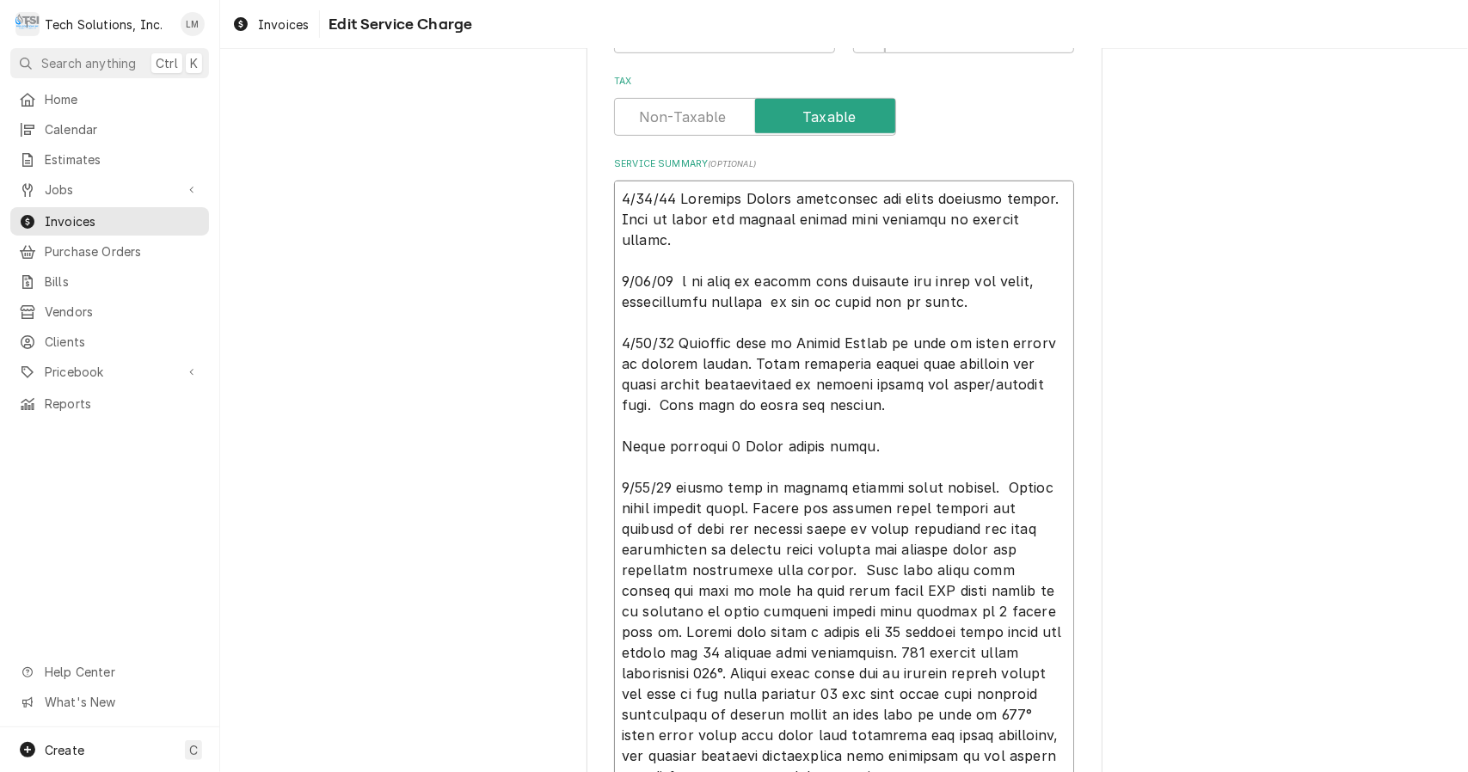
type textarea "x"
type textarea "8/21/25 Assessed Hobart dishwasher and found multiple issues. Need to order and…"
type textarea "x"
type textarea "8/21/25 Assessed Hobart dishwasher and found multiple issues. Need to order and…"
type textarea "x"
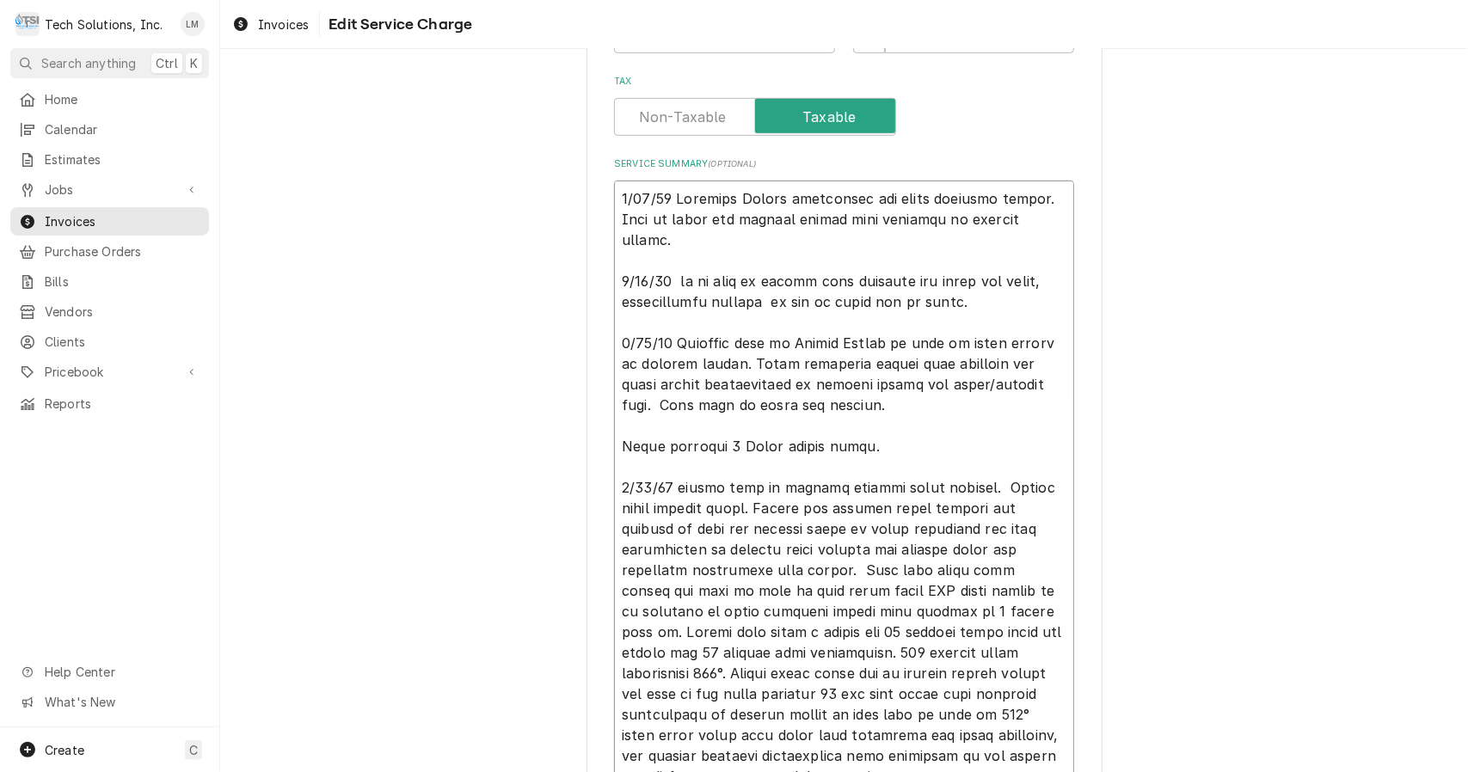
type textarea "8/21/25 Assessed Hobart dishwasher and found multiple issues. Need to order and…"
type textarea "x"
type textarea "8/21/25 Assessed Hobart dishwasher and found multiple issues. Need to order and…"
type textarea "x"
type textarea "8/21/25 Assessed Hobart dishwasher and found multiple issues. Need to order and…"
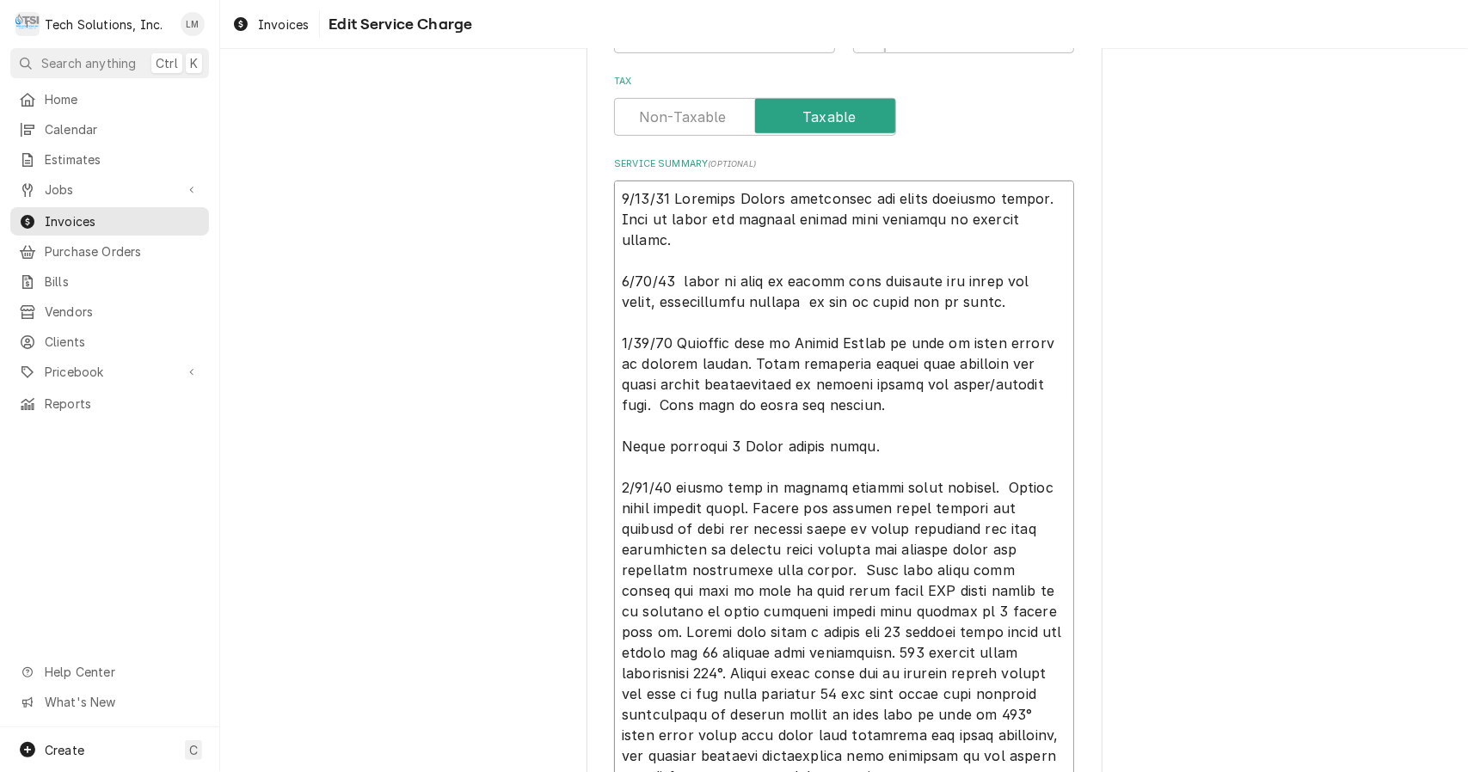
type textarea "x"
type textarea "8/21/25 Assessed Hobart dishwasher and found multiple issues. Need to order and…"
type textarea "x"
type textarea "8/21/25 Assessed Hobart dishwasher and found multiple issues. Need to order and…"
type textarea "x"
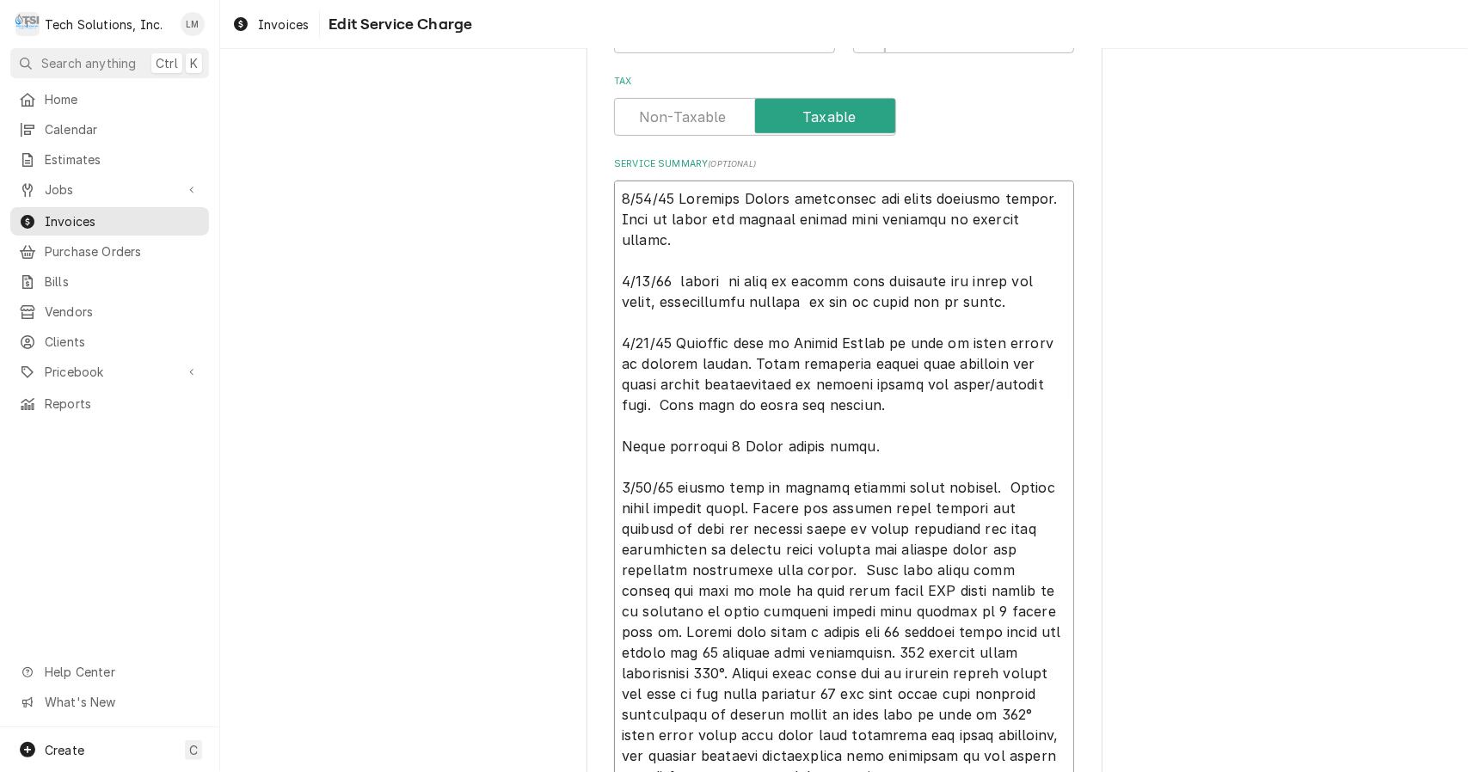
type textarea "8/21/25 Assessed Hobart dishwasher and found multiple issues. Need to order and…"
type textarea "x"
type textarea "8/21/25 Assessed Hobart dishwasher and found multiple issues. Need to order and…"
type textarea "x"
type textarea "8/21/25 Assessed Hobart dishwasher and found multiple issues. Need to order and…"
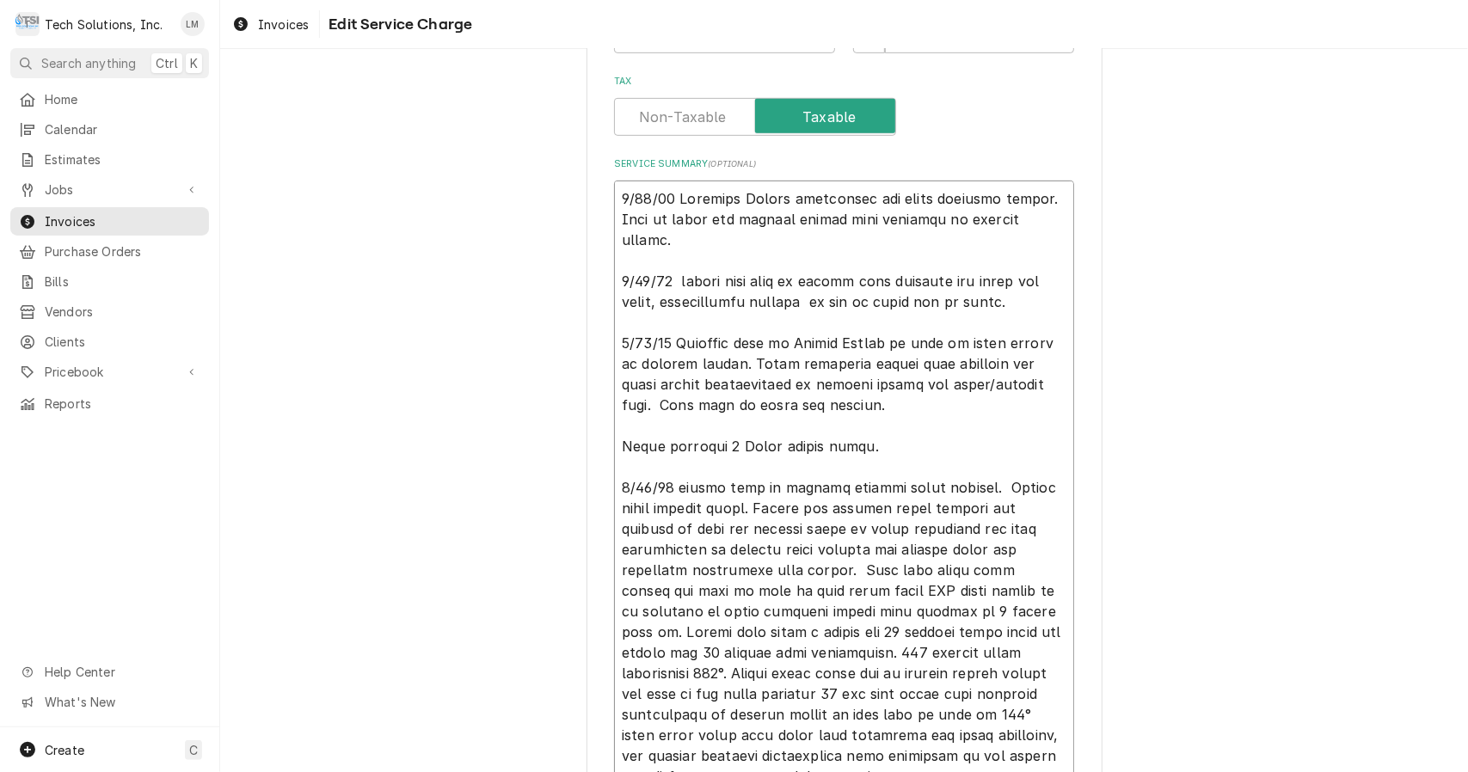
type textarea "x"
type textarea "8/21/25 Assessed Hobart dishwasher and found multiple issues. Need to order and…"
type textarea "x"
type textarea "8/21/25 Assessed Hobart dishwasher and found multiple issues. Need to order and…"
type textarea "x"
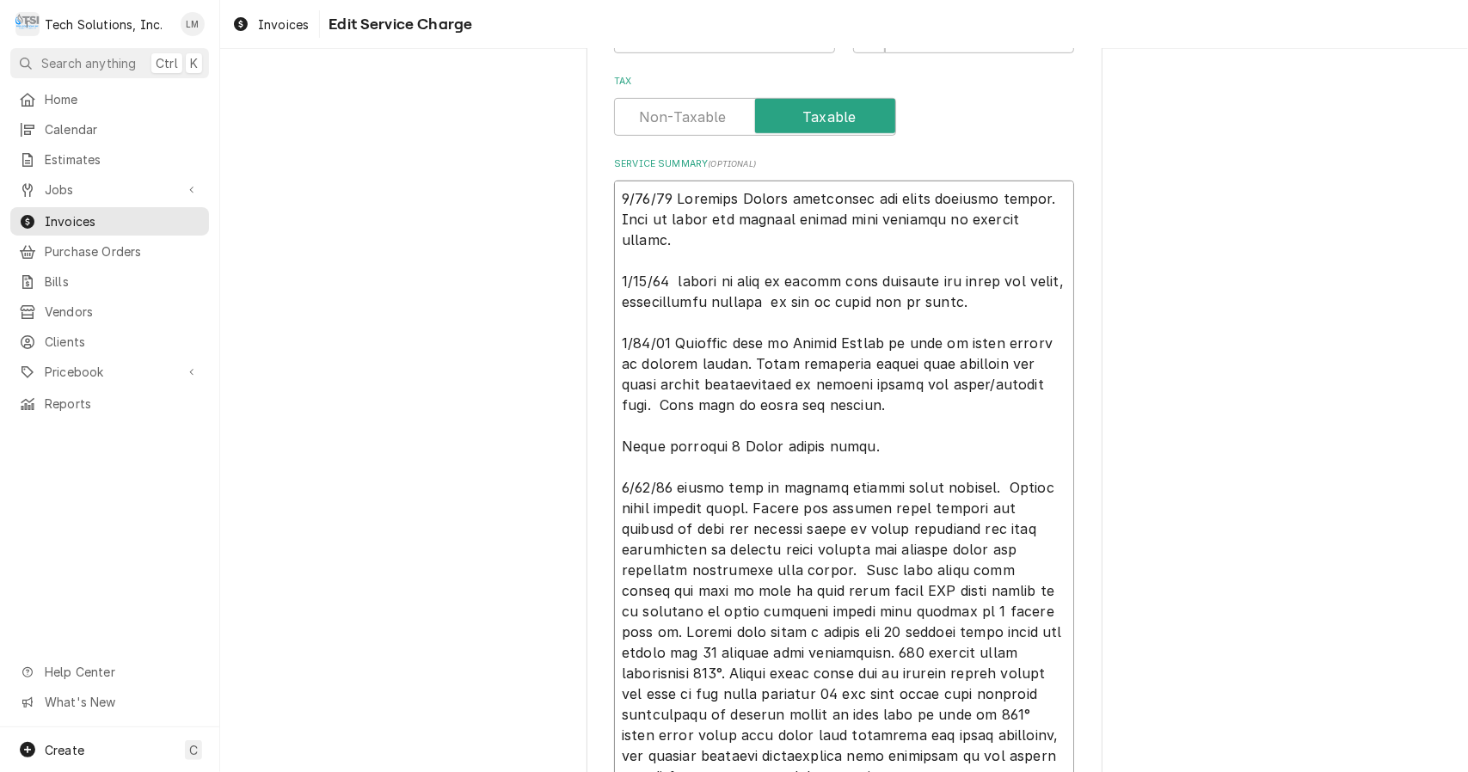
type textarea "8/21/25 Assessed Hobart dishwasher and found multiple issues. Need to order and…"
type textarea "x"
type textarea "8/21/25 Assessed Hobart dishwasher and found multiple issues. Need to order and…"
type textarea "x"
type textarea "8/21/25 Assessed Hobart dishwasher and found multiple issues. Need to order and…"
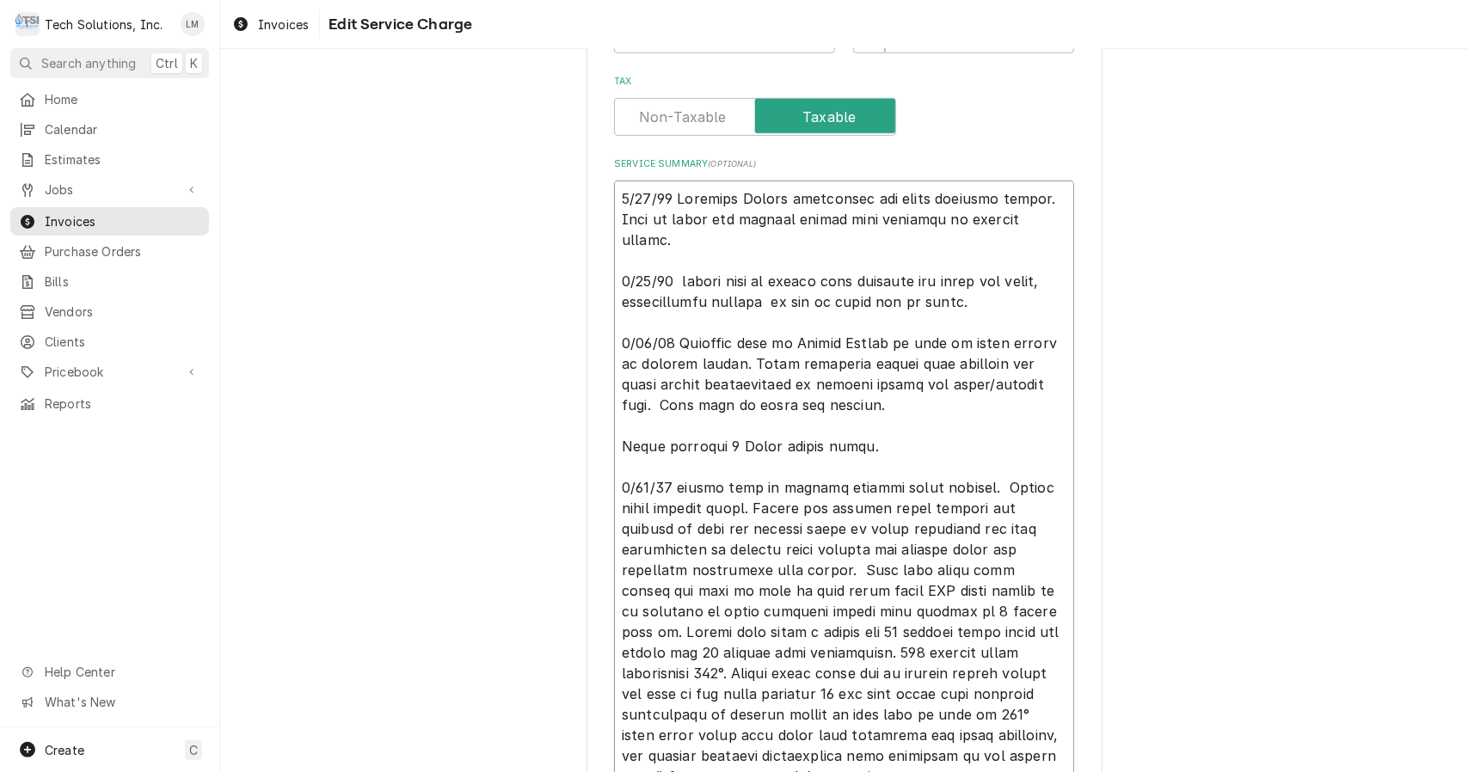
type textarea "x"
type textarea "8/21/25 Assessed Hobart dishwasher and found multiple issues. Need to order and…"
type textarea "x"
type textarea "8/21/25 Assessed Hobart dishwasher and found multiple issues. Need to order and…"
type textarea "x"
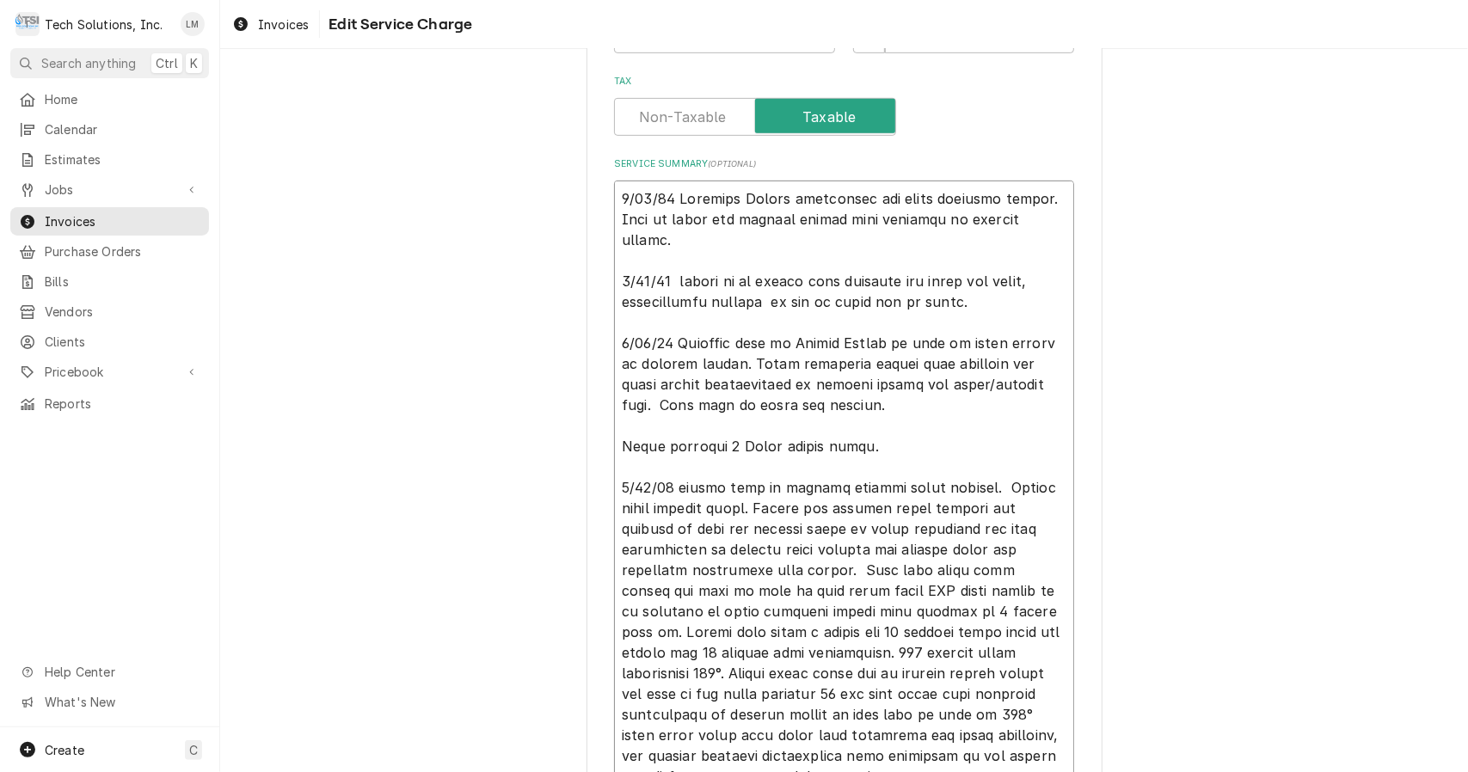
type textarea "8/21/25 Assessed Hobart dishwasher and found multiple issues. Need to order and…"
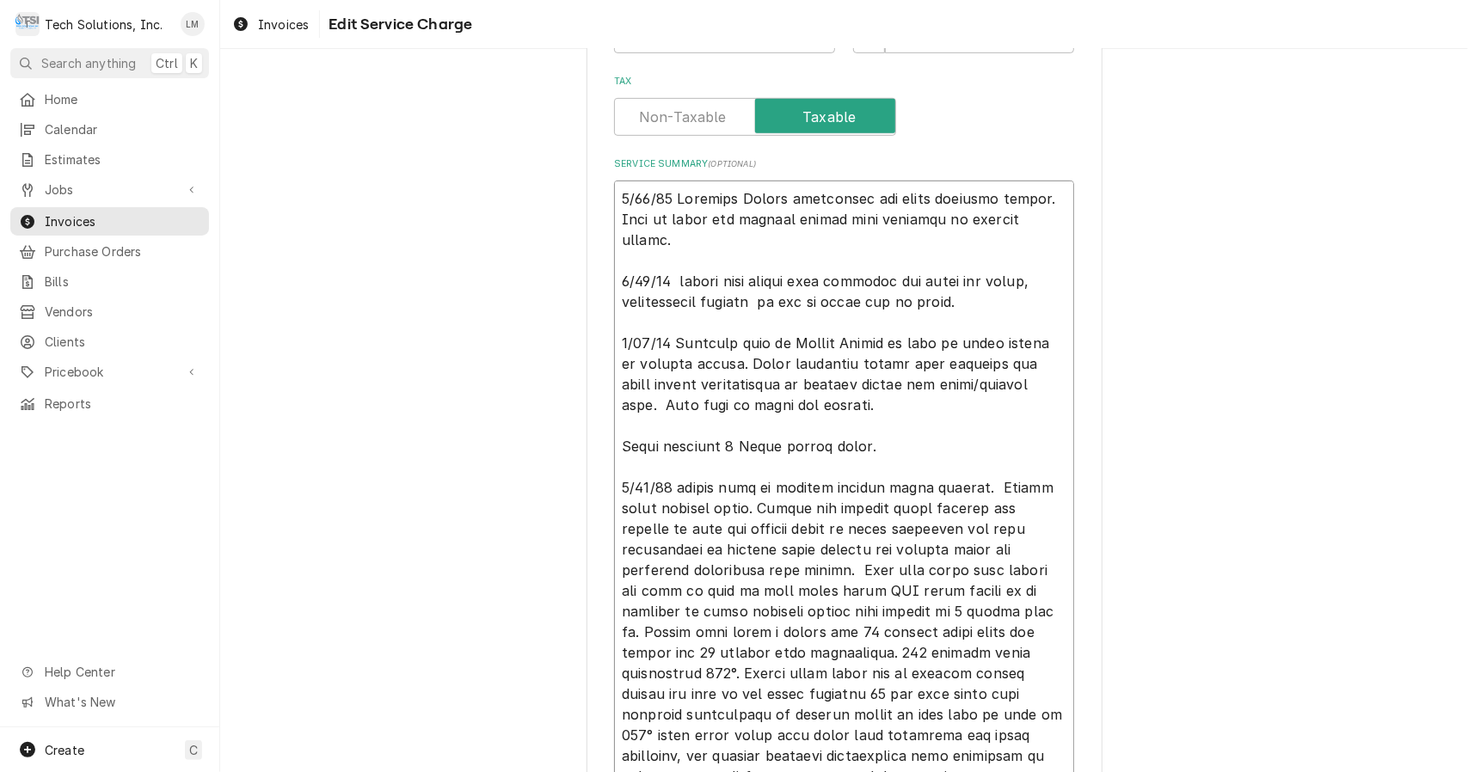
type textarea "x"
type textarea "8/21/25 Assessed Hobart dishwasher and found multiple issues. Need to order and…"
type textarea "x"
type textarea "8/21/25 Assessed Hobart dishwasher and found multiple issues. Need to order and…"
type textarea "x"
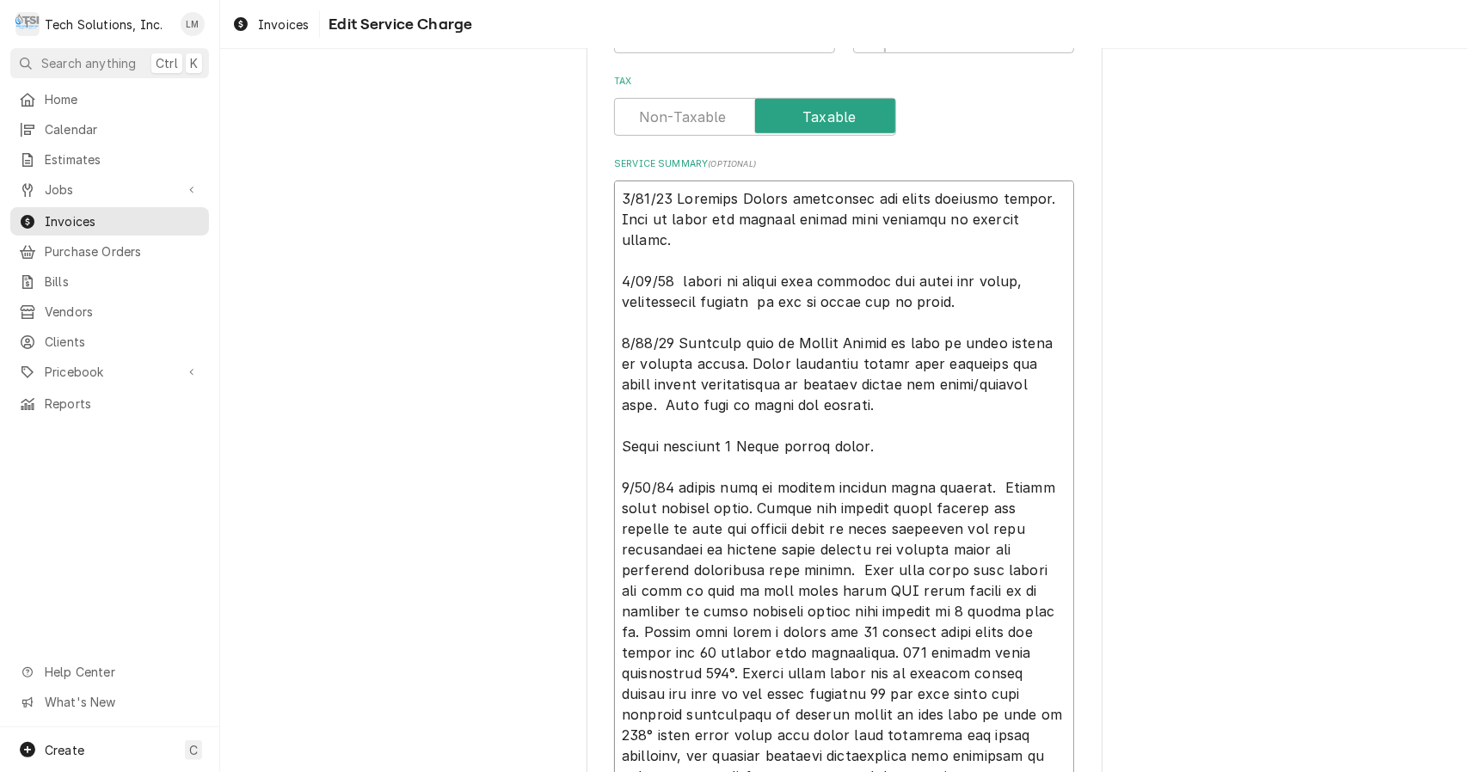
type textarea "8/21/25 Assessed Hobart dishwasher and found multiple issues. Need to order and…"
type textarea "x"
type textarea "8/21/25 Assessed Hobart dishwasher and found multiple issues. Need to order and…"
type textarea "x"
type textarea "8/21/25 Assessed Hobart dishwasher and found multiple issues. Need to order and…"
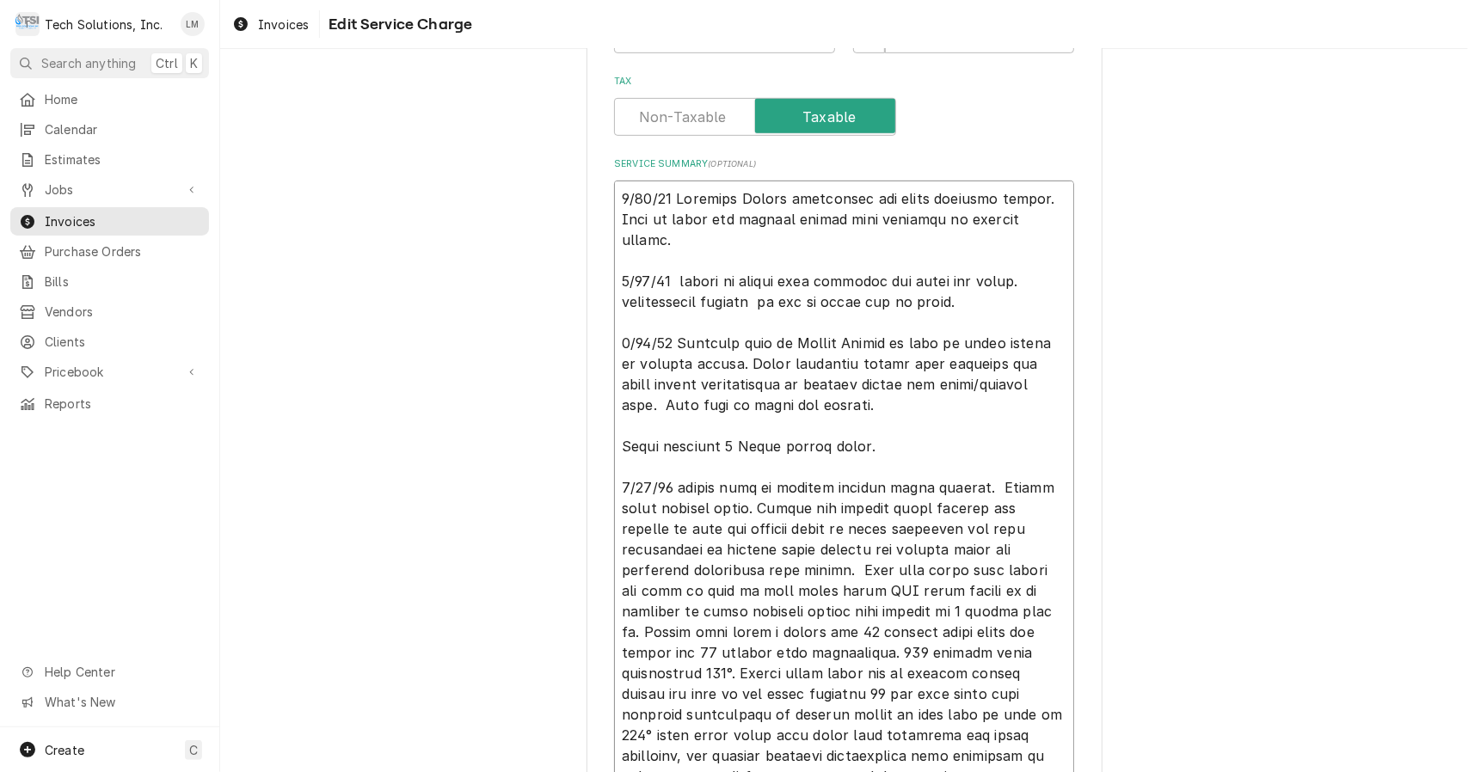
type textarea "x"
type textarea "8/21/25 Assessed Hobart dishwasher and found multiple issues. Need to order and…"
type textarea "x"
type textarea "8/21/25 Assessed Hobart dishwasher and found multiple issues. Need to order and…"
type textarea "x"
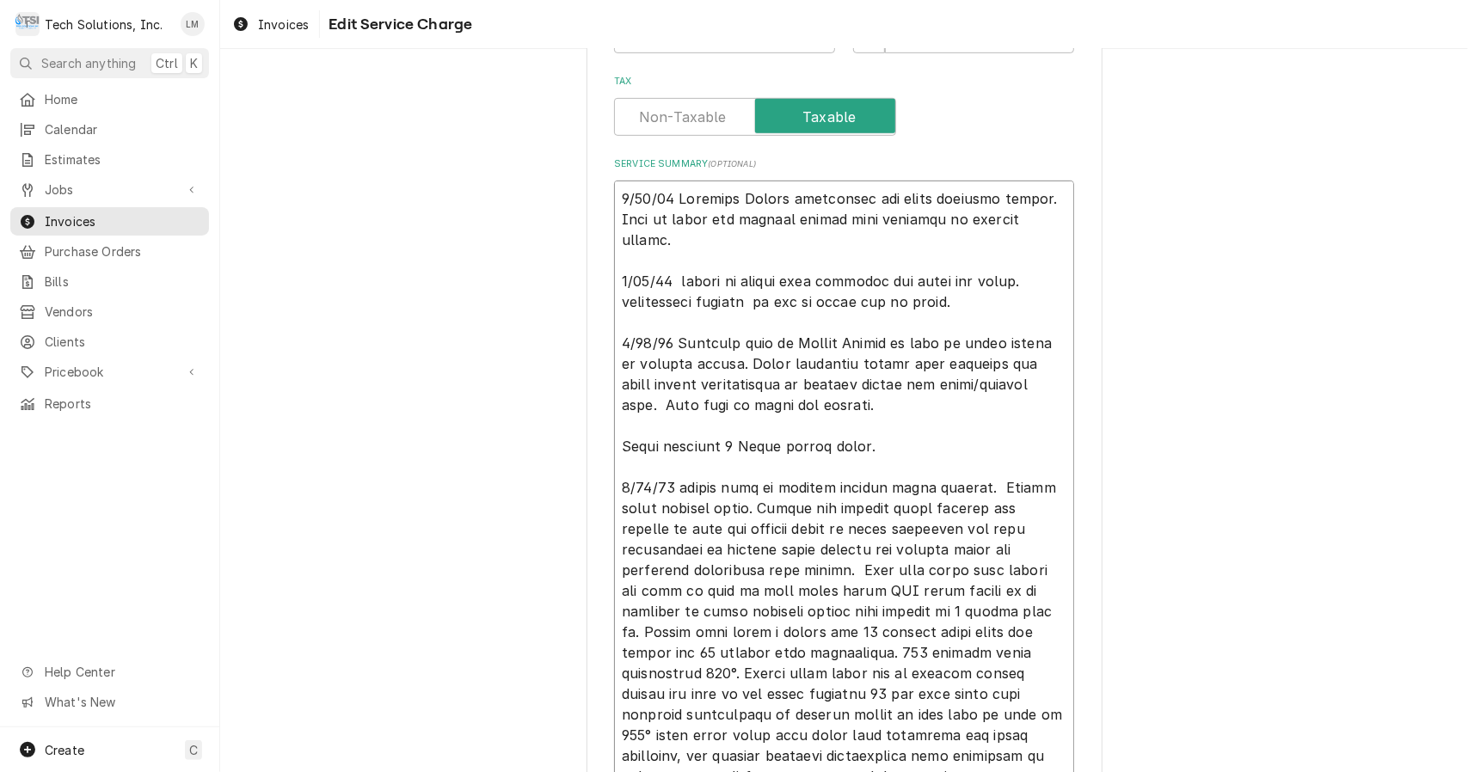
type textarea "8/21/25 Assessed Hobart dishwasher and found multiple issues. Need to order and…"
type textarea "x"
type textarea "8/21/25 Assessed Hobart dishwasher and found multiple issues. Need to order and…"
type textarea "x"
type textarea "8/21/25 Assessed Hobart dishwasher and found multiple issues. Need to order and…"
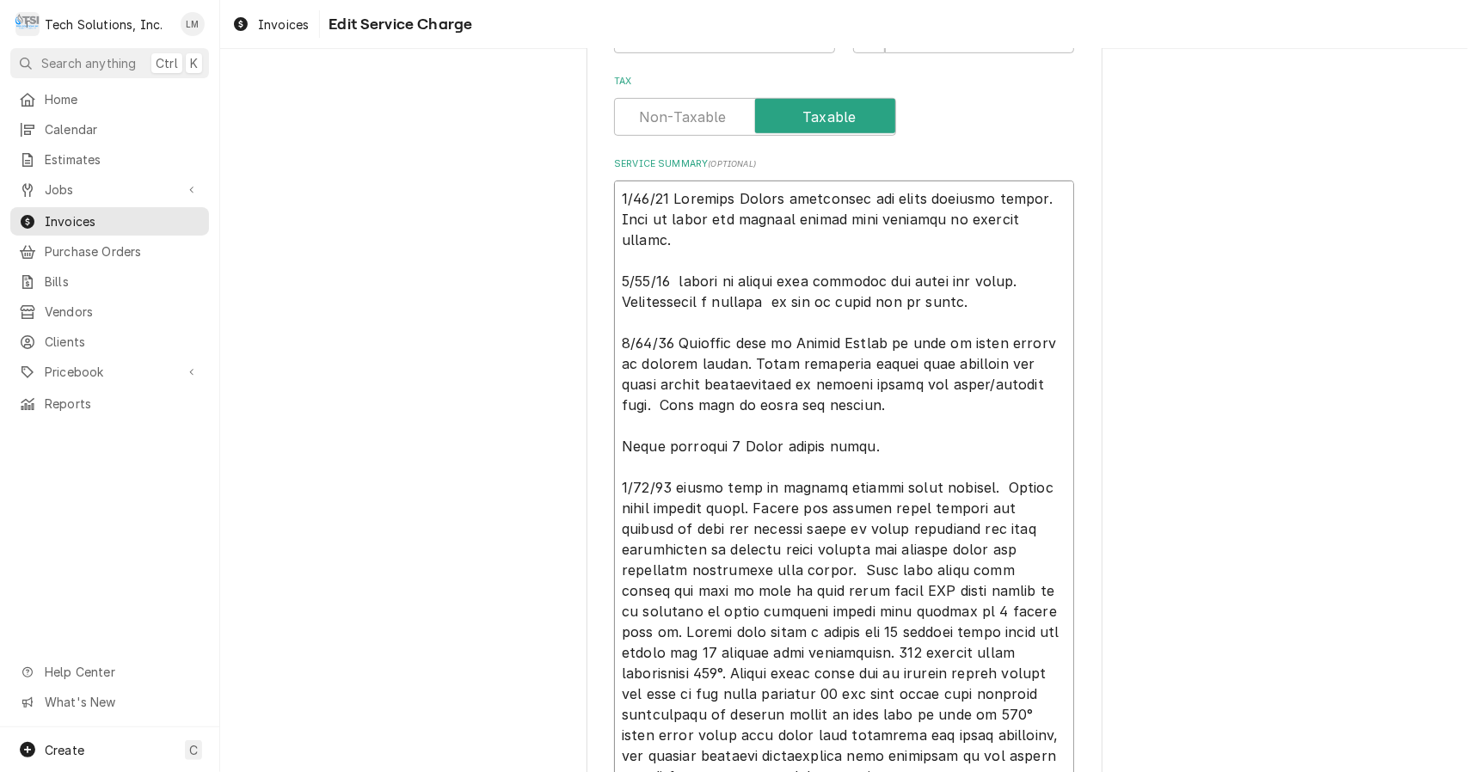
type textarea "x"
type textarea "8/21/25 Assessed Hobart dishwasher and found multiple issues. Need to order and…"
type textarea "x"
type textarea "8/21/25 Assessed Hobart dishwasher and found multiple issues. Need to order and…"
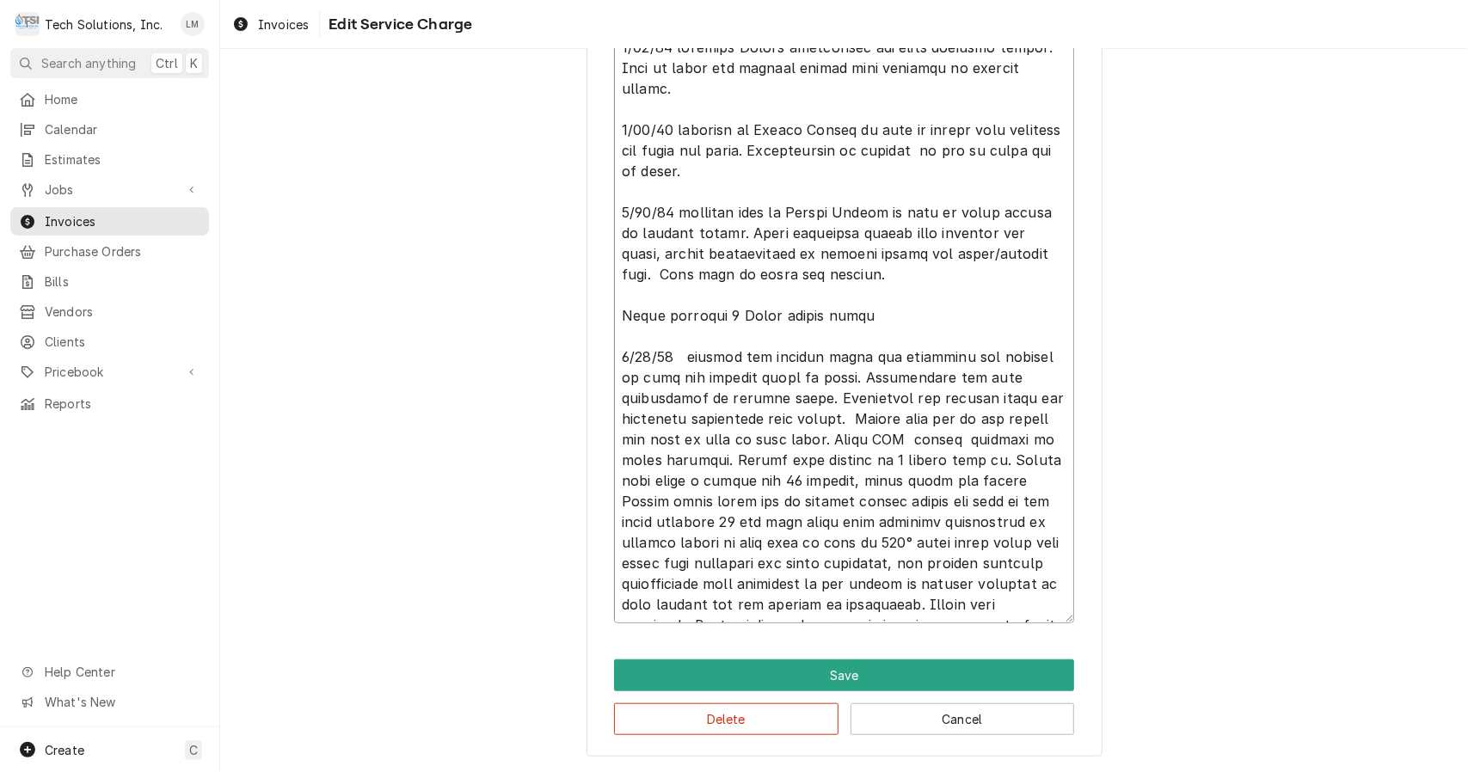
scroll to position [717, 0]
click at [675, 330] on textarea "Service Summary ( optional )" at bounding box center [844, 326] width 460 height 594
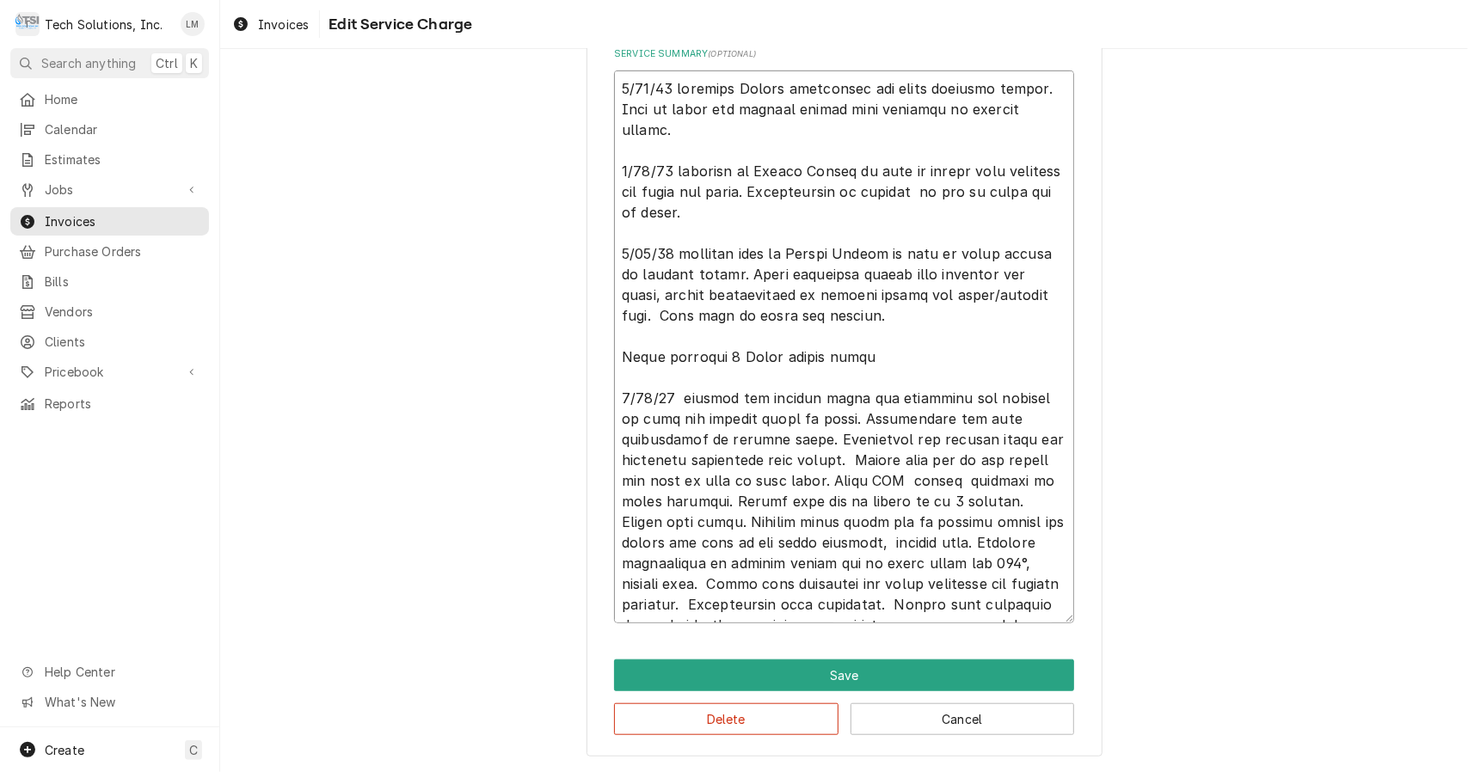
scroll to position [676, 0]
click at [884, 343] on textarea "Service Summary ( optional )" at bounding box center [844, 347] width 460 height 553
click at [817, 341] on textarea "Service Summary ( optional )" at bounding box center [844, 347] width 460 height 553
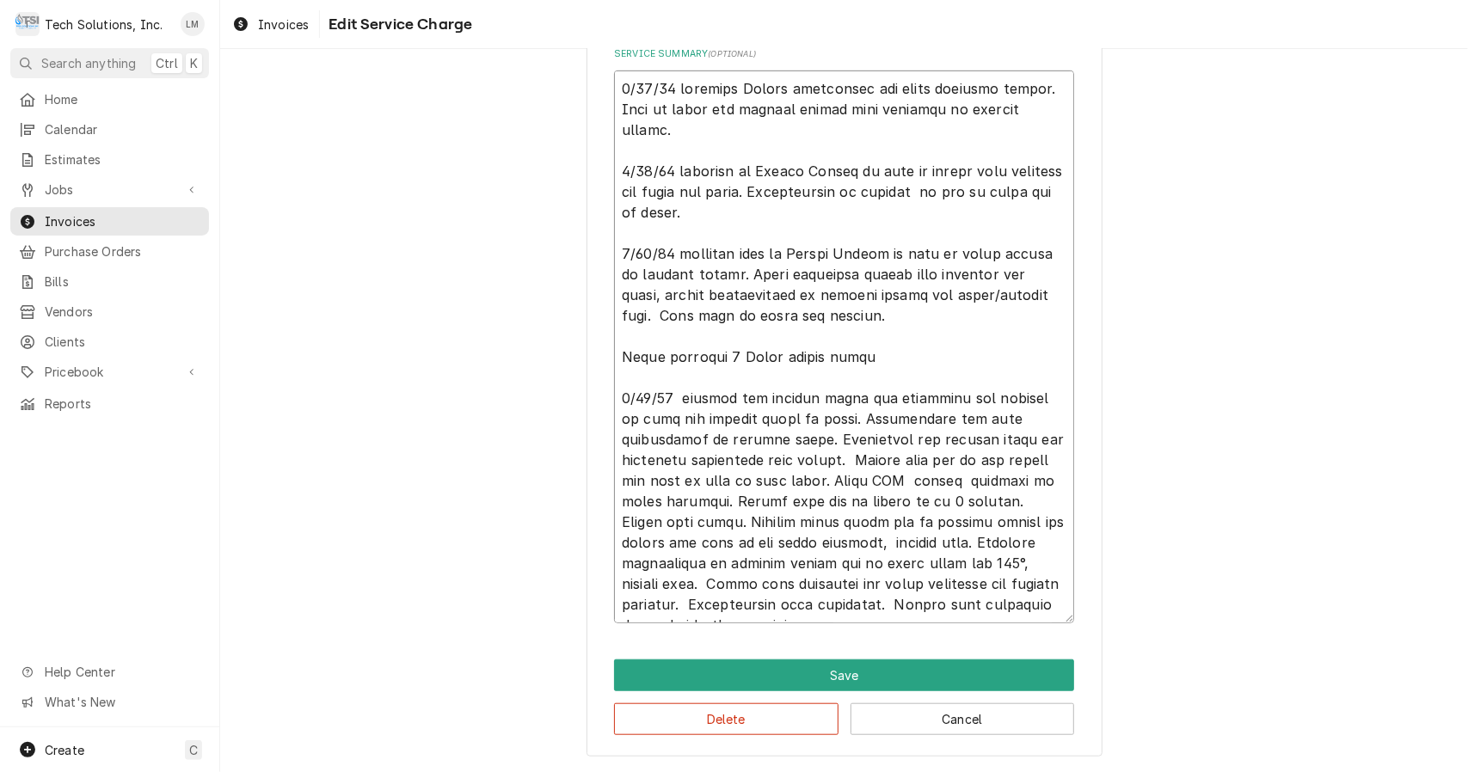
click at [817, 341] on textarea "Service Summary ( optional )" at bounding box center [844, 347] width 460 height 553
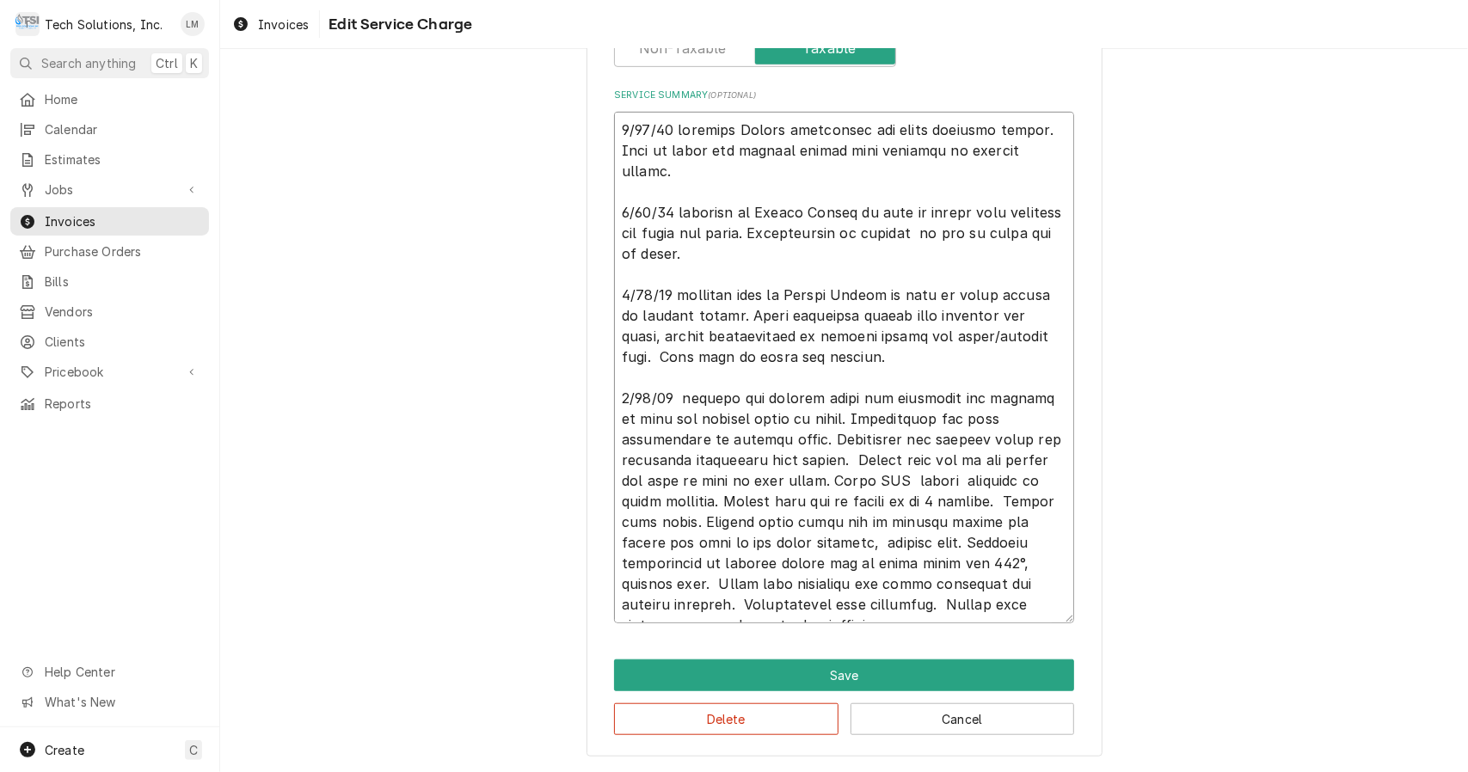
scroll to position [635, 0]
click at [844, 611] on textarea "Service Summary ( optional )" at bounding box center [844, 368] width 460 height 512
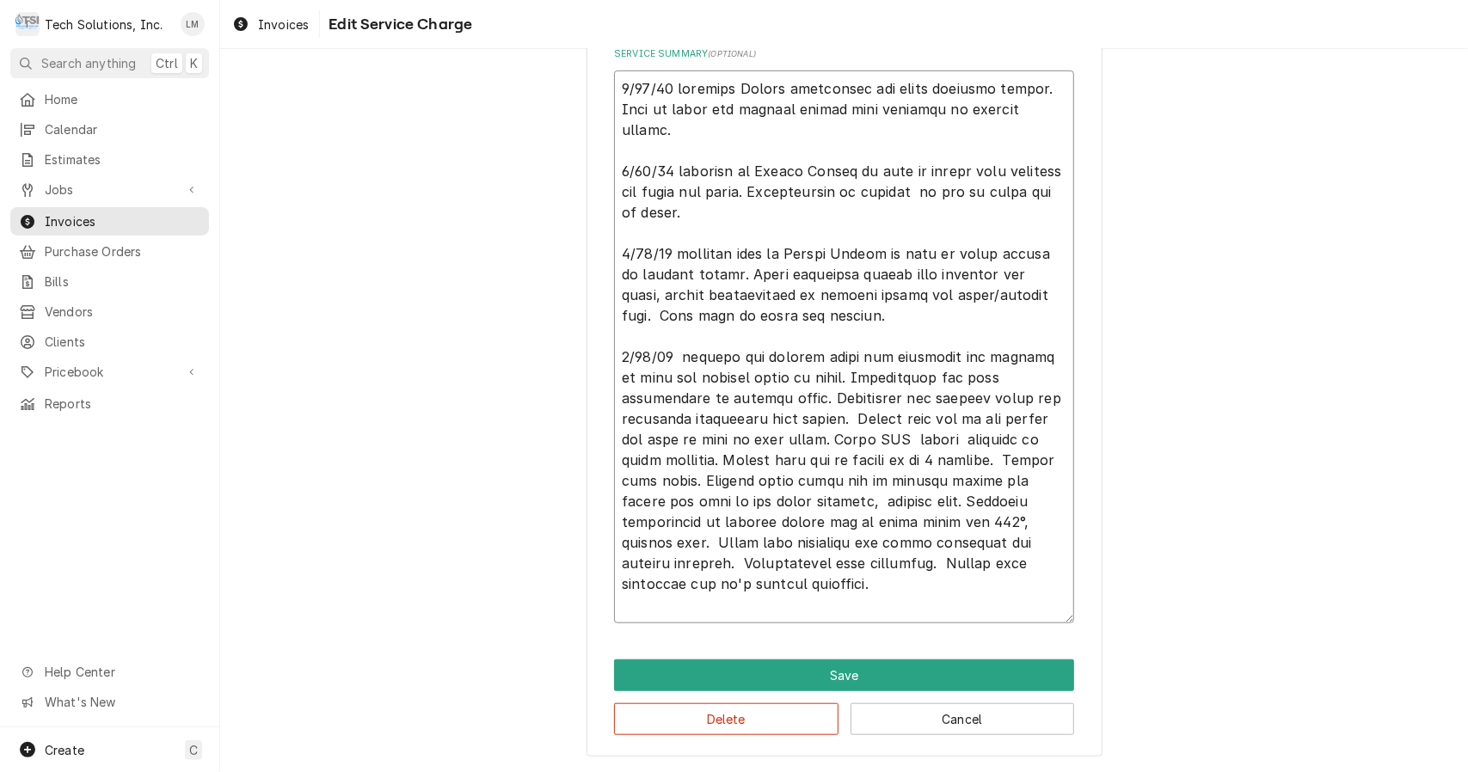
paste textarea "Labor includes 3 Trips travel hours"
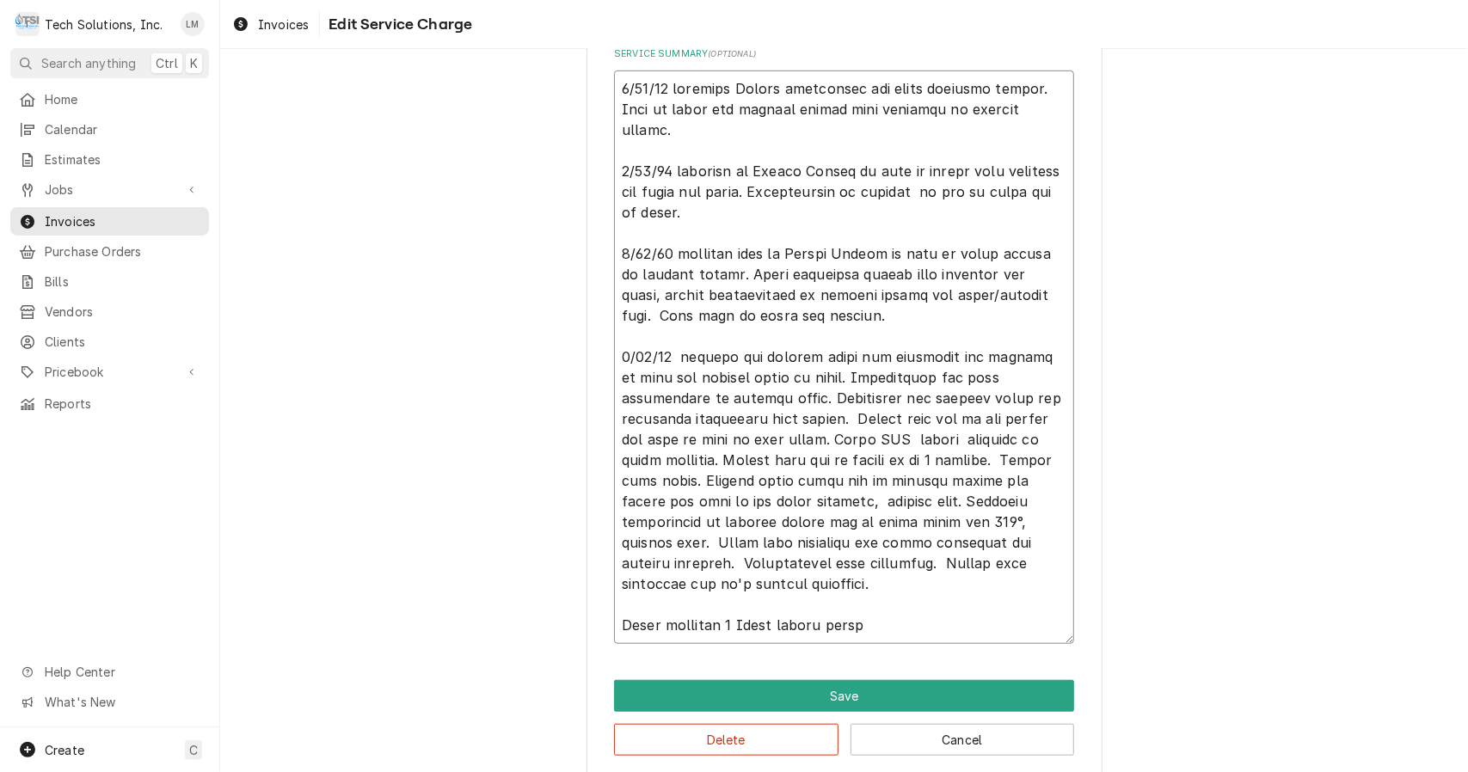
scroll to position [697, 0]
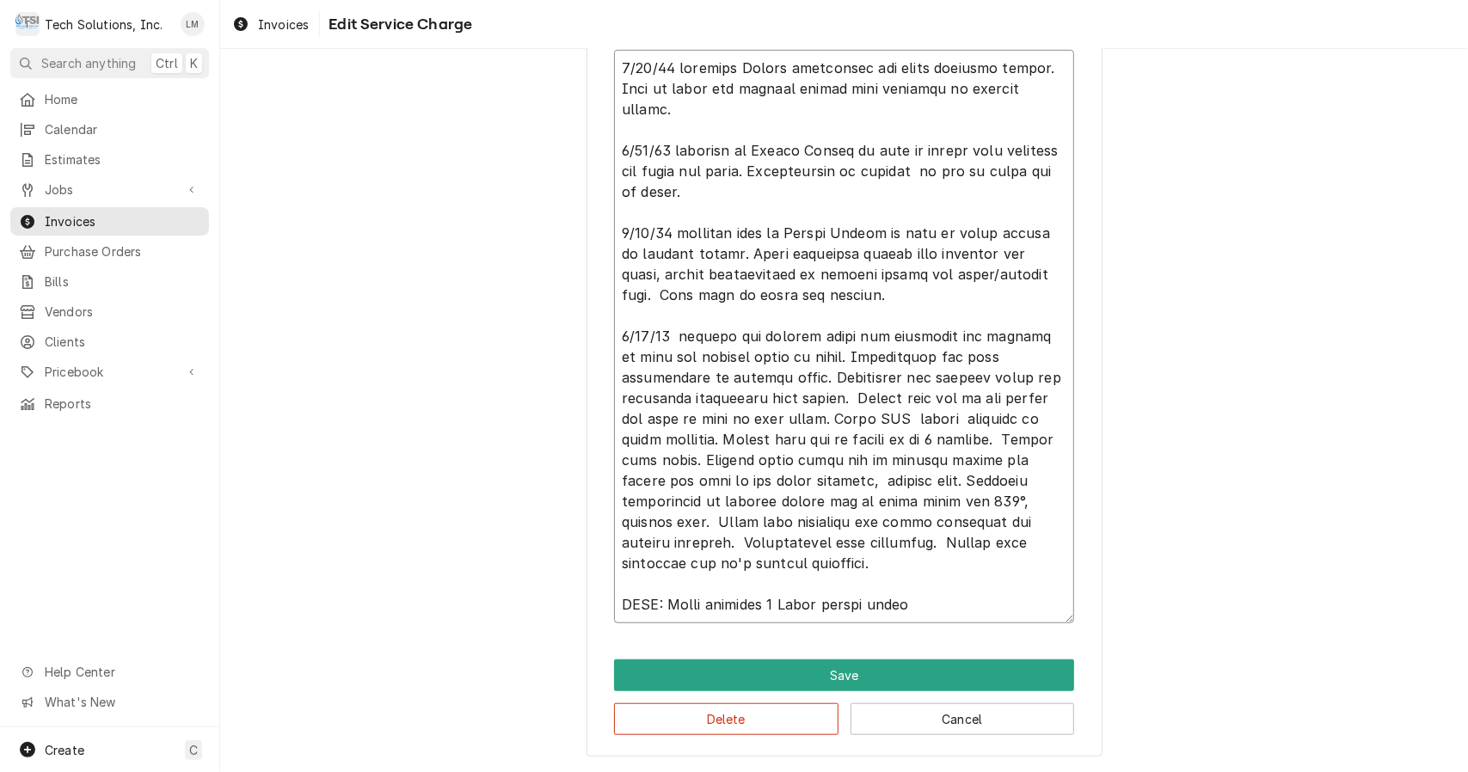
click at [782, 586] on textarea "Service Summary ( optional )" at bounding box center [844, 337] width 460 height 574
click at [912, 582] on textarea "Service Summary ( optional )" at bounding box center [844, 337] width 460 height 574
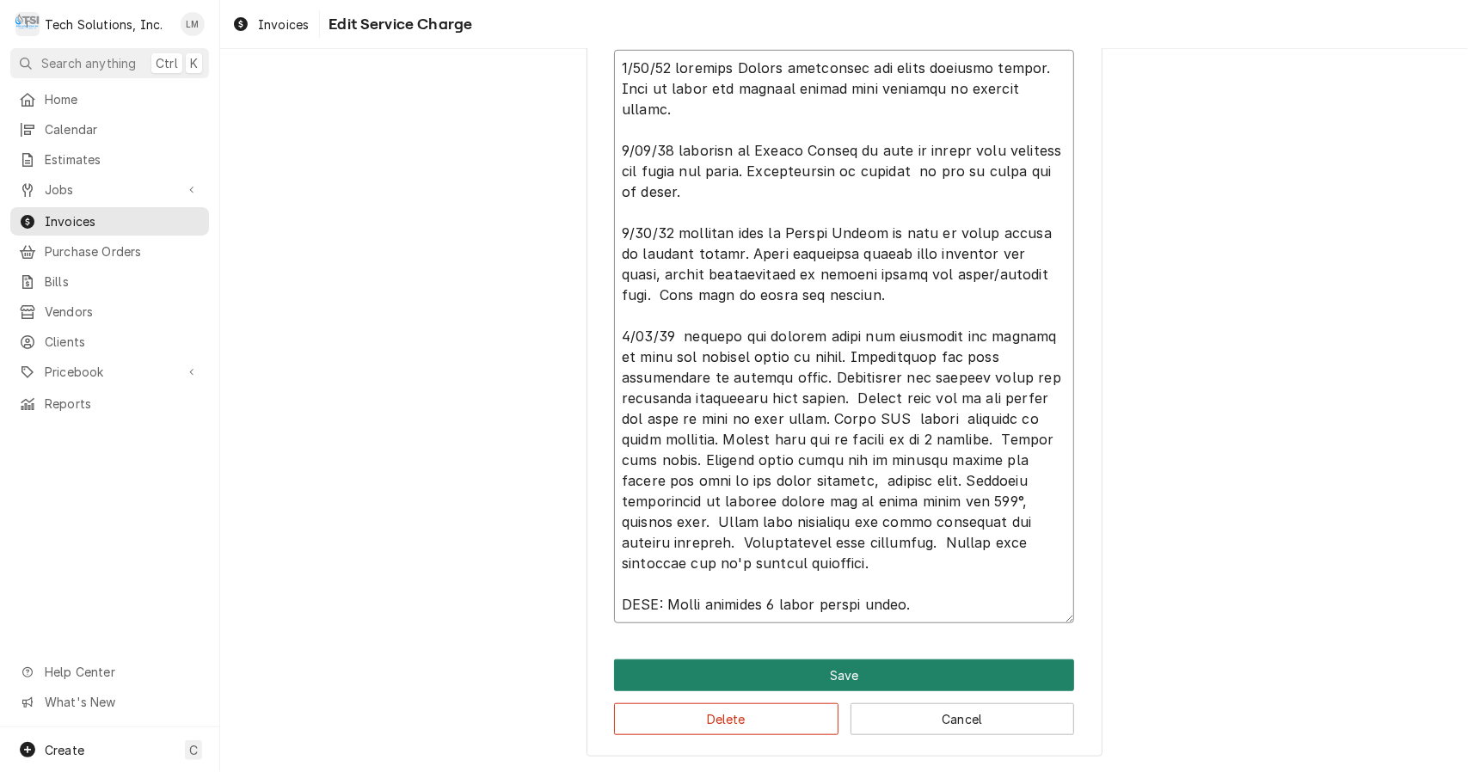
click at [933, 667] on button "Save" at bounding box center [844, 676] width 460 height 32
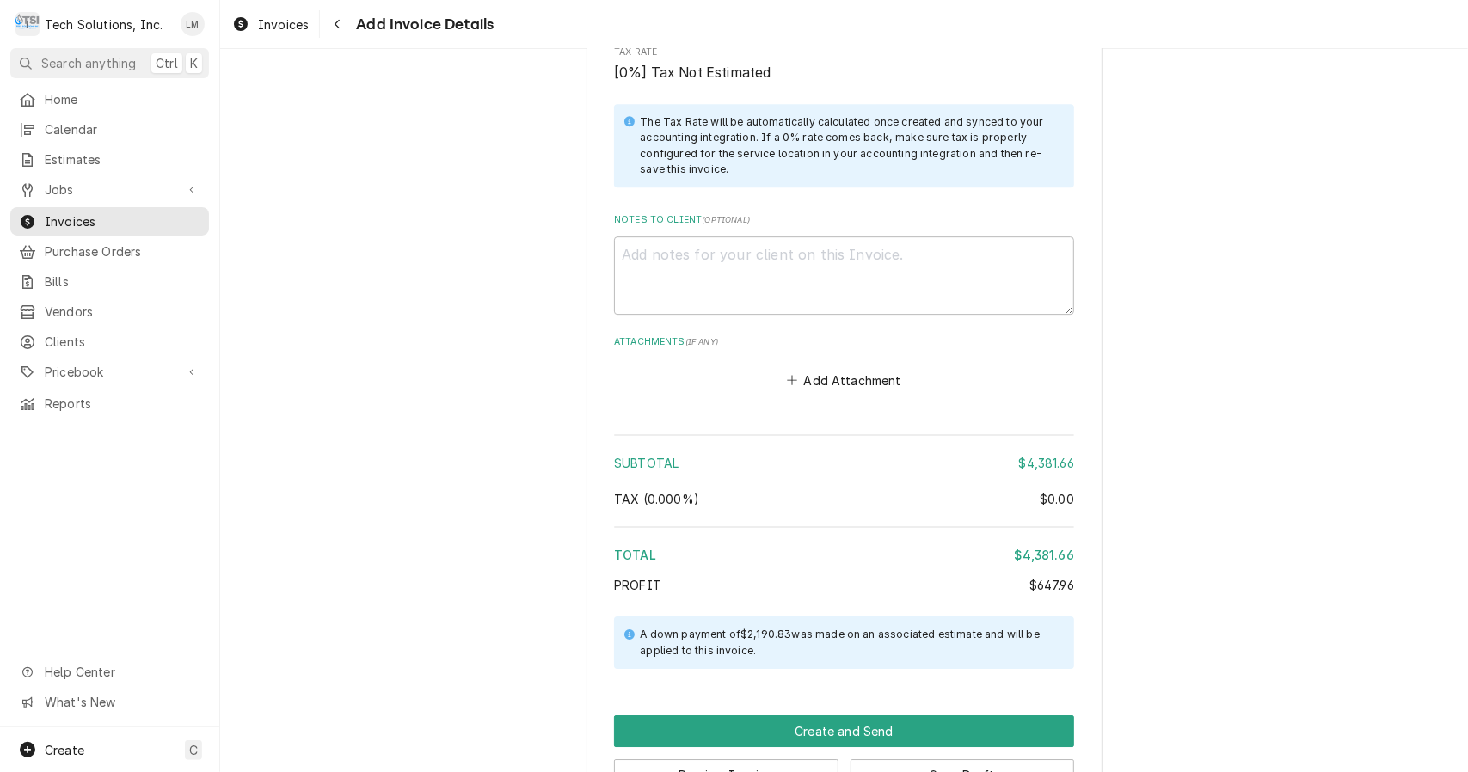
scroll to position [3551, 0]
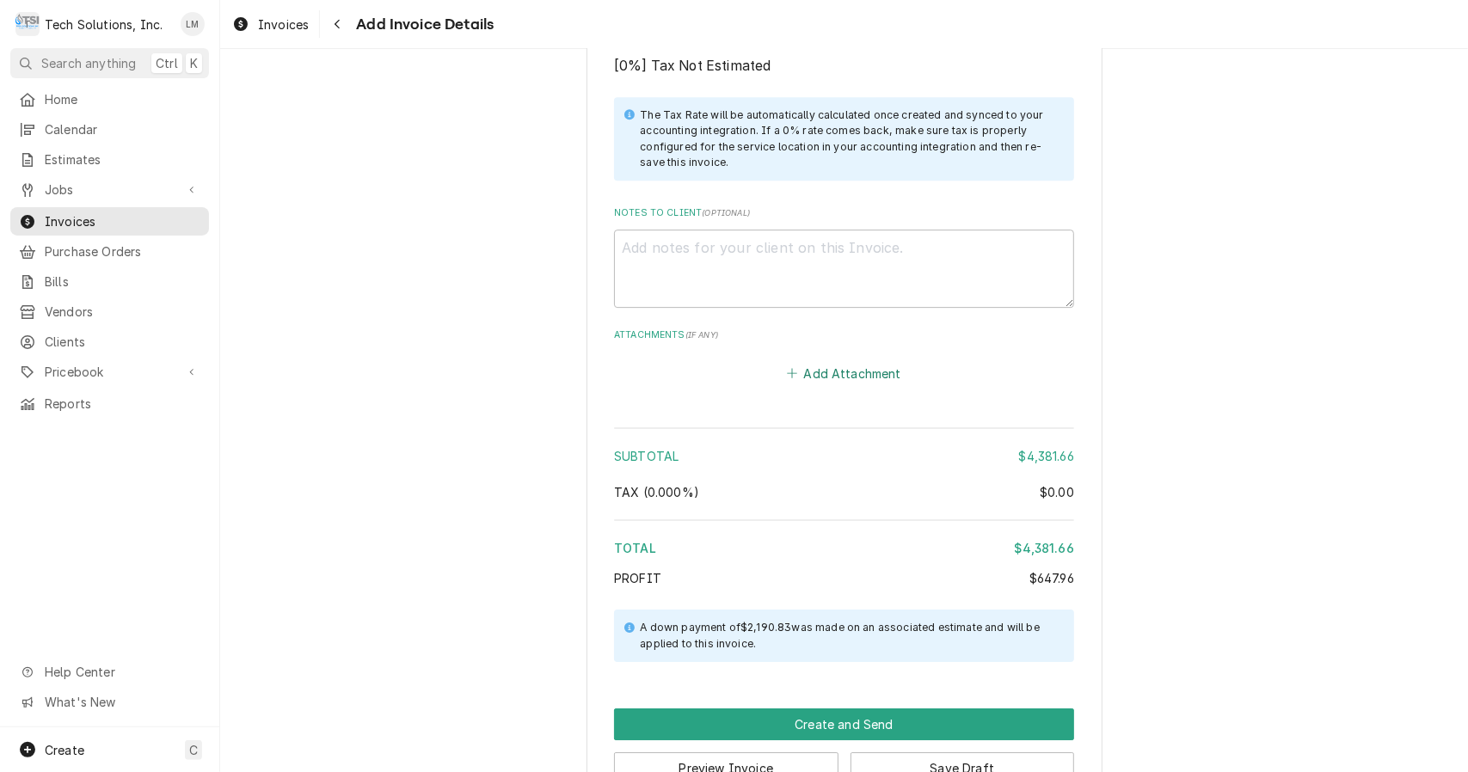
click at [832, 361] on button "Add Attachment" at bounding box center [844, 373] width 120 height 24
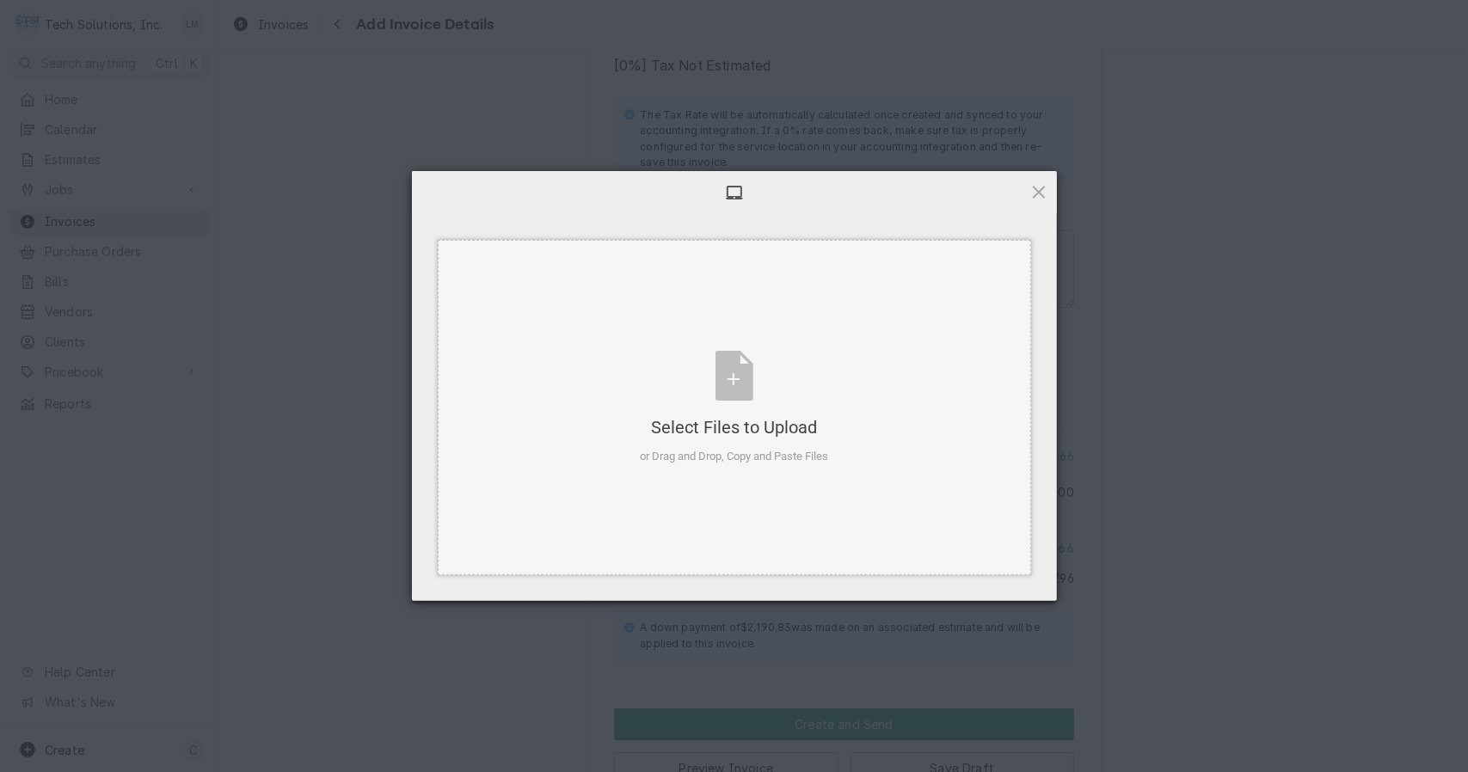
click at [731, 402] on div "Select Files to Upload or Drag and Drop, Copy and Paste Files" at bounding box center [734, 408] width 188 height 114
click at [734, 385] on div "Select Files to Upload or Drag and Drop, Copy and Paste Files" at bounding box center [734, 408] width 188 height 114
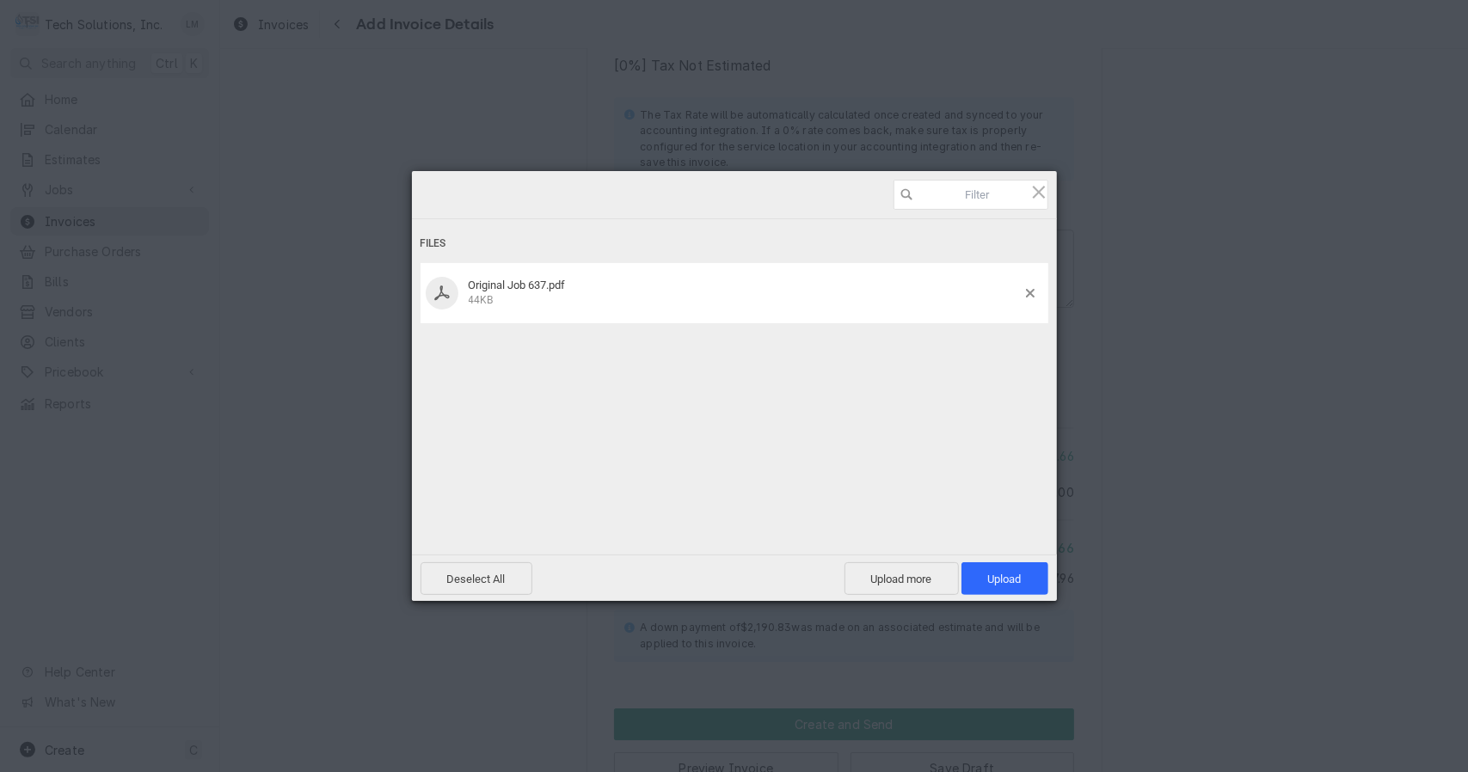
click at [1001, 580] on span "Upload 1" at bounding box center [1005, 579] width 34 height 13
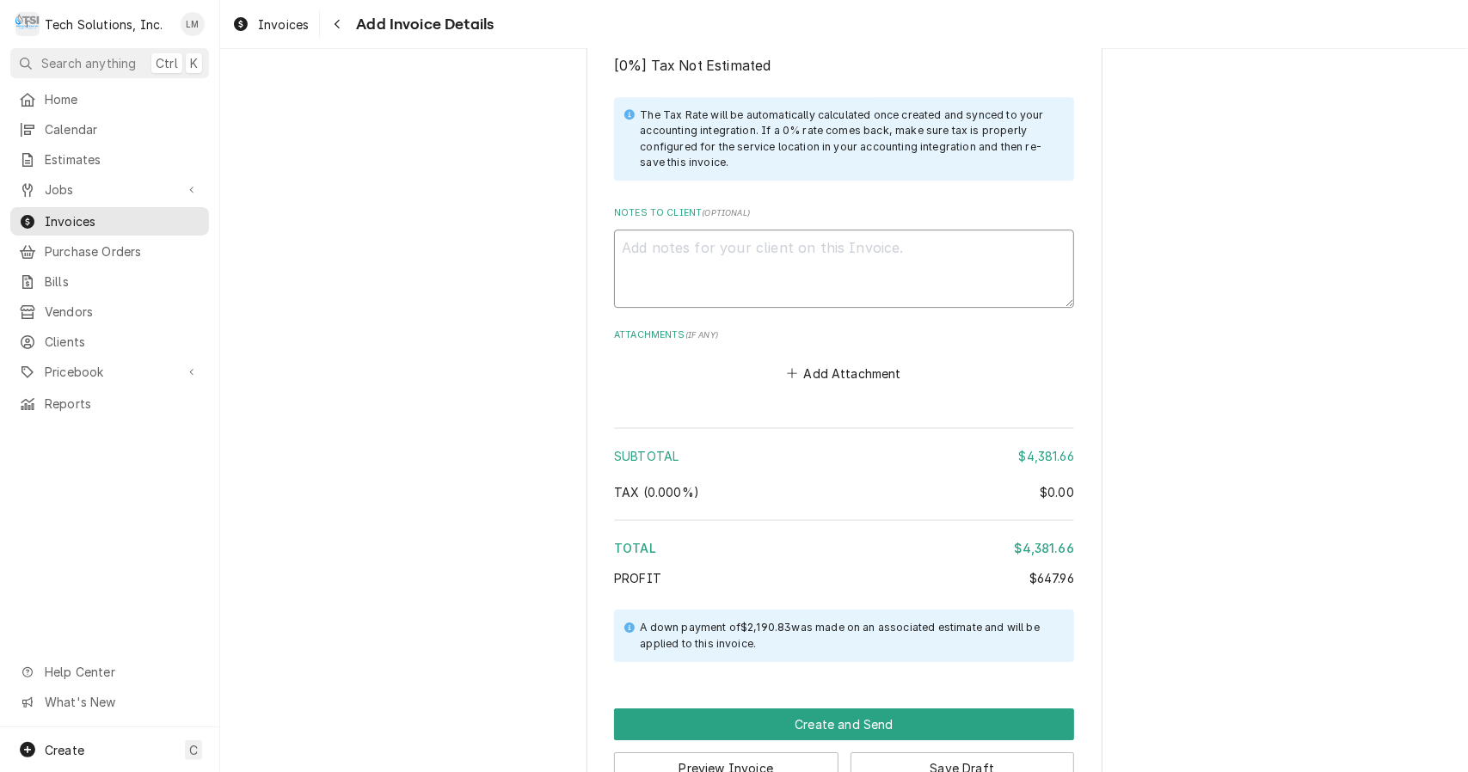
click at [786, 234] on textarea "Notes to Client ( optional )" at bounding box center [844, 269] width 460 height 78
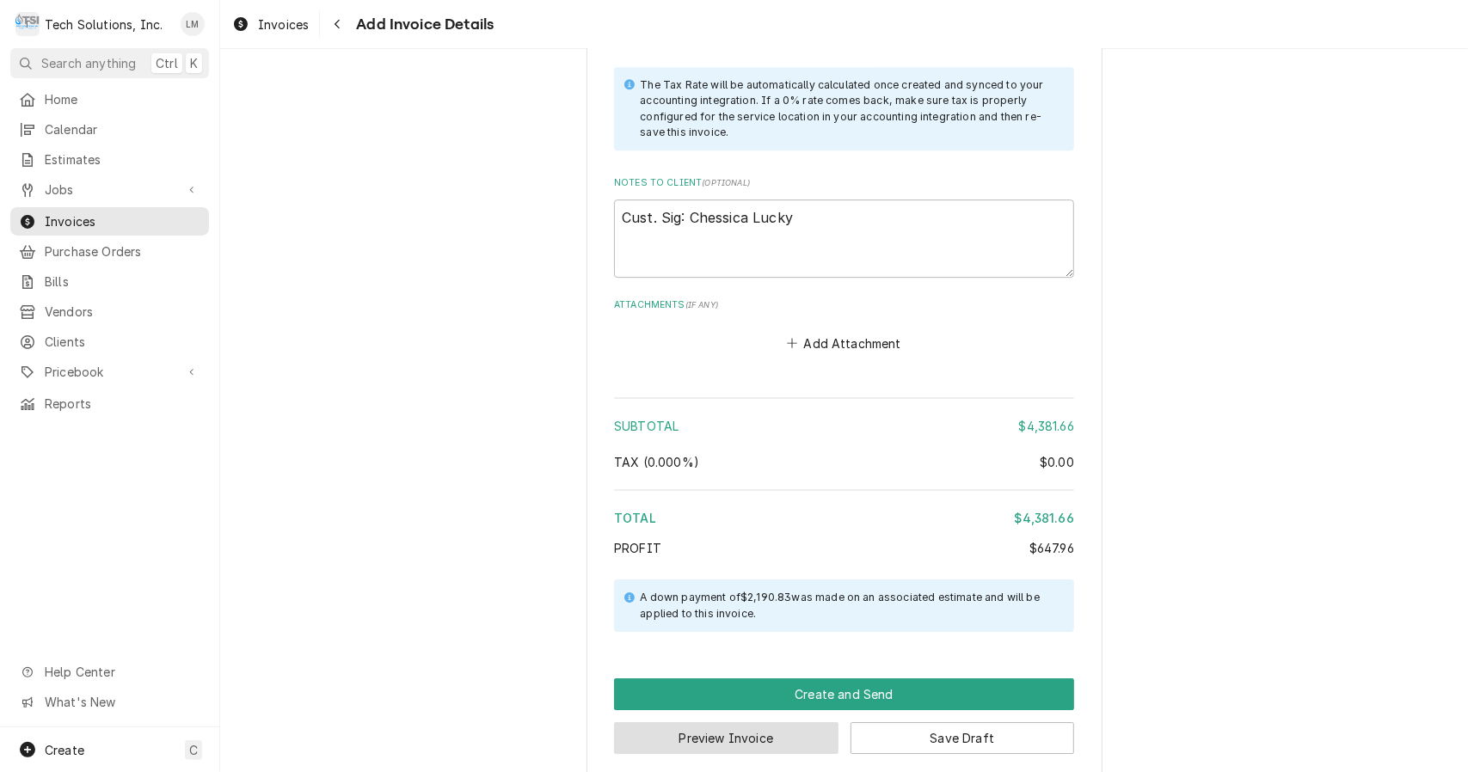
click at [805, 726] on button "Preview Invoice" at bounding box center [726, 738] width 224 height 32
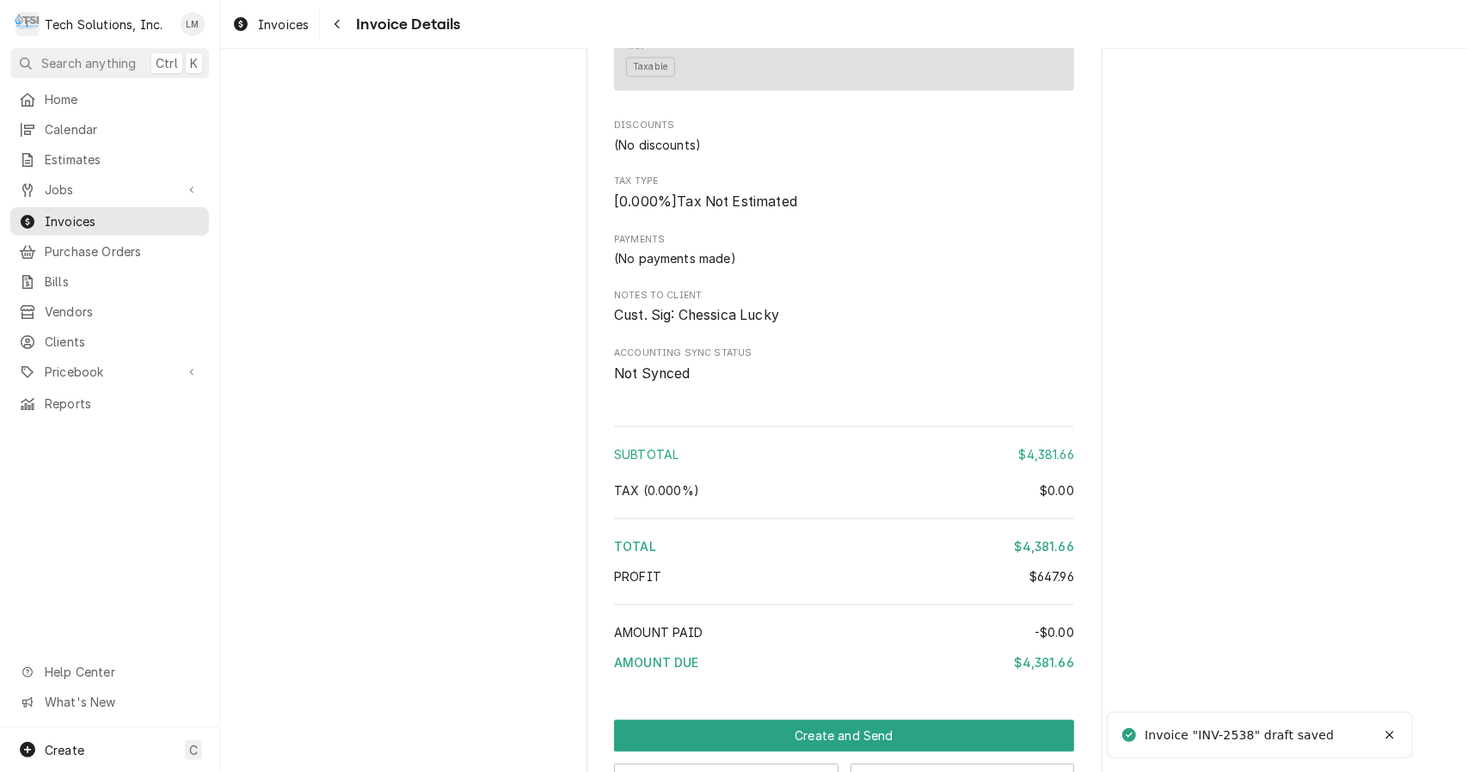
scroll to position [2808, 0]
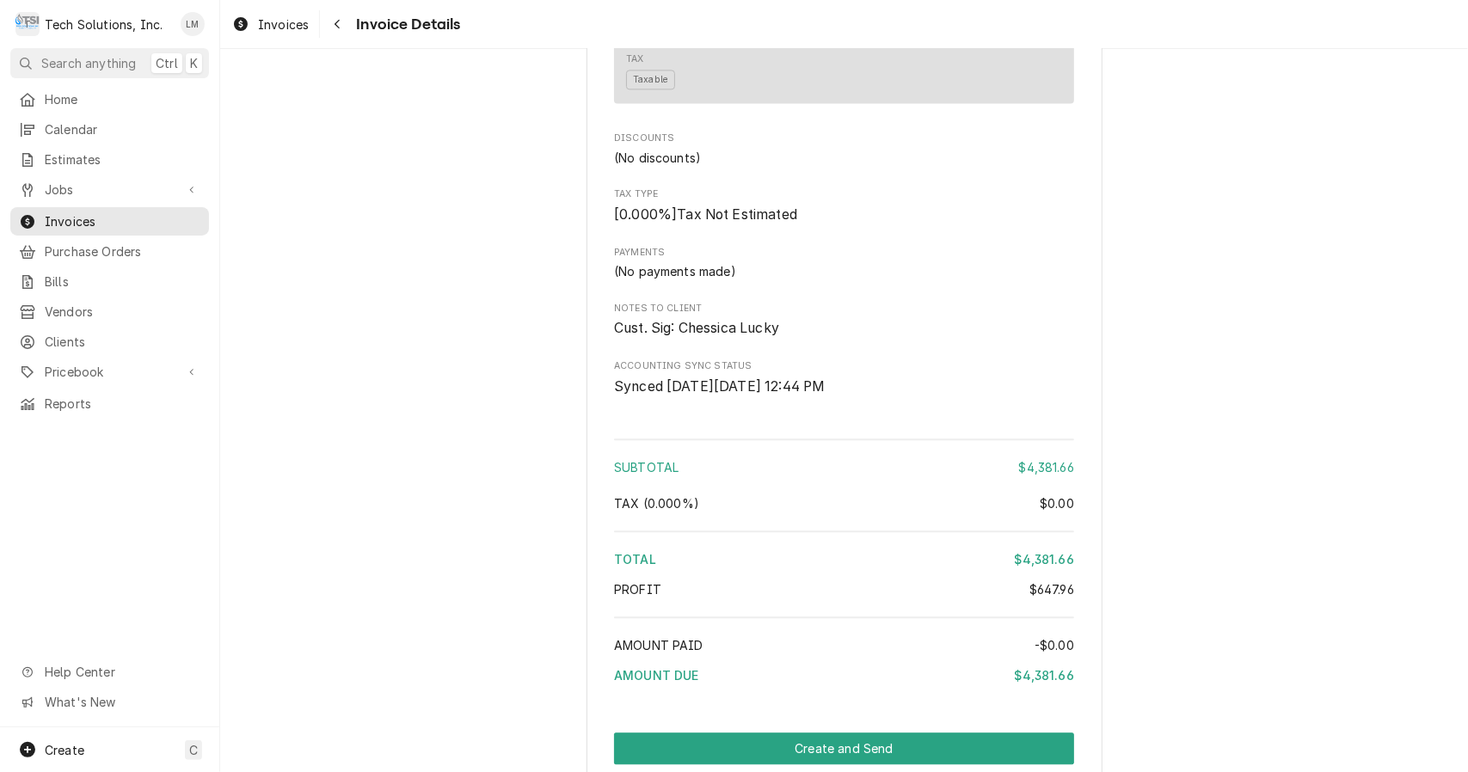
scroll to position [2808, 0]
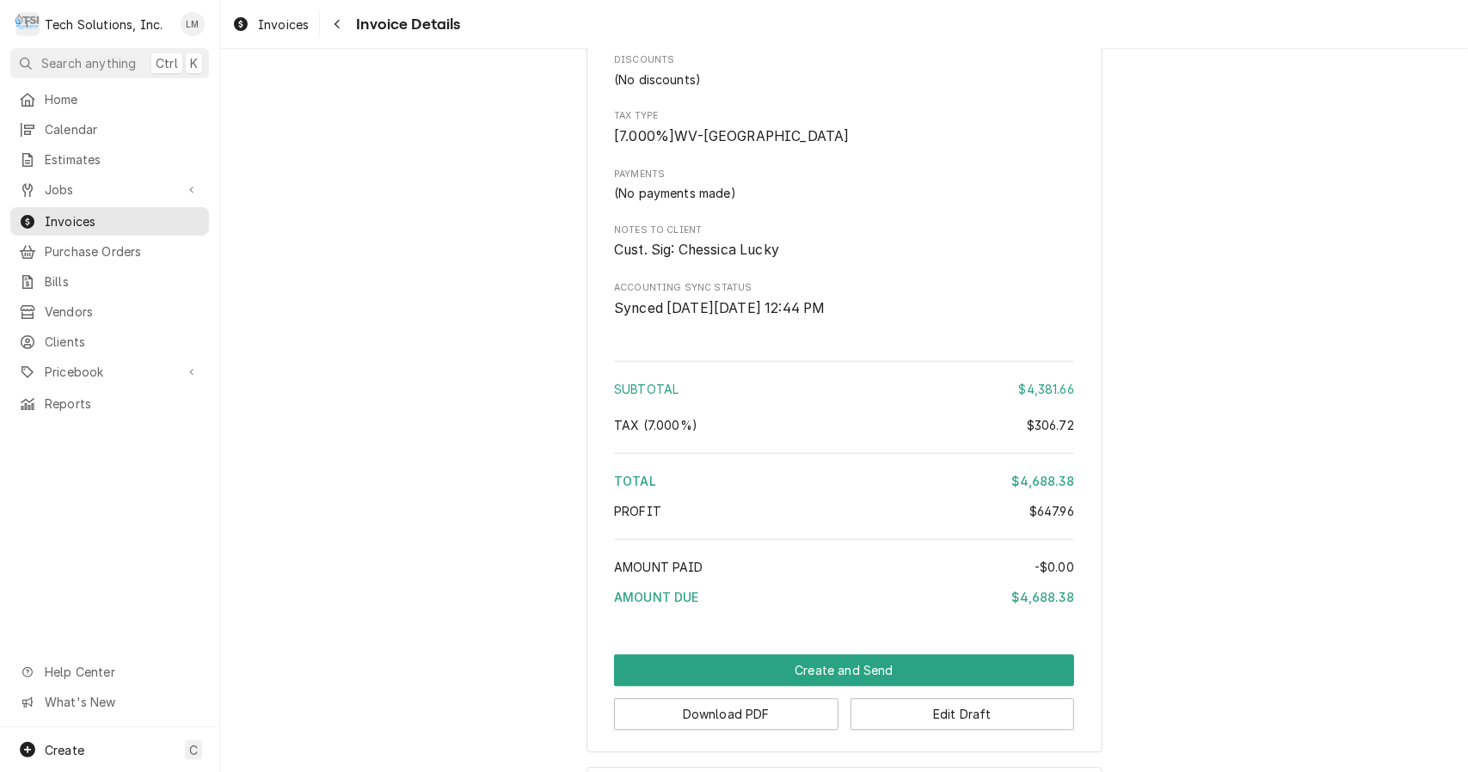
scroll to position [2808, 0]
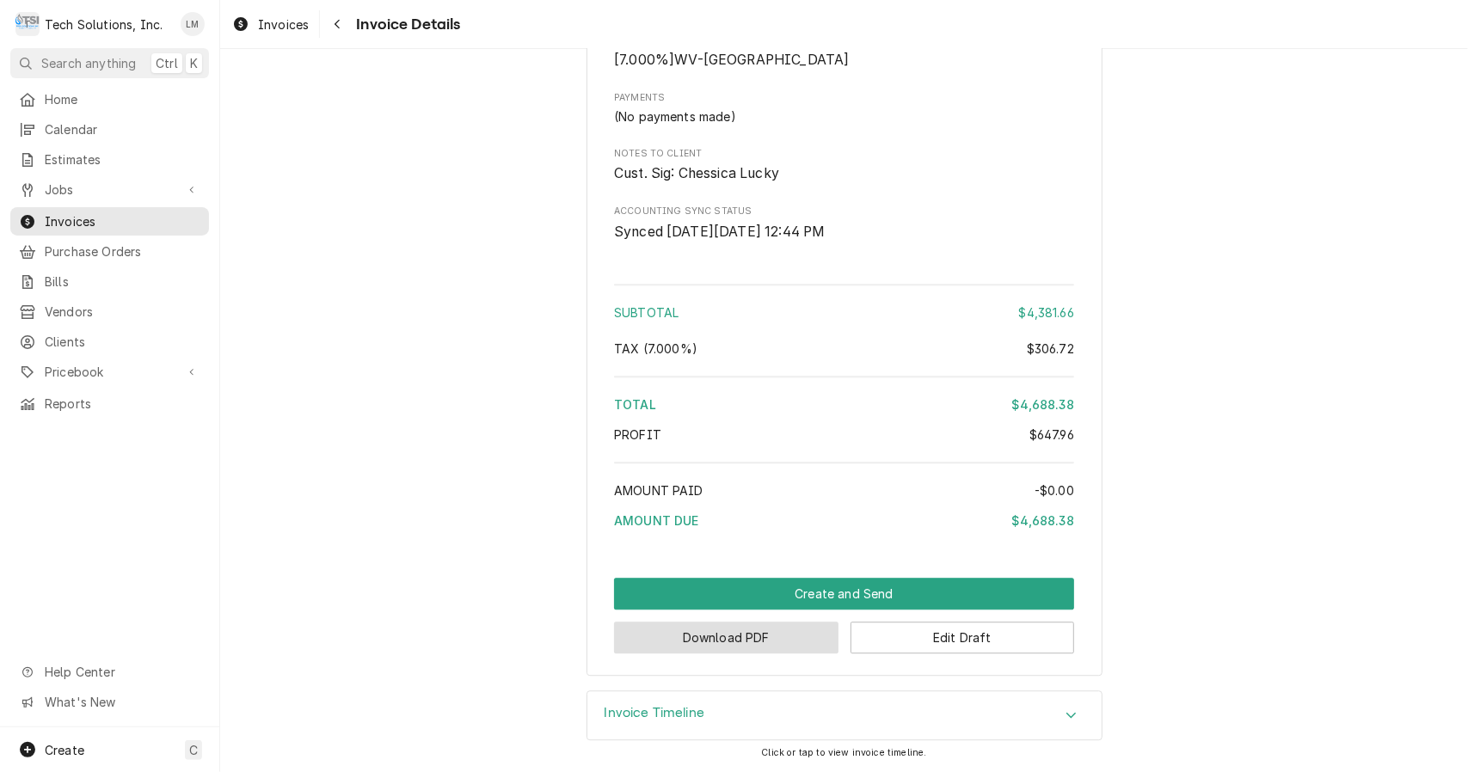
click at [768, 636] on button "Download PDF" at bounding box center [726, 638] width 224 height 32
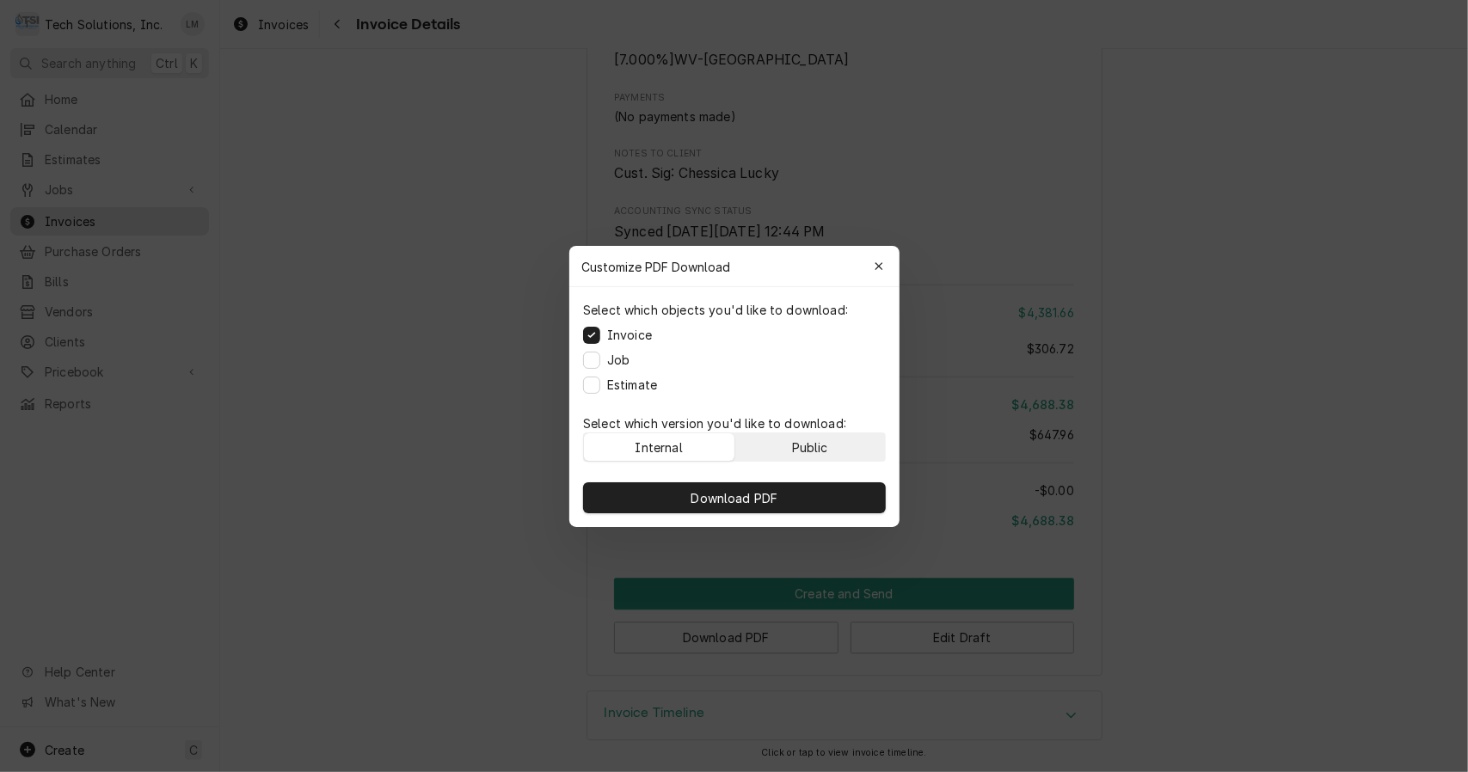
click at [810, 445] on div "Public" at bounding box center [809, 447] width 36 height 18
click at [795, 493] on button "Download PDF" at bounding box center [734, 497] width 303 height 31
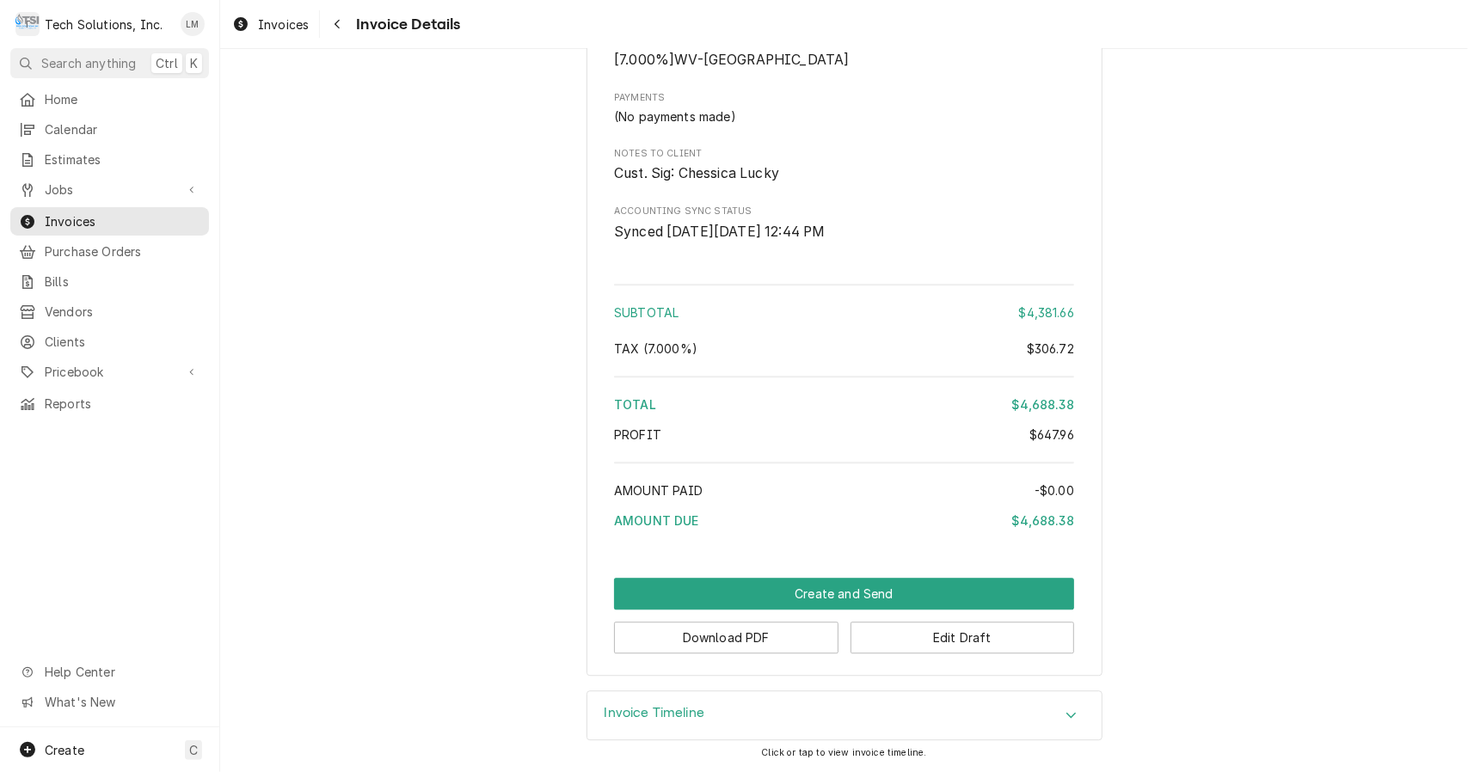
click at [861, 596] on button "Create and Send" at bounding box center [844, 594] width 460 height 32
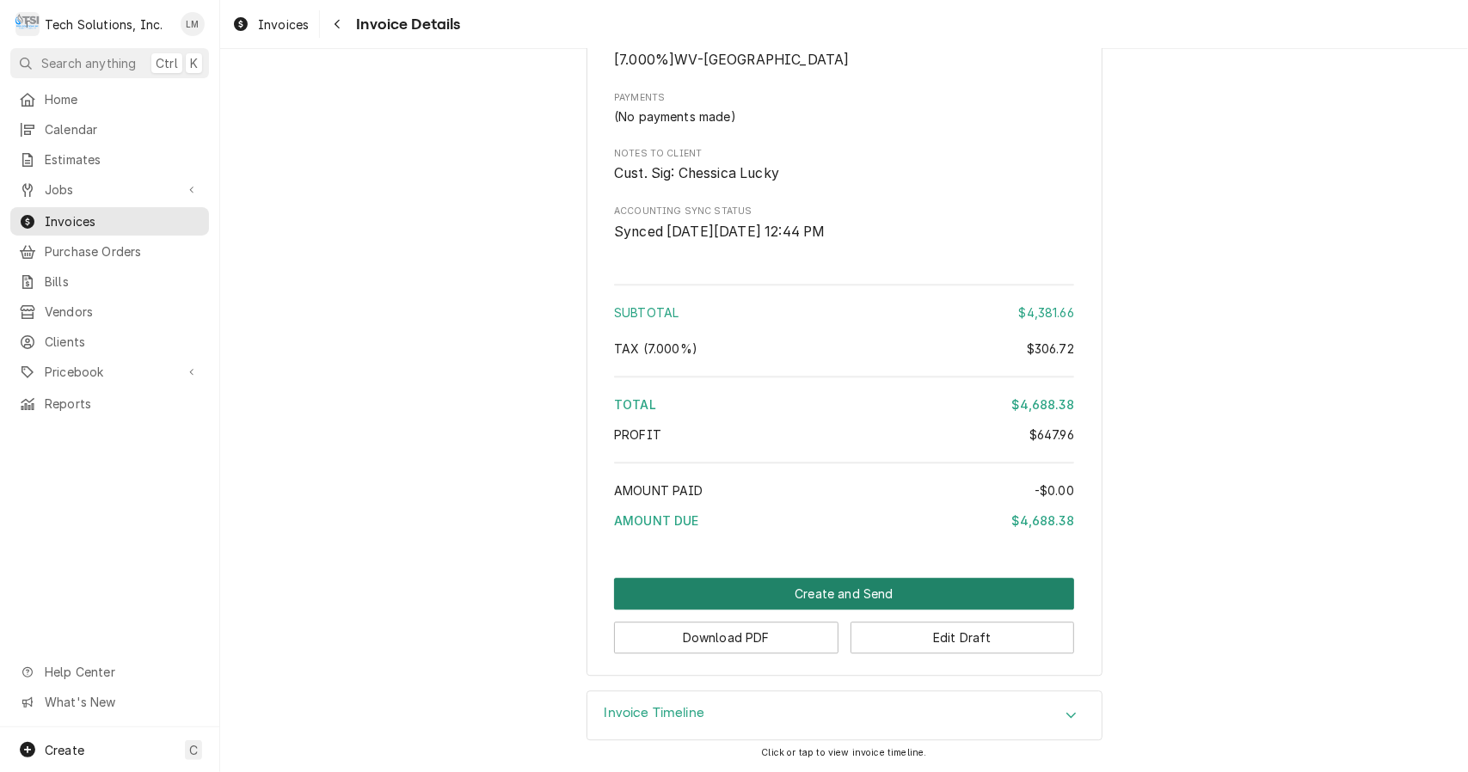
scroll to position [2797, 0]
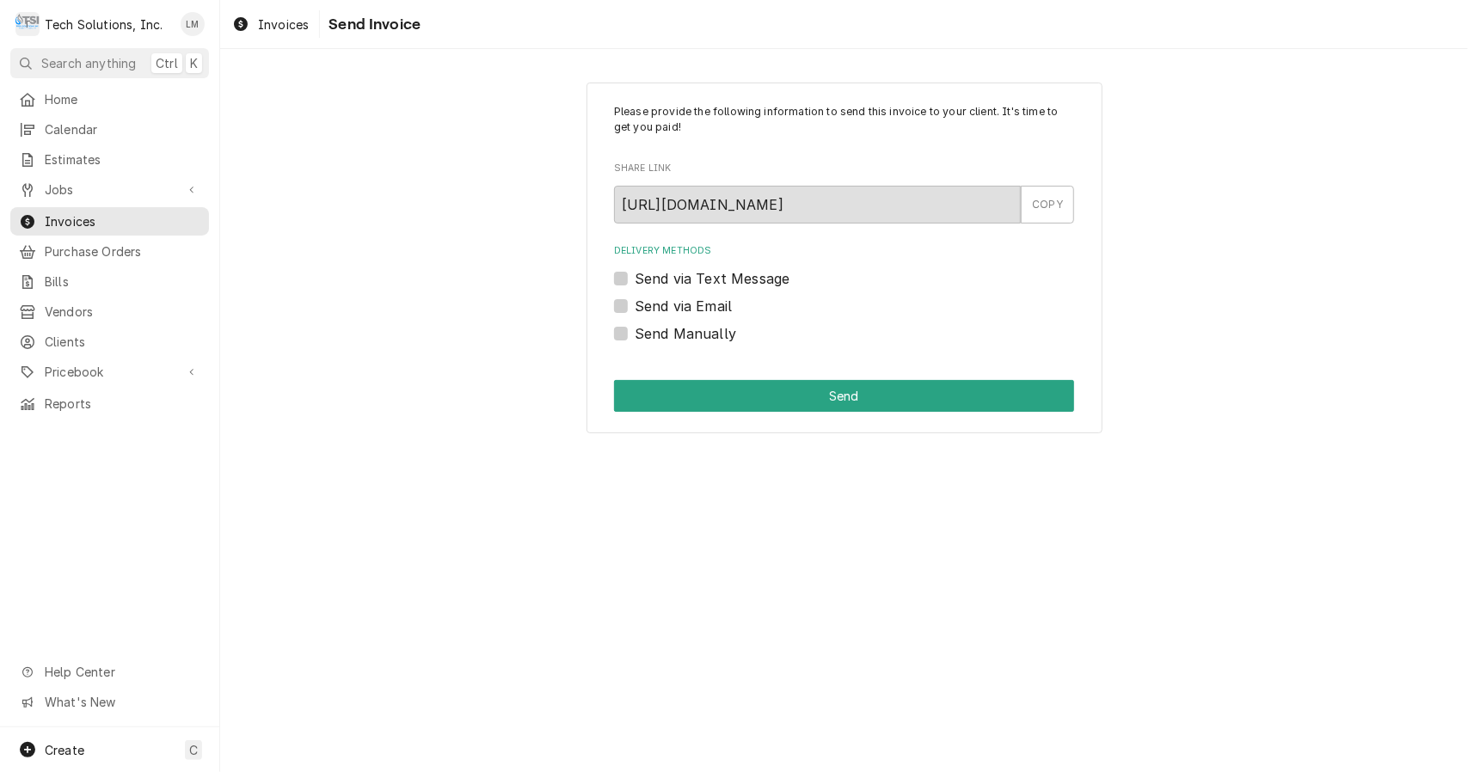
click at [729, 311] on label "Send via Email" at bounding box center [683, 306] width 97 height 21
click at [729, 311] on input "Send via Email" at bounding box center [865, 315] width 460 height 38
checkbox input "true"
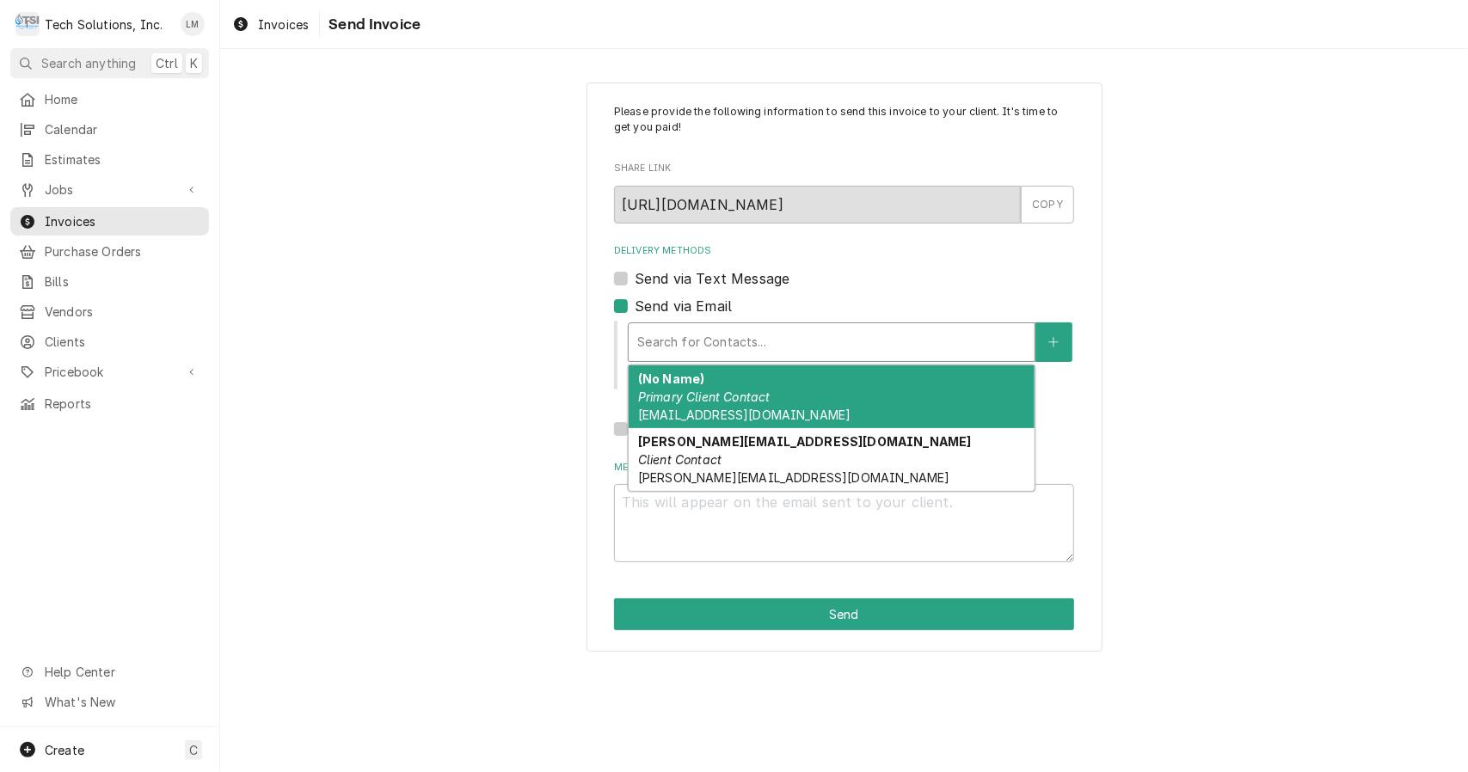
click at [802, 408] on div "(No Name) Primary Client Contact [EMAIL_ADDRESS][DOMAIN_NAME]" at bounding box center [832, 396] width 406 height 63
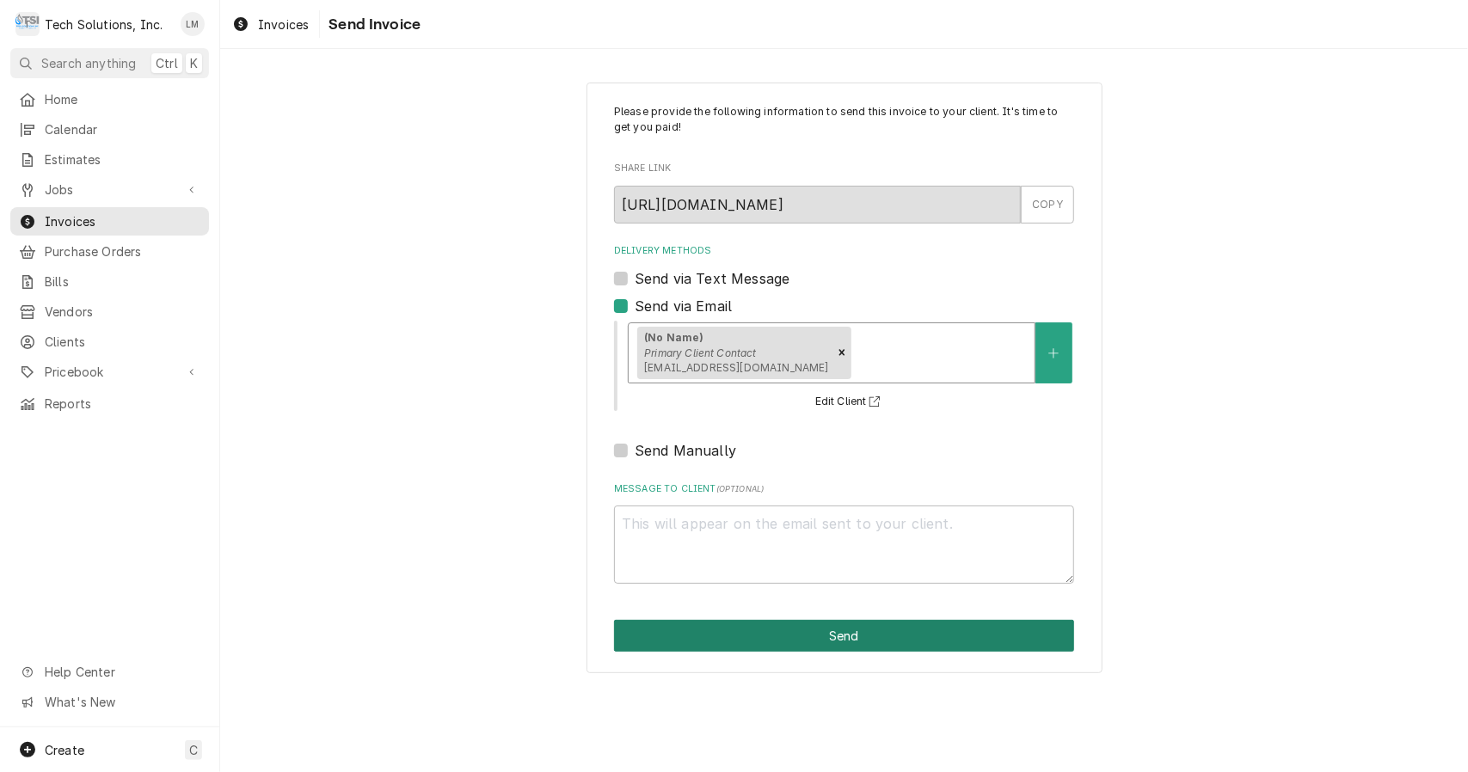
click at [753, 640] on button "Send" at bounding box center [844, 636] width 460 height 32
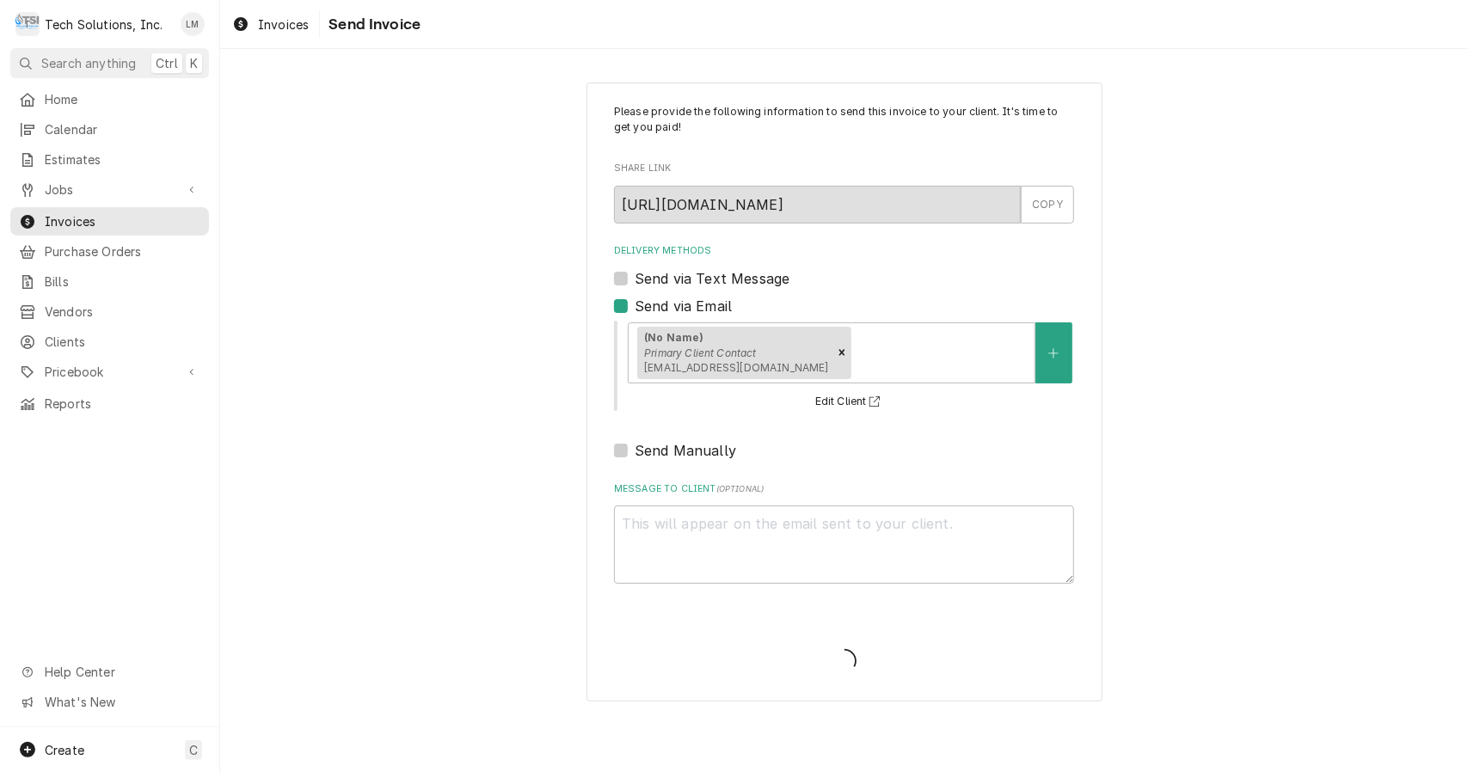
type textarea "x"
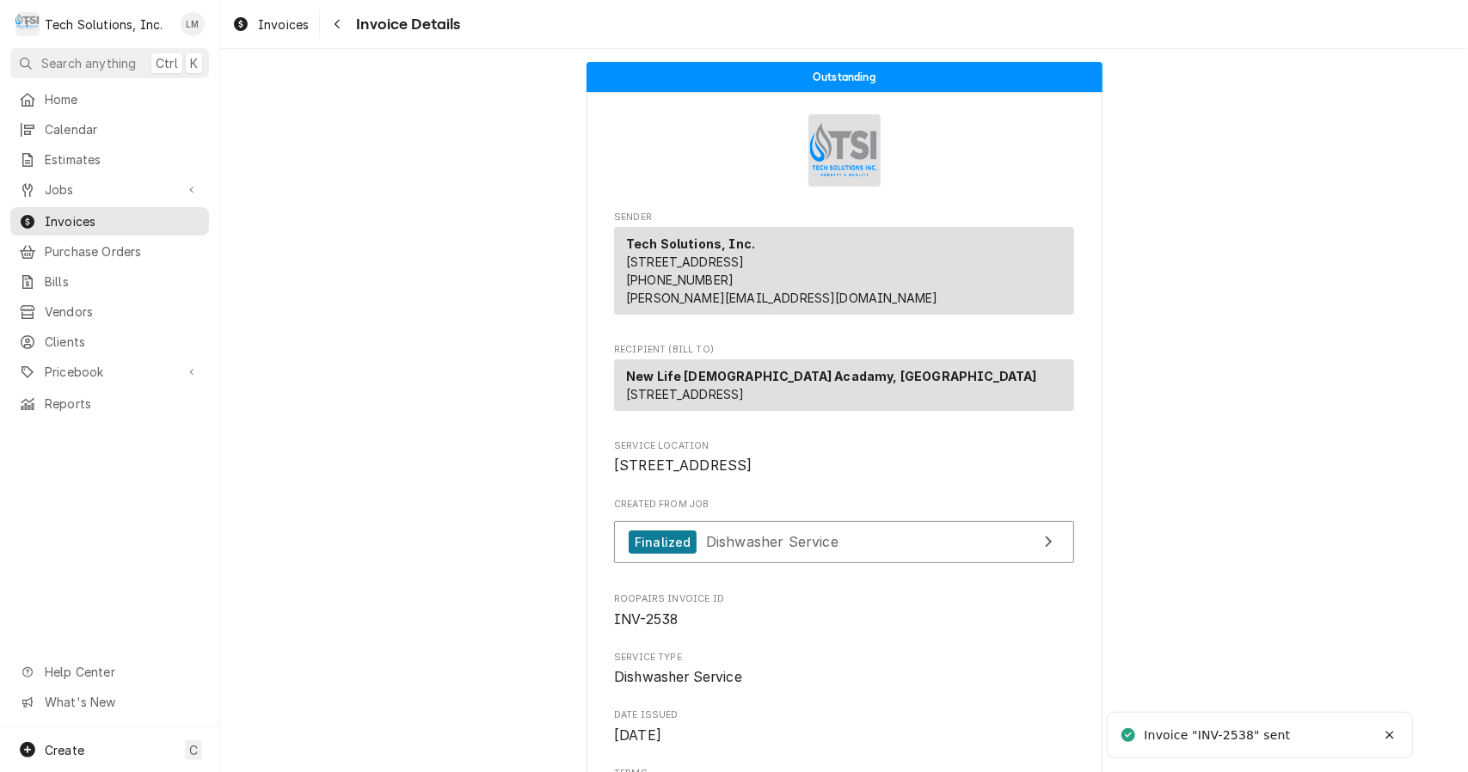
click at [62, 184] on span "Jobs" at bounding box center [110, 190] width 130 height 18
click at [67, 212] on span "Jobs" at bounding box center [123, 220] width 156 height 18
